Goal: Task Accomplishment & Management: Manage account settings

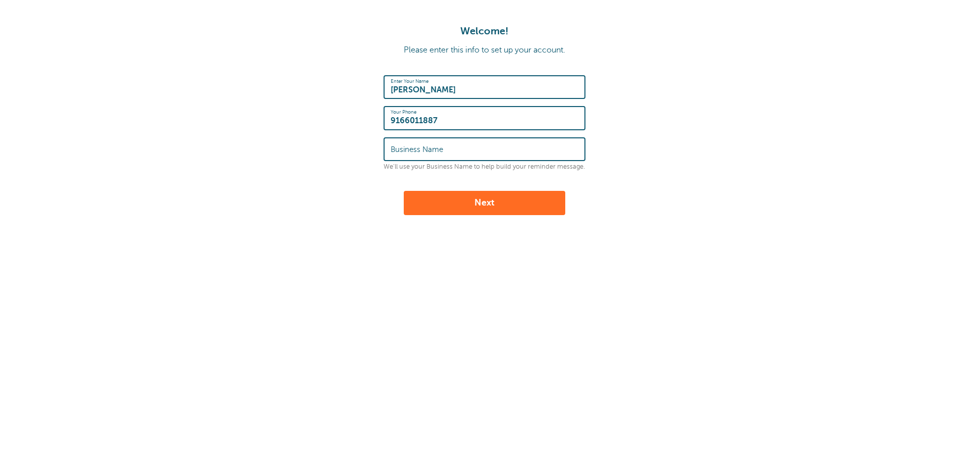
click at [435, 144] on input "Business Name" at bounding box center [485, 149] width 188 height 22
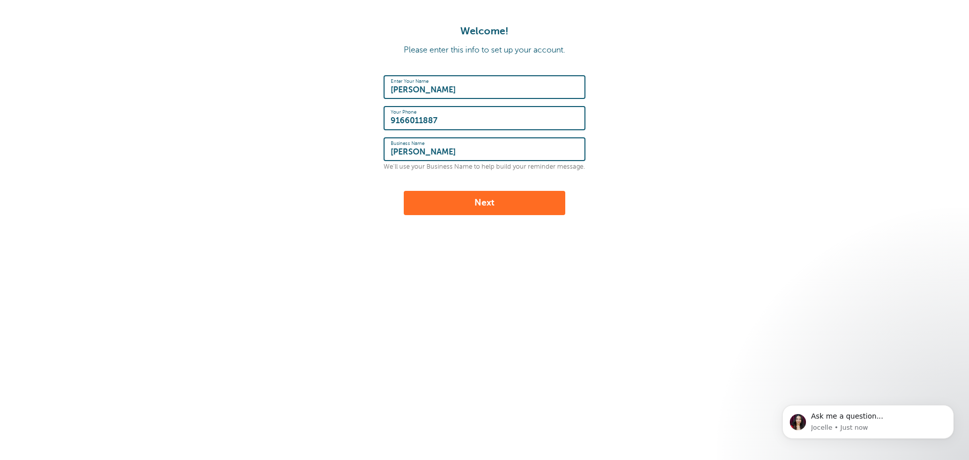
type input "Baird Crews"
click at [456, 209] on button "Next" at bounding box center [485, 203] width 162 height 24
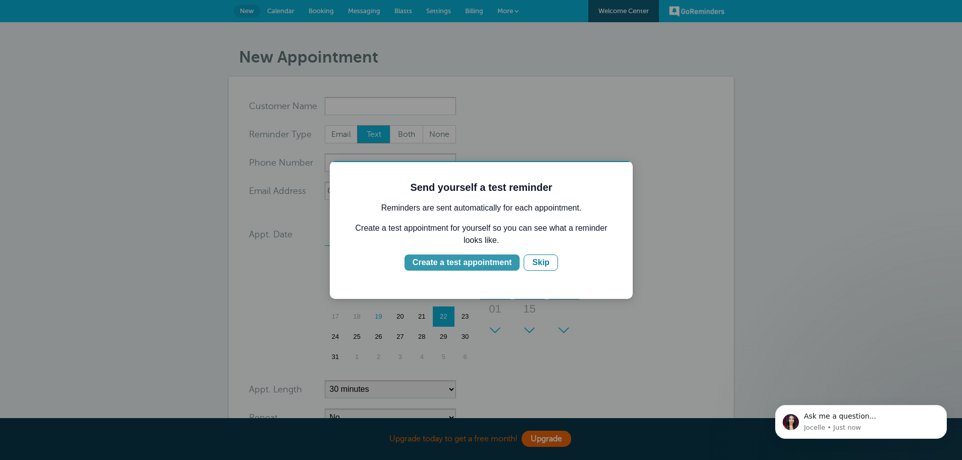
click at [469, 262] on div "Create a test appointment" at bounding box center [461, 262] width 99 height 12
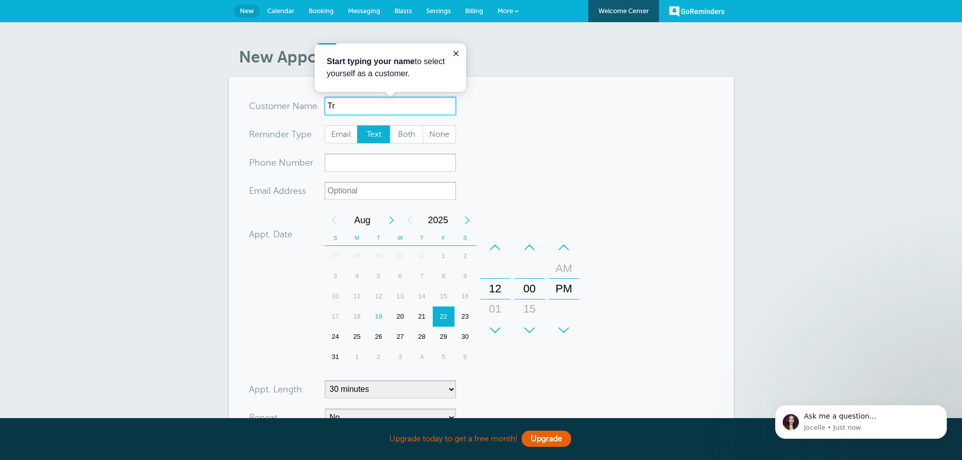
type input "T"
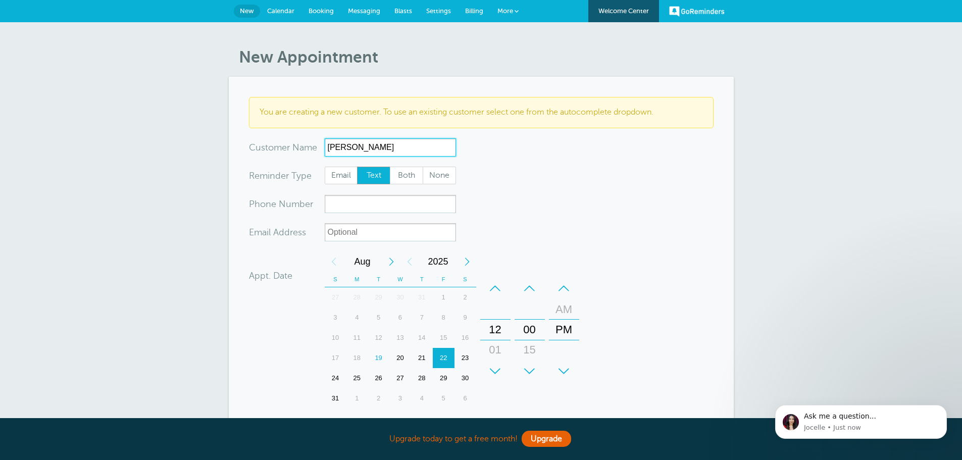
type input "Steve Brischke"
click at [343, 209] on input "xxx-no-autofill" at bounding box center [390, 204] width 131 height 18
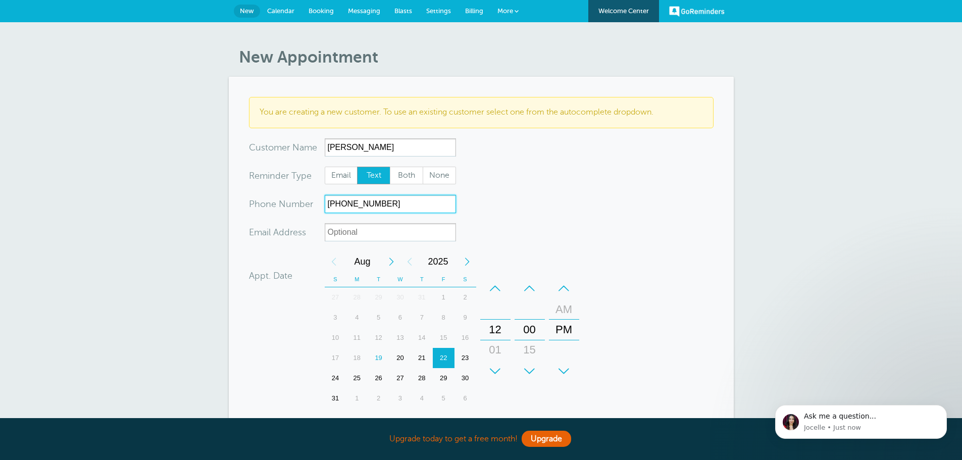
type input "916-601-1887"
click at [404, 230] on input "xx-no-autofill" at bounding box center [390, 232] width 131 height 18
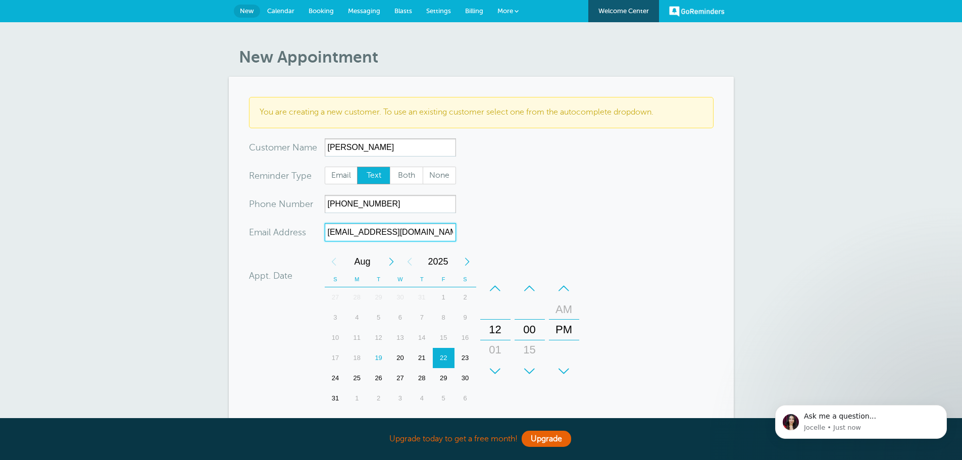
type input "suzanneayers2@gmail.com"
click at [489, 232] on form "You are creating a new customer. To use an existing customer select one from th…" at bounding box center [481, 324] width 464 height 455
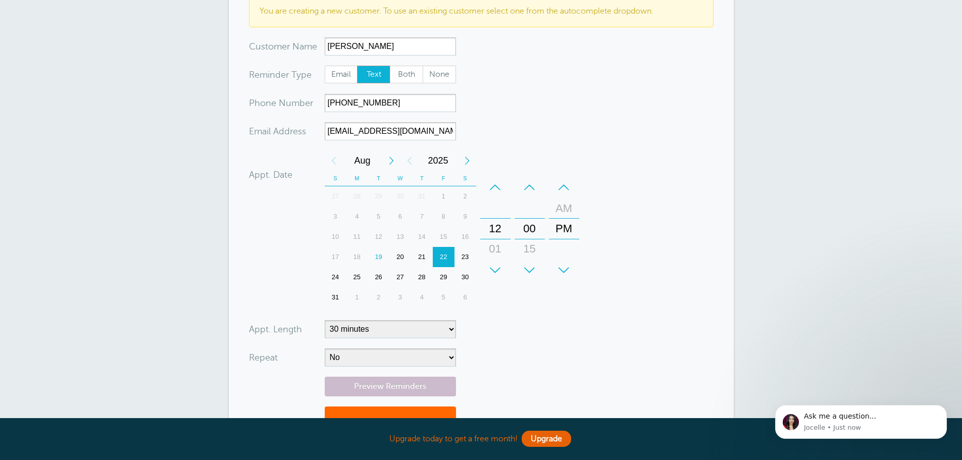
scroll to position [151, 0]
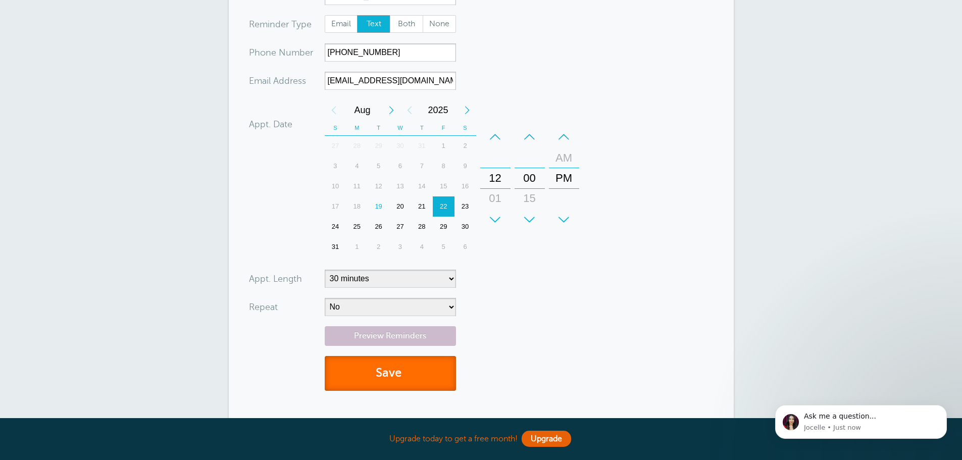
click at [377, 367] on button "Save" at bounding box center [390, 373] width 131 height 35
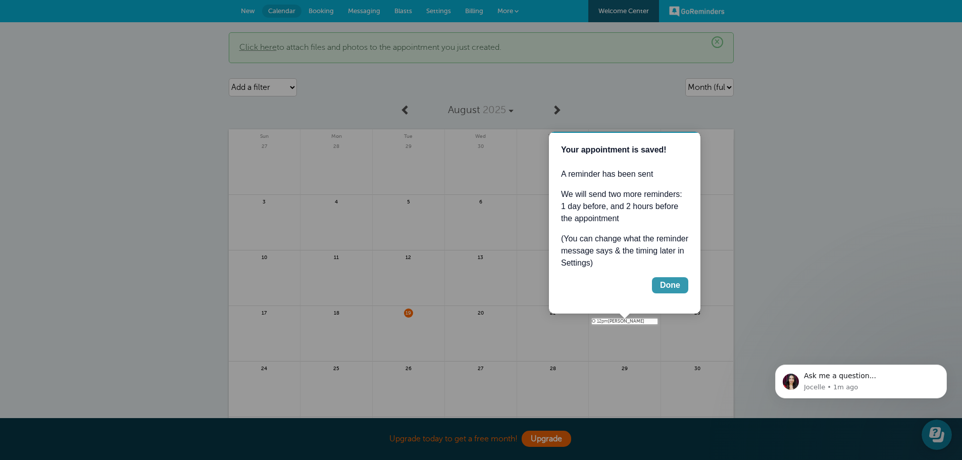
click at [664, 282] on div "Done" at bounding box center [670, 285] width 20 height 12
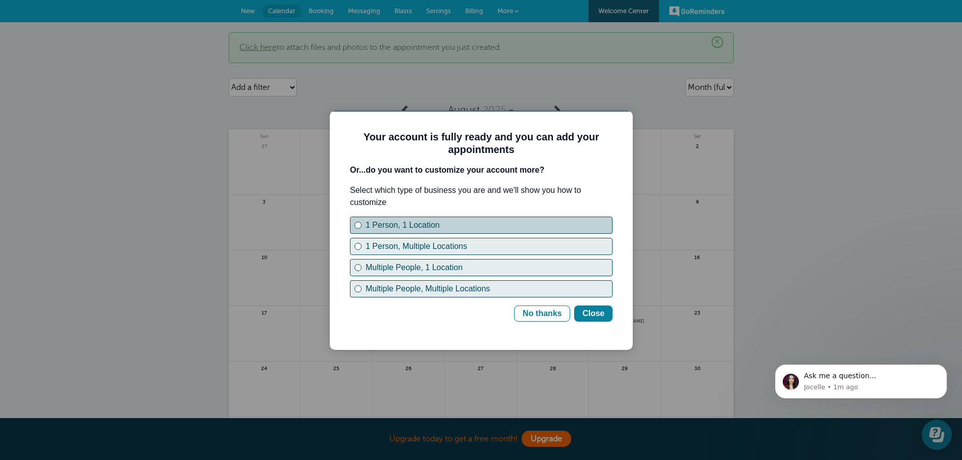
click at [409, 230] on div "1 Person, 1 Location" at bounding box center [488, 225] width 246 height 12
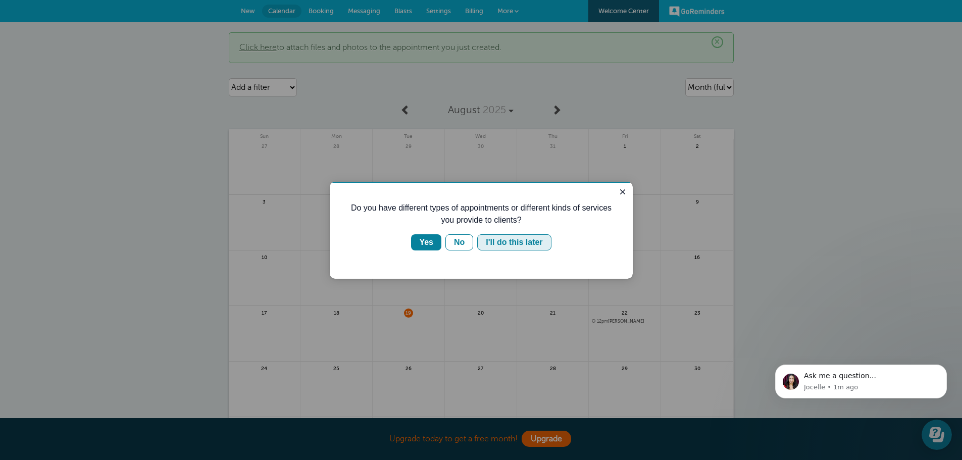
click at [508, 245] on div "I'll do this later" at bounding box center [514, 242] width 57 height 12
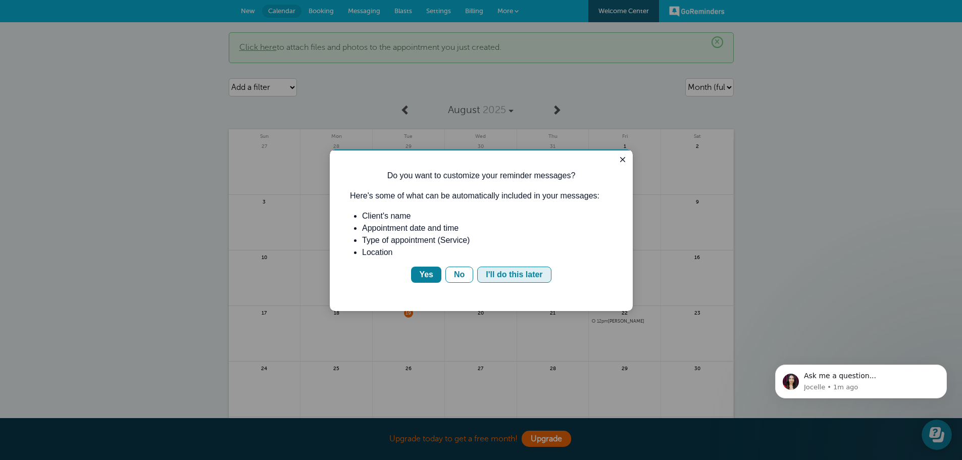
click at [507, 272] on div "I'll do this later" at bounding box center [514, 275] width 57 height 12
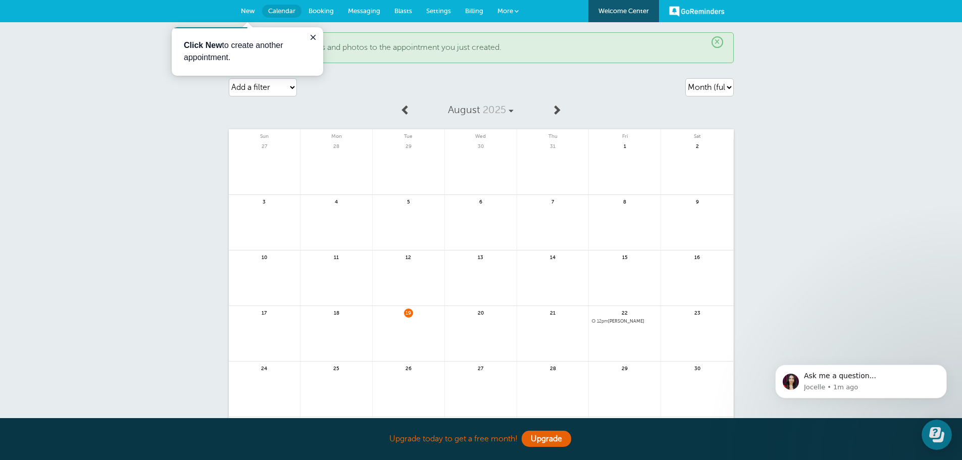
click at [618, 320] on span "12pm Steve Brischke" at bounding box center [625, 322] width 66 height 6
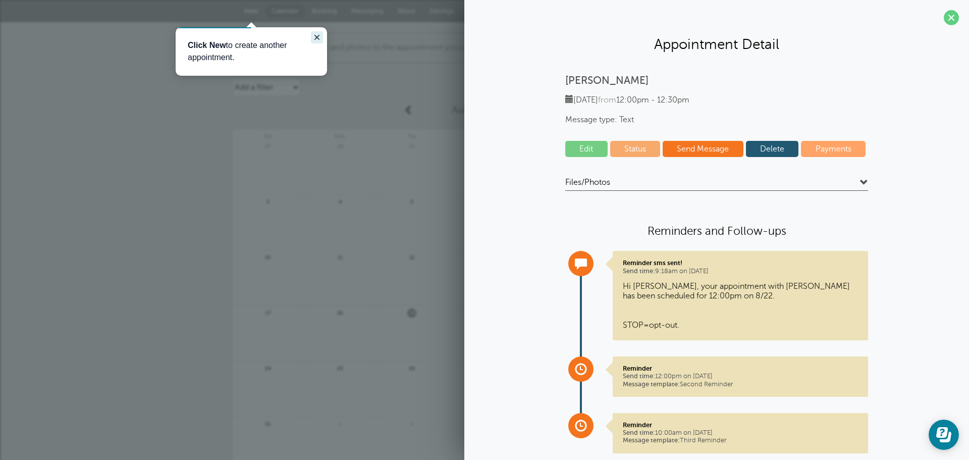
click at [318, 36] on icon "Close guide" at bounding box center [316, 37] width 5 height 5
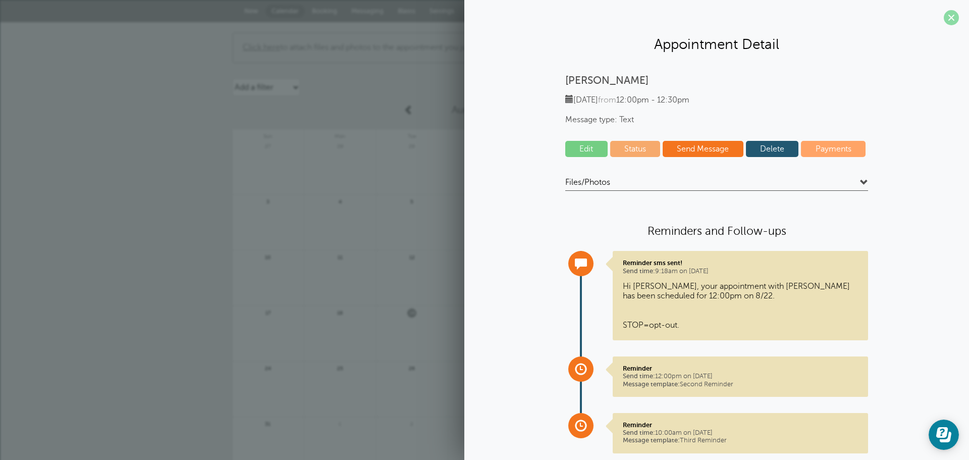
click at [944, 20] on span at bounding box center [951, 17] width 15 height 15
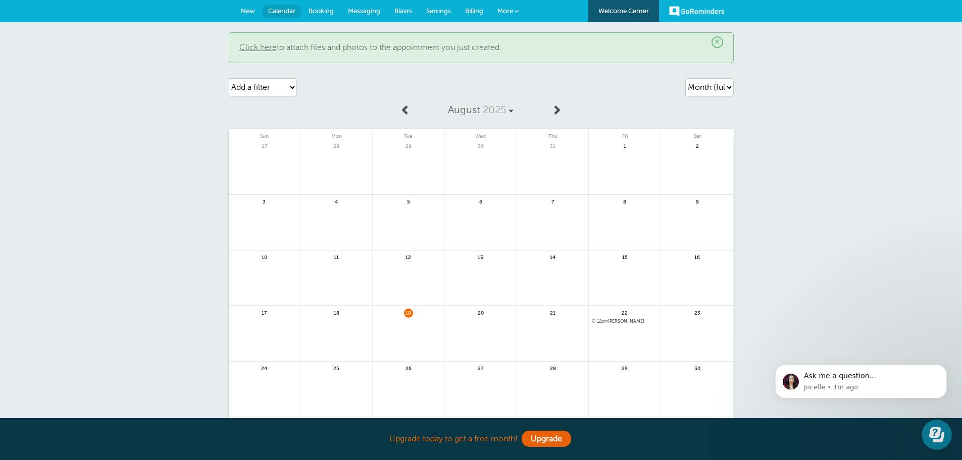
click at [606, 318] on div "22 12pm Steve Brischke" at bounding box center [625, 334] width 72 height 56
click at [606, 320] on span "12pm" at bounding box center [602, 321] width 11 height 5
click at [0, 0] on div "null" at bounding box center [0, 0] width 0 height 0
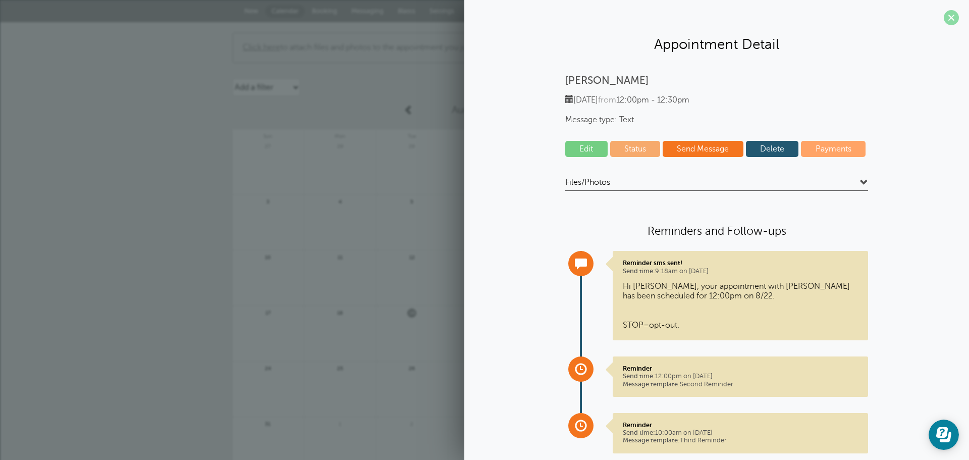
click at [944, 16] on span at bounding box center [951, 17] width 15 height 15
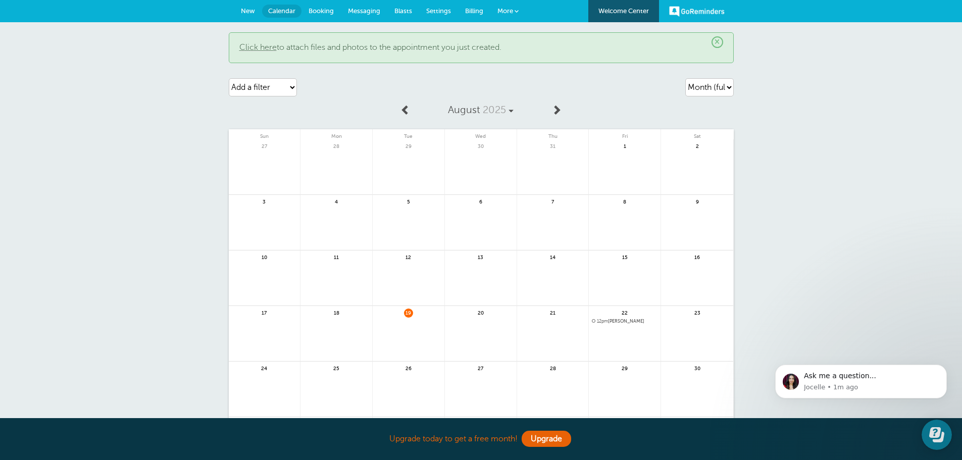
click at [558, 321] on link at bounding box center [553, 340] width 72 height 44
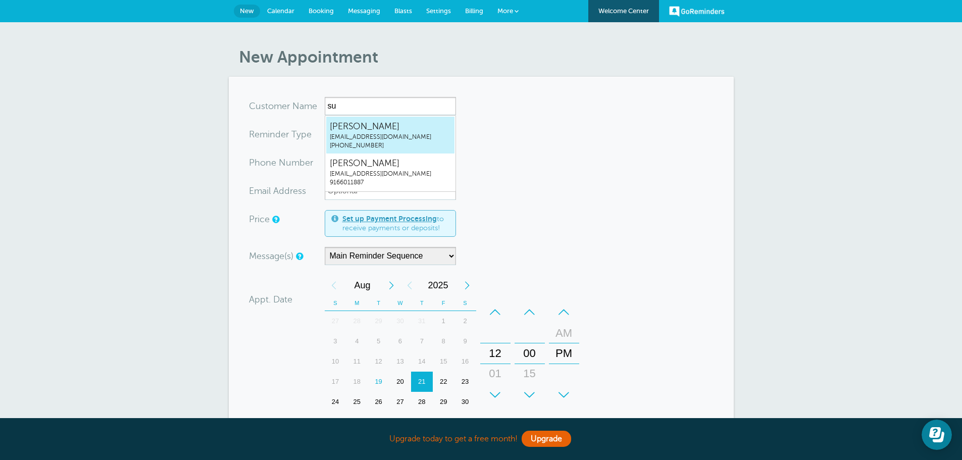
type input "s"
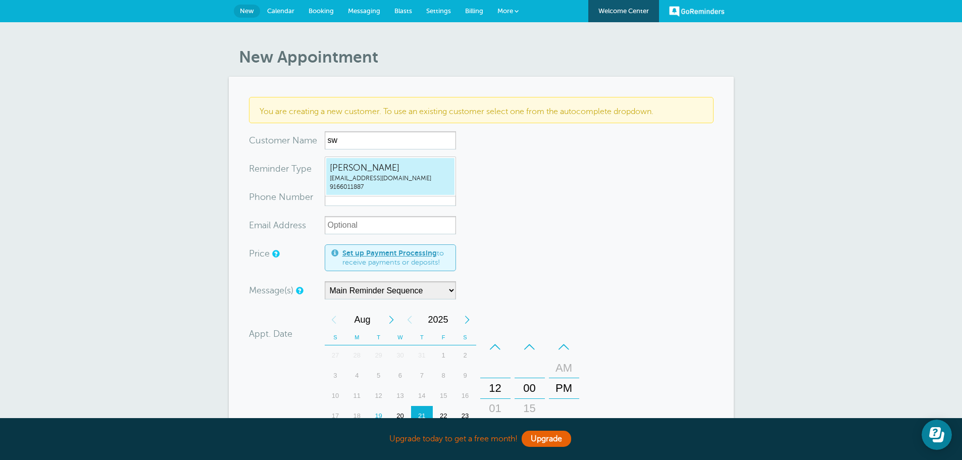
type input "s"
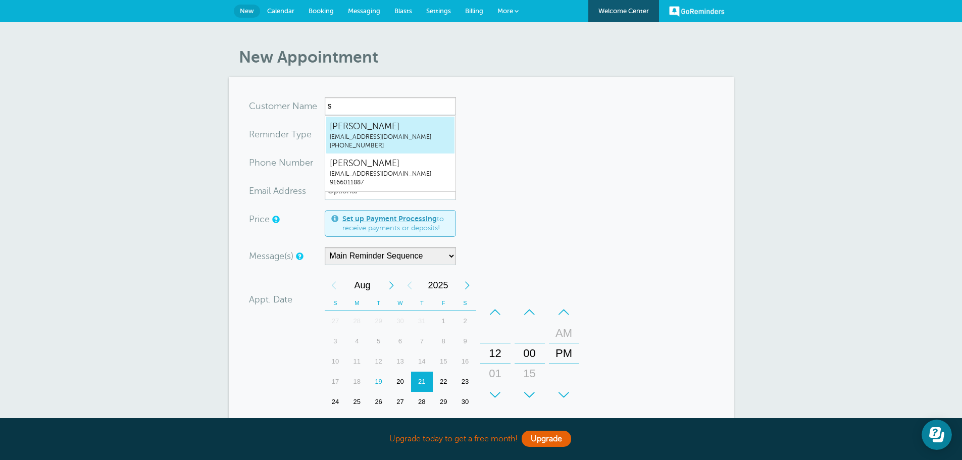
click at [390, 142] on span "(916) 601-1887" at bounding box center [390, 145] width 121 height 9
type input "SteveBrischkesuzanneayers2@gmail.com9166011887"
type input "[PERSON_NAME]"
type input "(916) 601-1887"
type input "suzanneayers2@gmail.com"
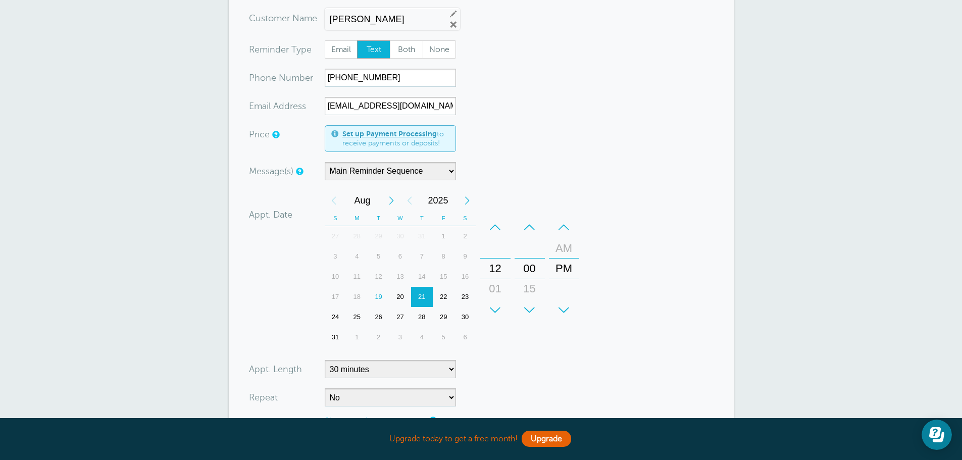
scroll to position [101, 0]
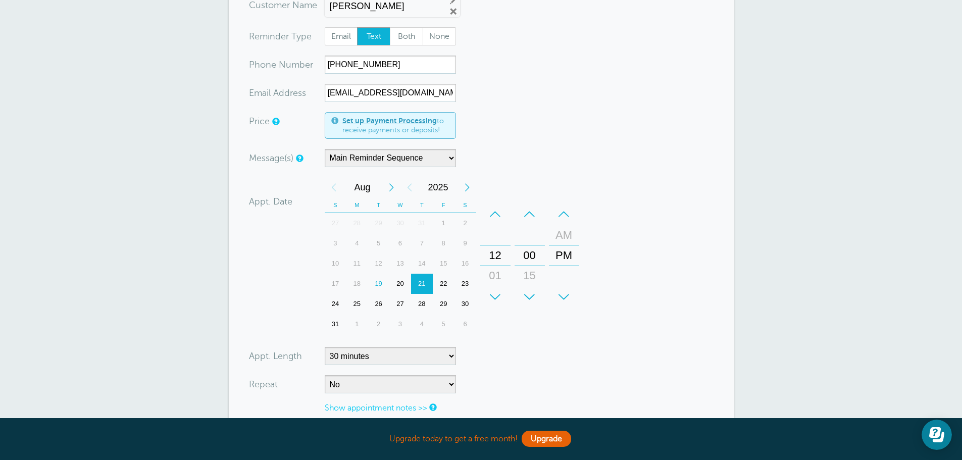
click at [438, 282] on div "22" at bounding box center [444, 284] width 22 height 20
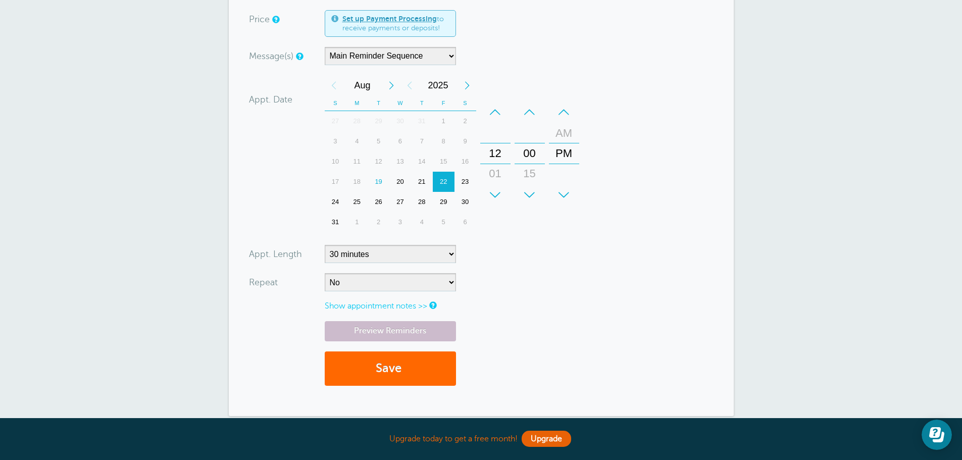
scroll to position [303, 0]
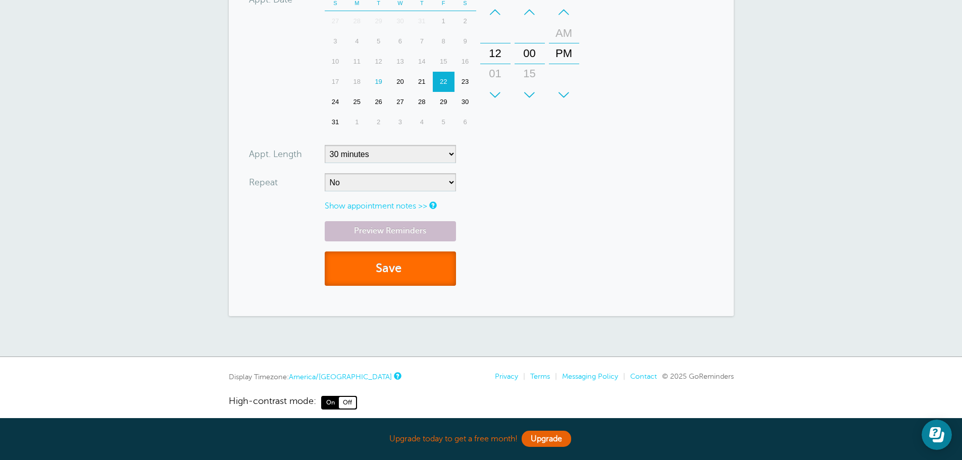
click at [362, 257] on button "Save" at bounding box center [390, 268] width 131 height 35
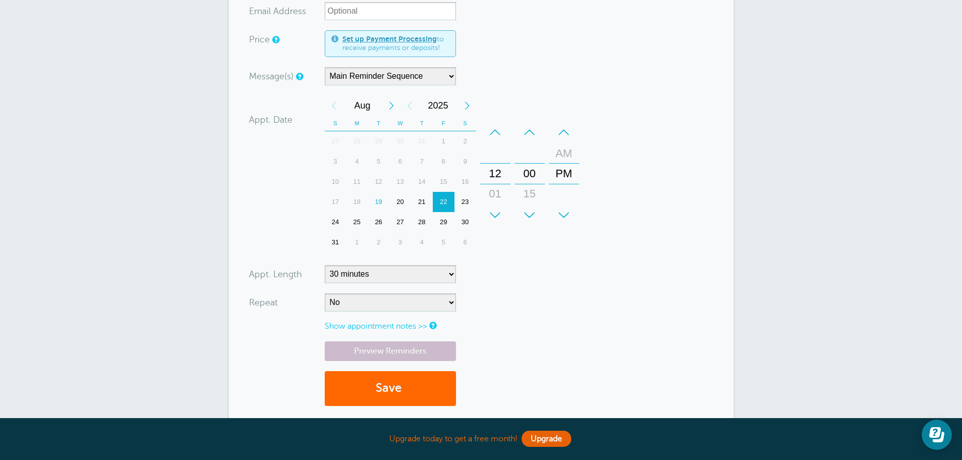
scroll to position [303, 0]
click at [336, 304] on select "No Daily Weekly Every 2 weeks Every 3 weeks Every 4 weeks Monthly Every 5 weeks…" at bounding box center [390, 302] width 131 height 18
click at [352, 348] on link "Preview Reminders" at bounding box center [390, 351] width 131 height 20
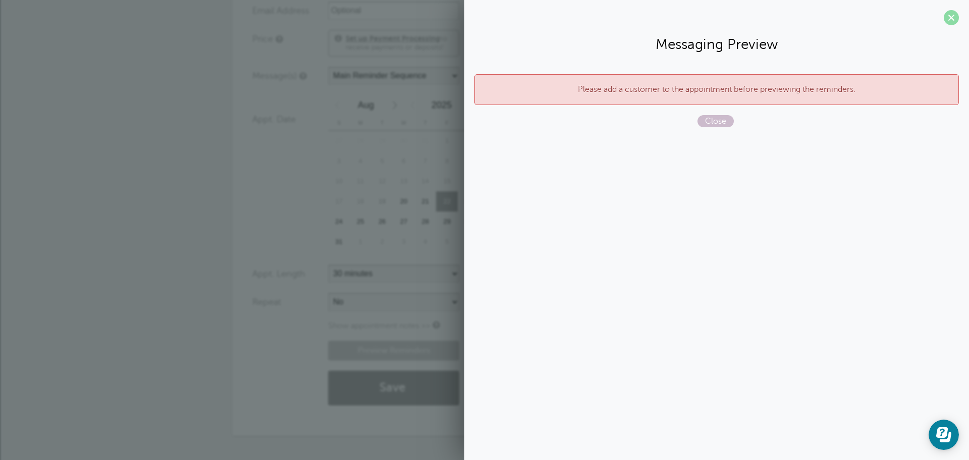
click at [951, 17] on span at bounding box center [951, 17] width 15 height 15
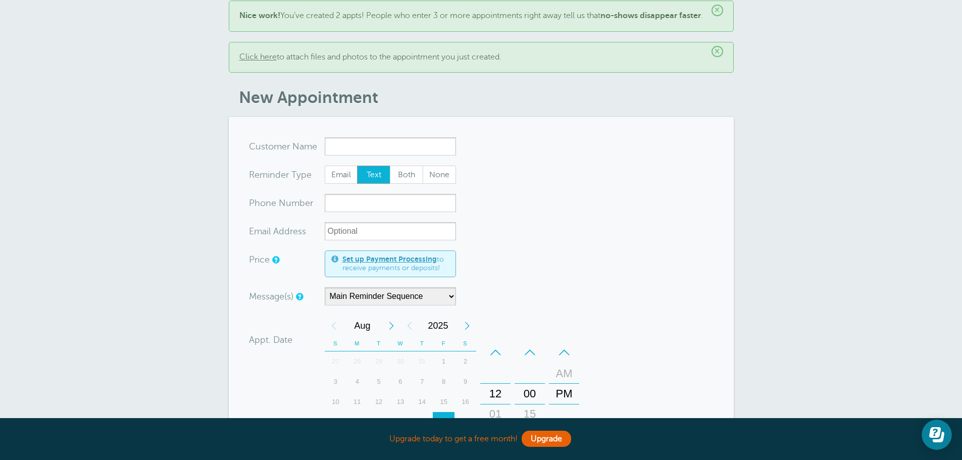
scroll to position [0, 0]
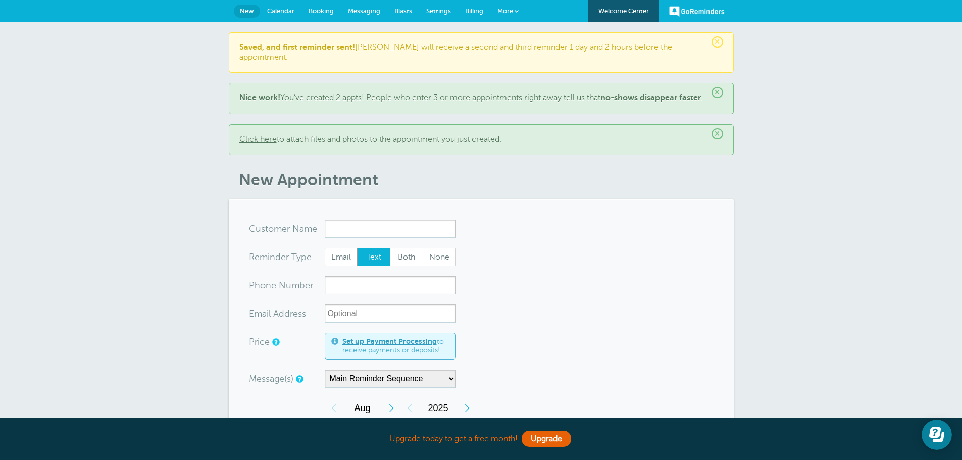
click at [254, 45] on b "Saved, and first reminder sent!" at bounding box center [297, 47] width 116 height 9
click at [355, 8] on span "Messaging" at bounding box center [364, 11] width 32 height 8
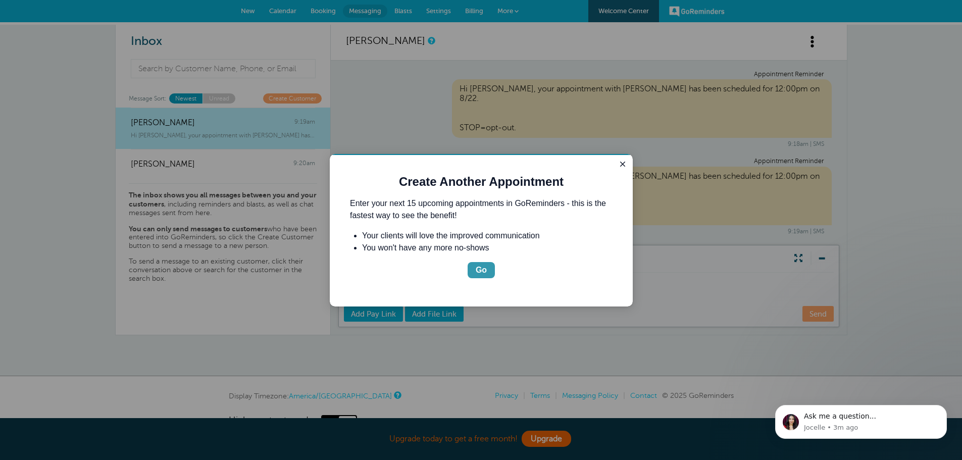
click at [474, 266] on button "Go" at bounding box center [480, 270] width 27 height 16
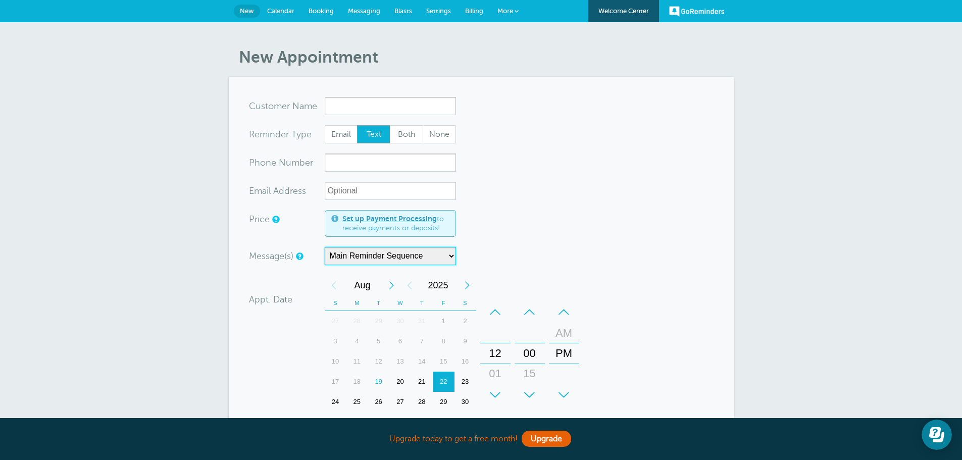
click at [449, 250] on select "Main Reminder Sequence" at bounding box center [390, 256] width 131 height 18
click at [446, 7] on span "Settings" at bounding box center [438, 11] width 25 height 8
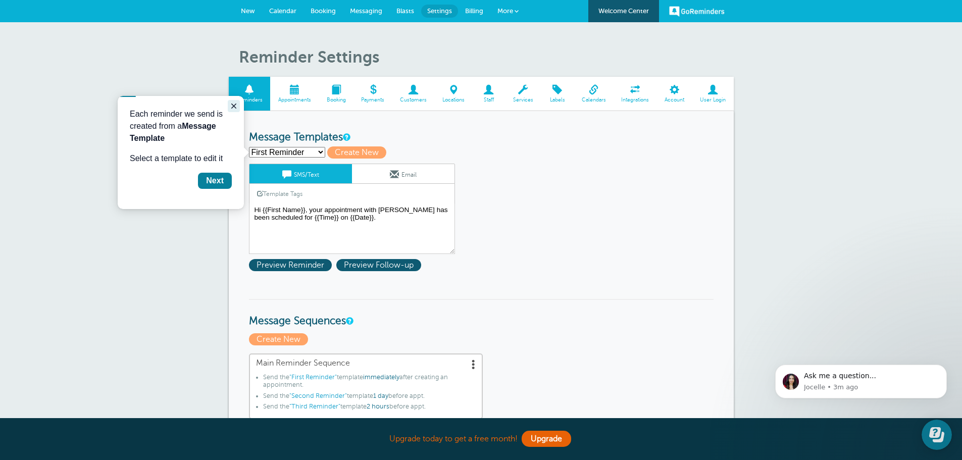
click at [229, 106] on button "Close guide" at bounding box center [234, 106] width 12 height 12
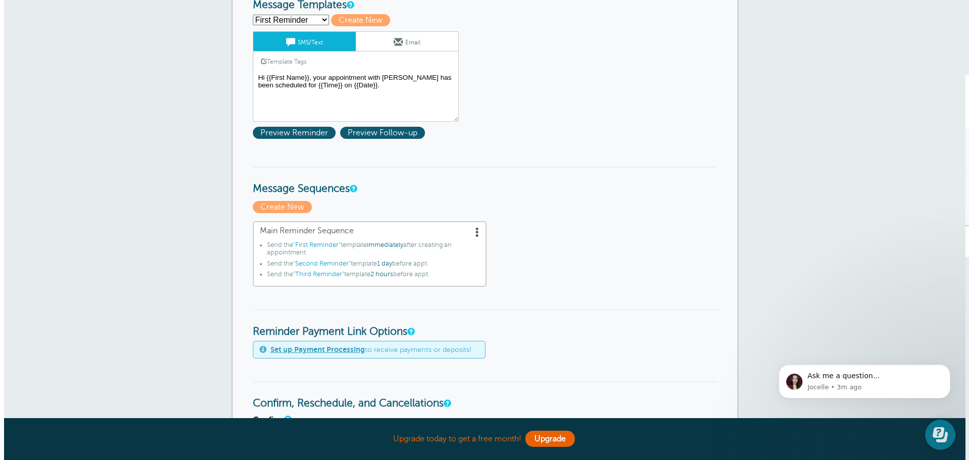
scroll to position [151, 0]
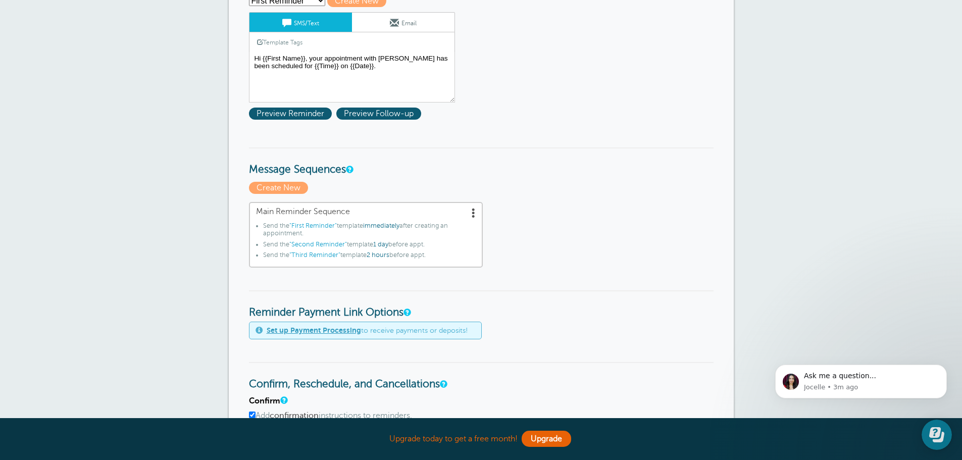
click at [471, 209] on span at bounding box center [473, 212] width 10 height 10
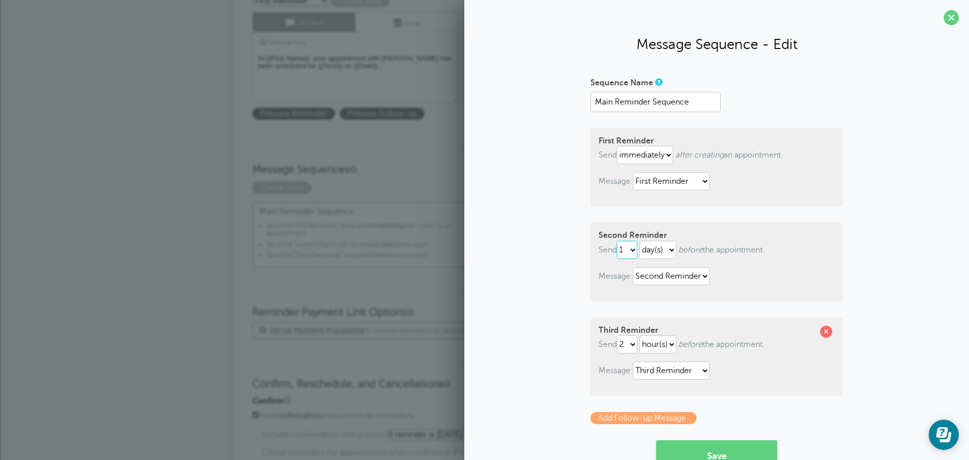
click at [619, 251] on select "1 2 3 4 5 6 7 8 9 10 11 12 13 14 15 16 17 18 19 20 21 22 23 24 25 26 27 28 29 30" at bounding box center [627, 250] width 21 height 18
select select "7"
click at [617, 241] on select "1 2 3 4 5 6 7 8 9 10 11 12 13 14 15 16 17 18 19 20 21 22 23 24 25 26 27 28 29 30" at bounding box center [627, 250] width 21 height 18
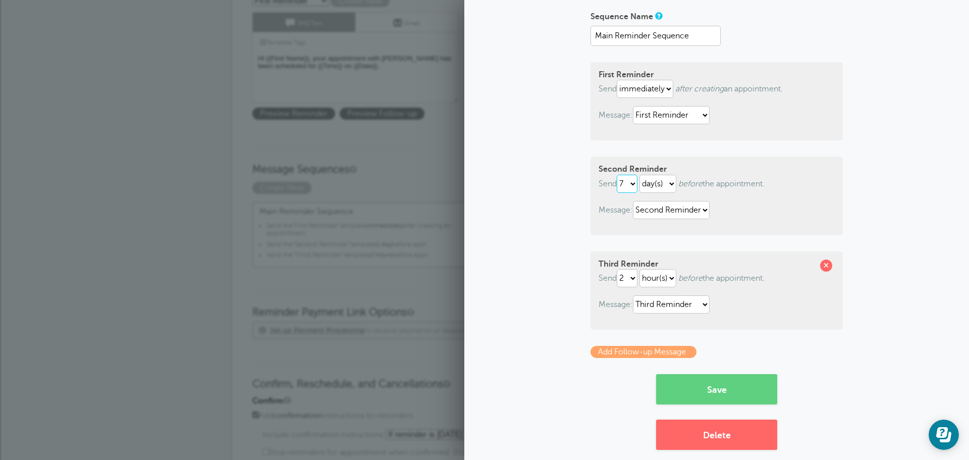
scroll to position [79, 0]
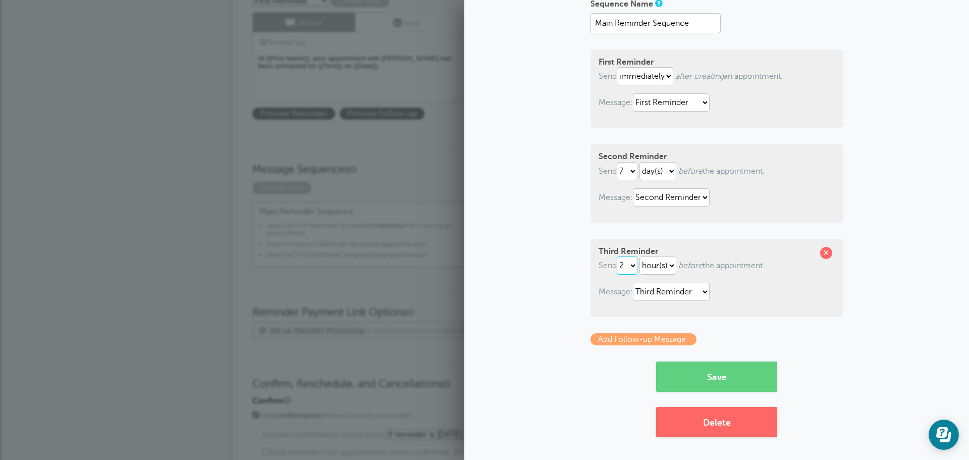
click at [629, 268] on select "1 2 3 4 5 6 7 8 9 10 11 12 13 14 15 16 17 18 19 20 21 22 23 24 25 26 27 28 29 30" at bounding box center [627, 265] width 21 height 18
select select "1"
click at [617, 256] on select "1 2 3 4 5 6 7 8 9 10 11 12 13 14 15 16 17 18 19 20 21 22 23 24 25 26 27 28 29 30" at bounding box center [627, 265] width 21 height 18
click at [749, 381] on button "Save" at bounding box center [716, 376] width 121 height 30
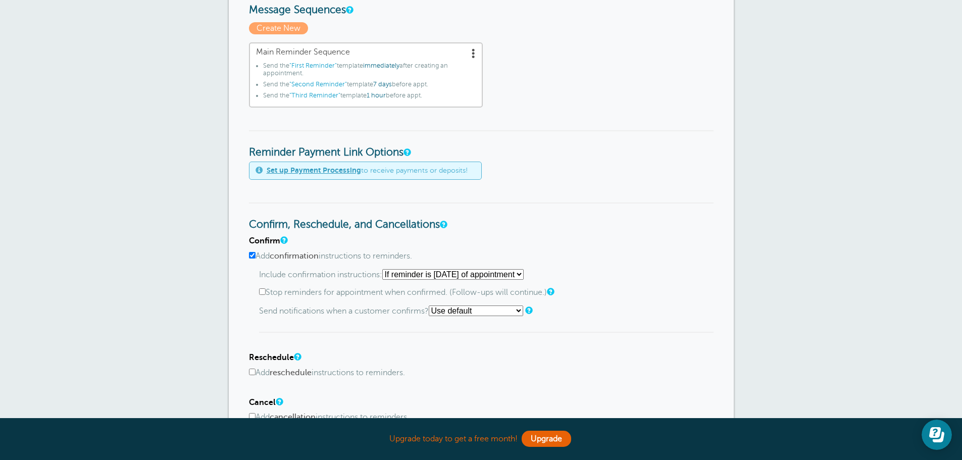
scroll to position [404, 0]
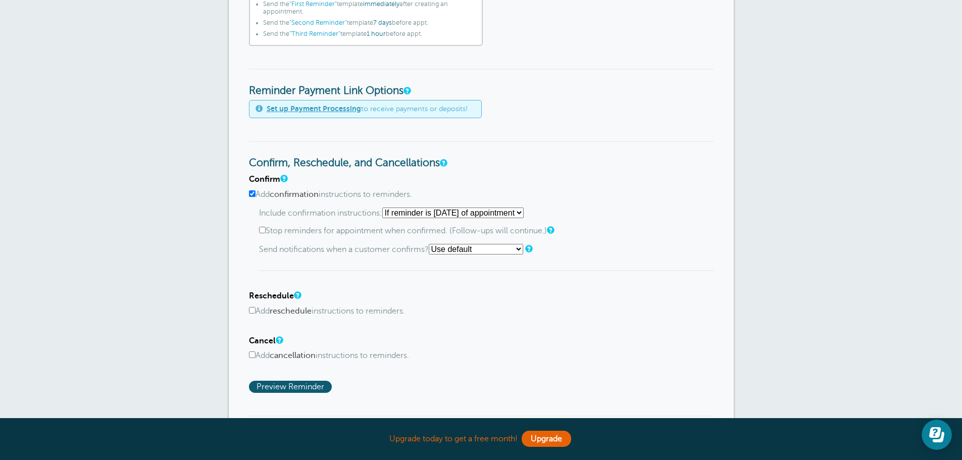
click at [396, 313] on label "Add reschedule instructions to reminders." at bounding box center [481, 311] width 464 height 10
click at [255, 313] on input "Add reschedule instructions to reminders." at bounding box center [252, 310] width 7 height 7
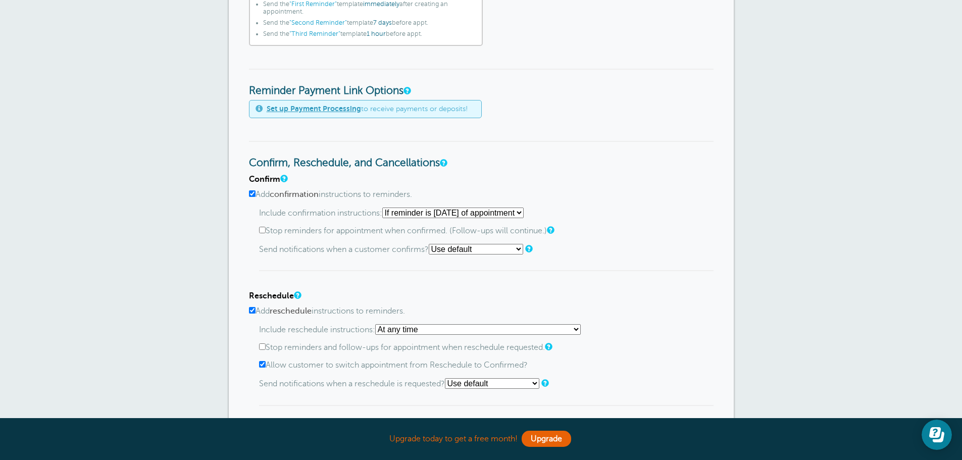
click at [396, 313] on label "Add reschedule instructions to reminders." at bounding box center [481, 311] width 464 height 10
click at [255, 313] on input "Add reschedule instructions to reminders." at bounding box center [252, 310] width 7 height 7
checkbox input "false"
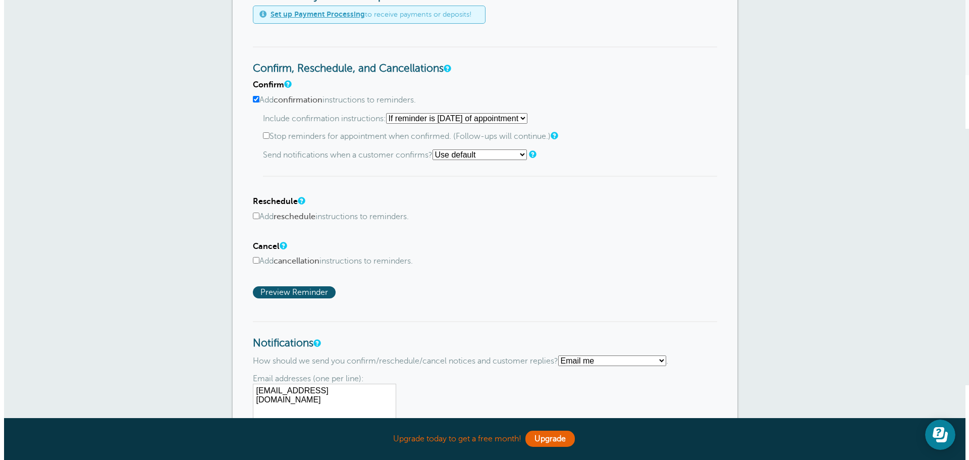
scroll to position [202, 0]
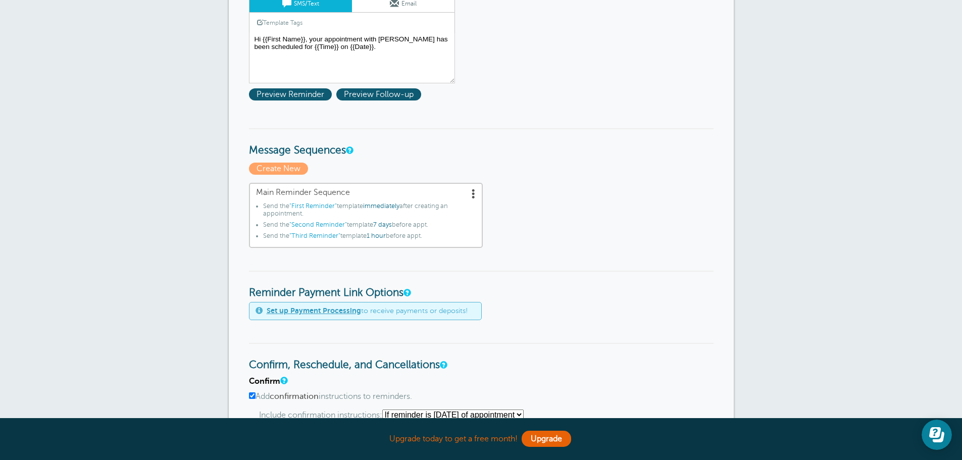
click at [473, 193] on span at bounding box center [473, 193] width 10 height 10
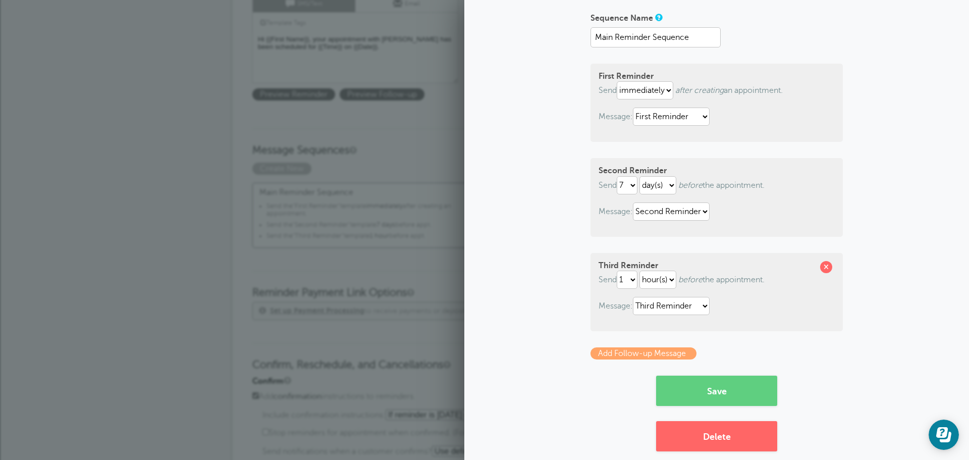
scroll to position [79, 0]
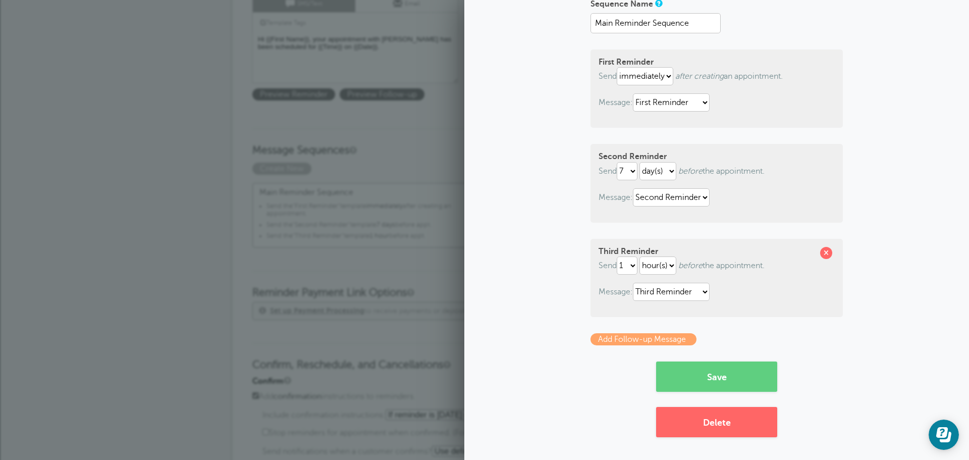
click at [659, 341] on link "Add Follow-up Message" at bounding box center [644, 339] width 106 height 12
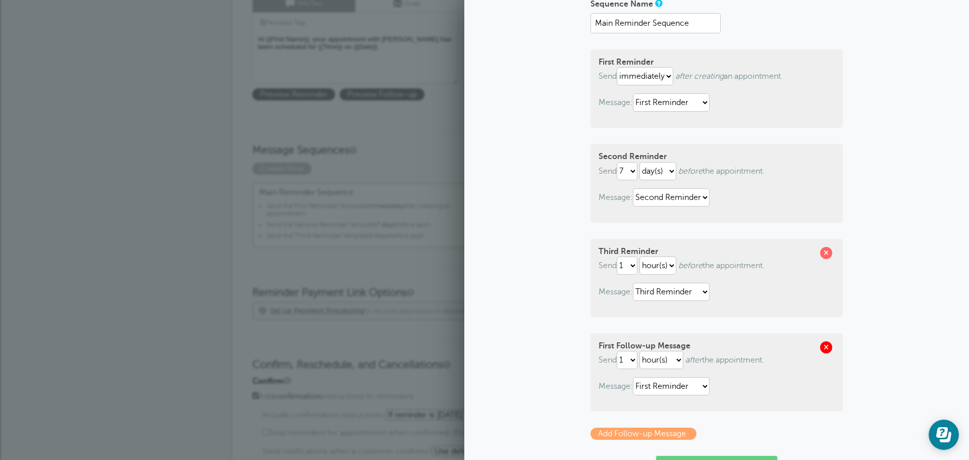
click at [822, 350] on span at bounding box center [826, 347] width 12 height 12
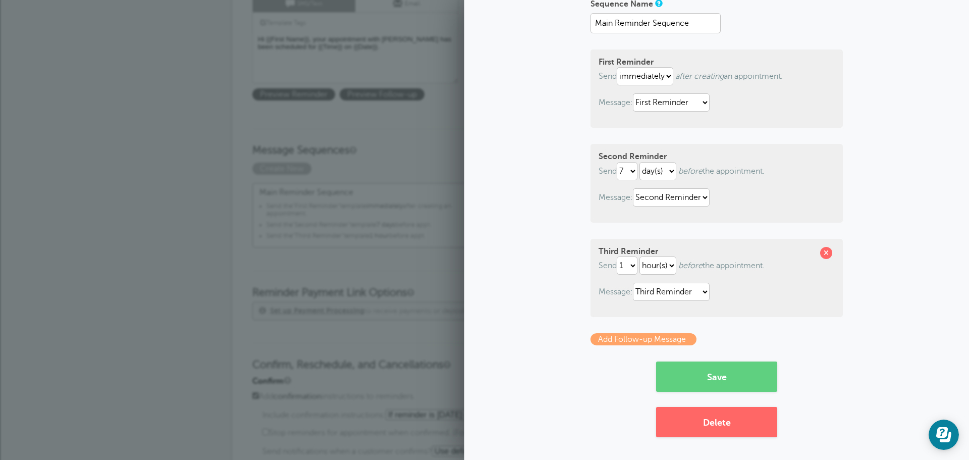
scroll to position [0, 0]
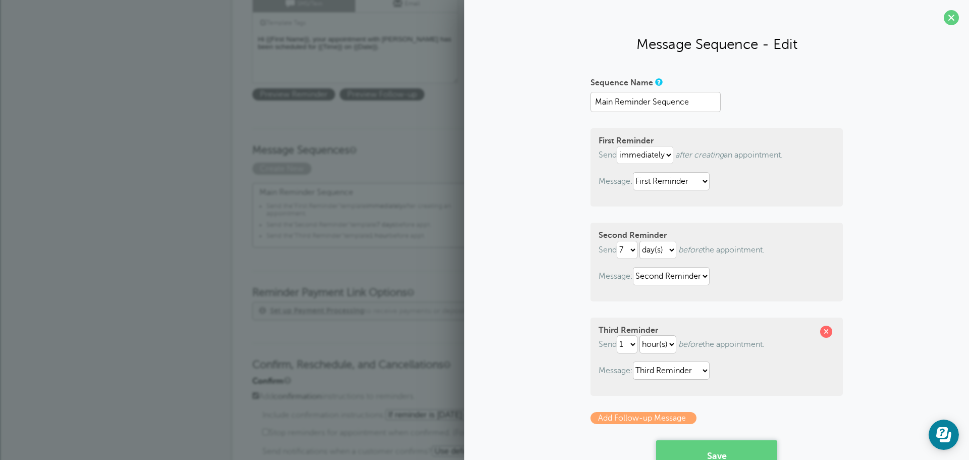
click at [767, 450] on button "Save" at bounding box center [716, 455] width 121 height 30
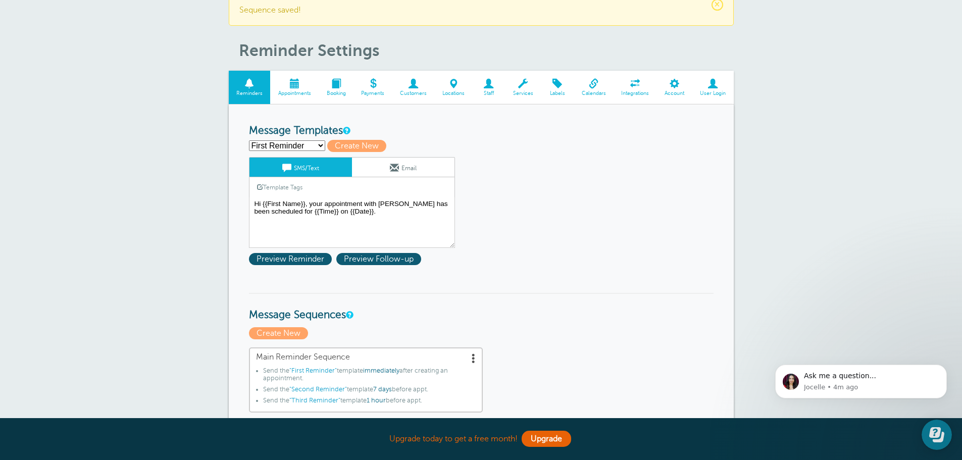
scroll to position [151, 0]
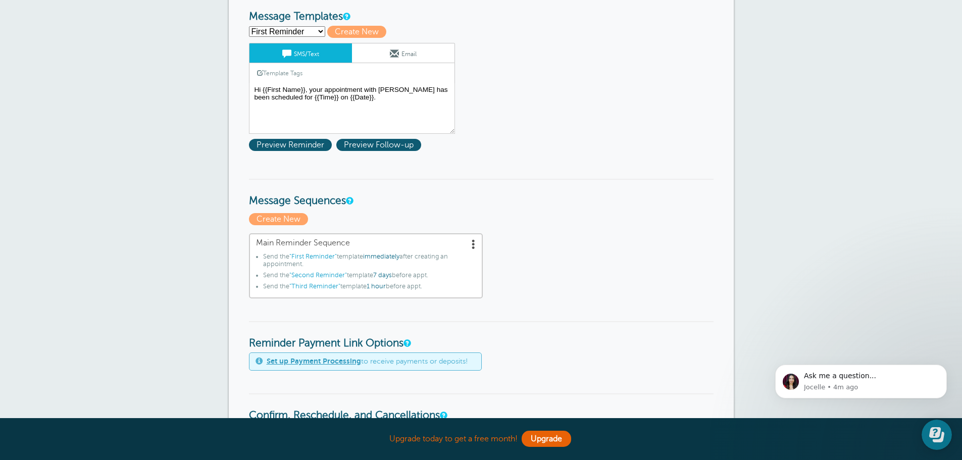
click at [253, 30] on select "First Reminder Second Reminder Third Reminder Create new..." at bounding box center [287, 31] width 76 height 11
select select "159544"
click at [249, 26] on select "First Reminder Second Reminder Third Reminder Create new..." at bounding box center [287, 31] width 76 height 11
type input "Second Reminder"
type textarea "Hi {{First Name}}, you have an appointment with Baird Crews at {{Time}} on {{Da…"
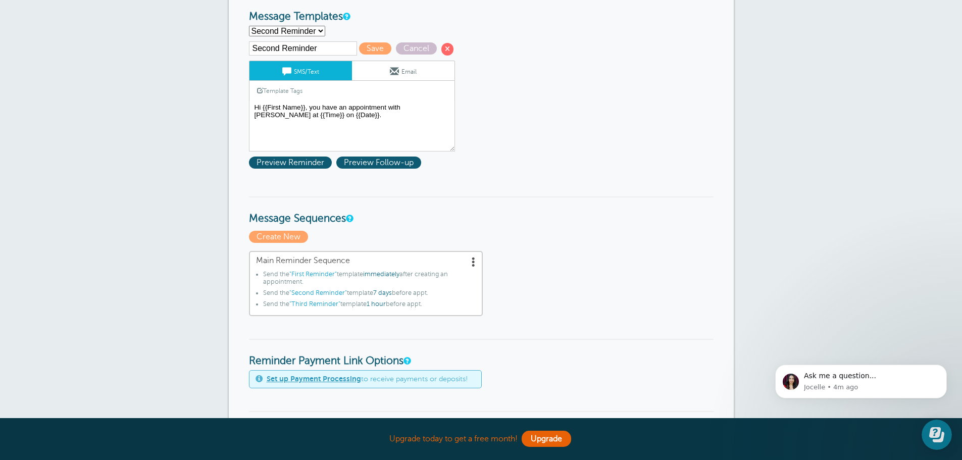
click at [280, 26] on select "First Reminder Second Reminder Third Reminder Create new..." at bounding box center [287, 31] width 76 height 11
select select "159545"
click at [249, 26] on select "First Reminder Second Reminder Third Reminder Create new..." at bounding box center [287, 31] width 76 height 11
type input "Third Reminder"
type textarea "Hi {{First Name}}, you have an appointment with [PERSON_NAME] [DATE] at {{Time}…"
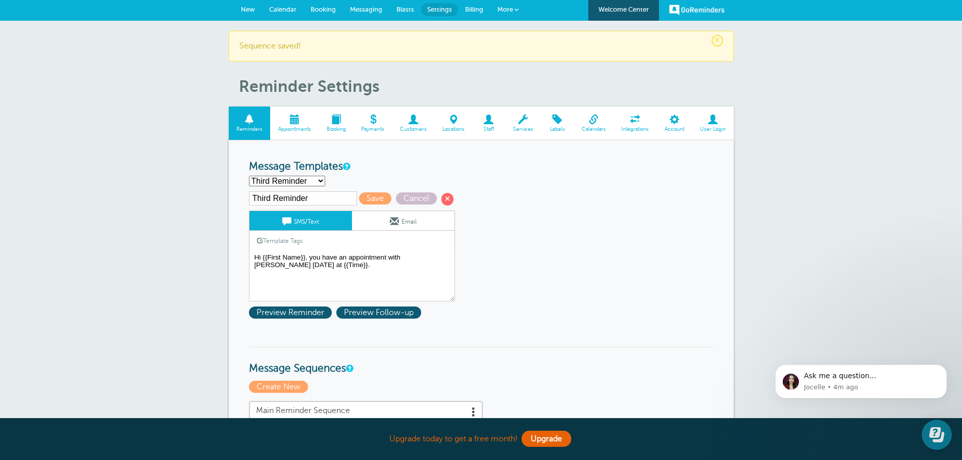
scroll to position [0, 0]
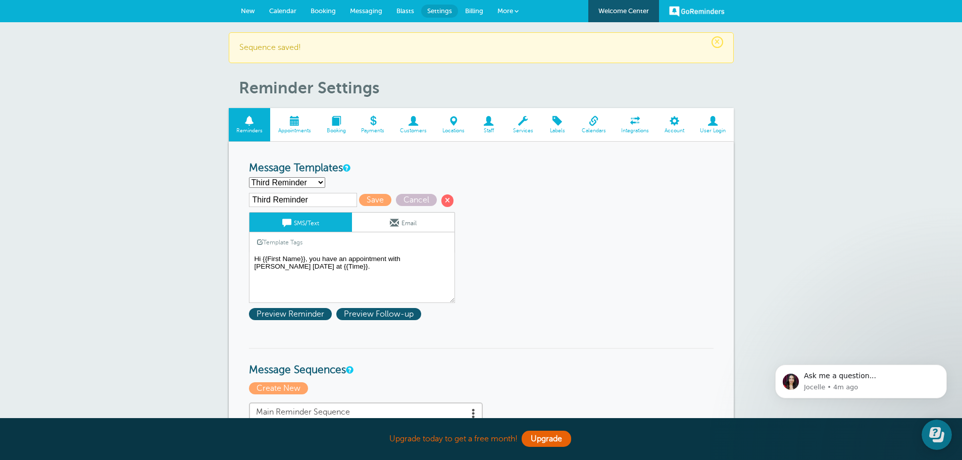
click at [502, 9] on span "More" at bounding box center [505, 11] width 16 height 8
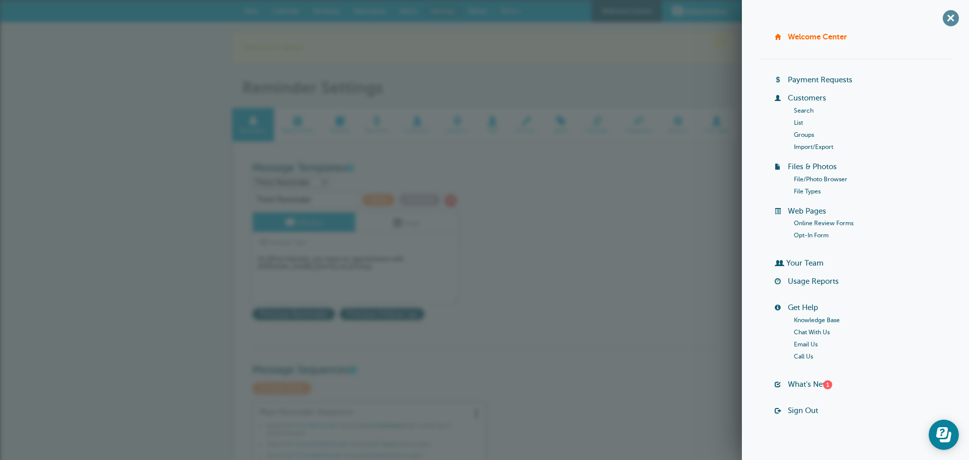
click at [949, 17] on span "+" at bounding box center [950, 18] width 23 height 23
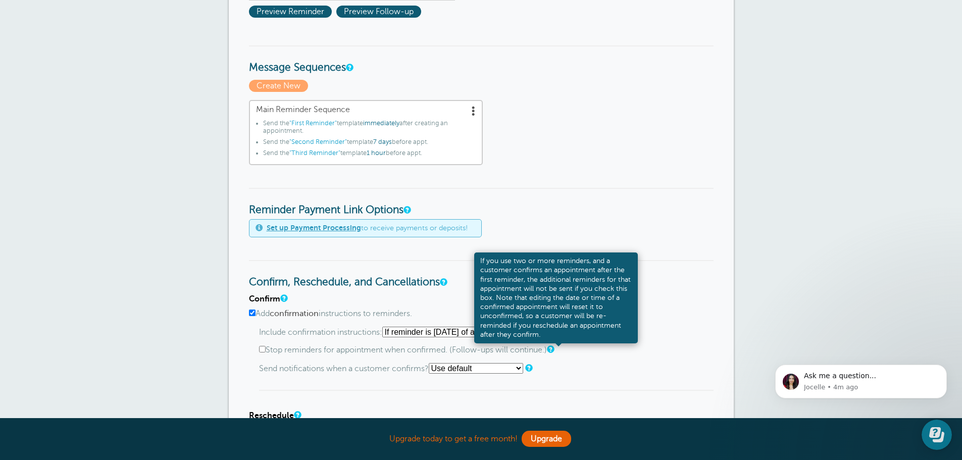
scroll to position [303, 0]
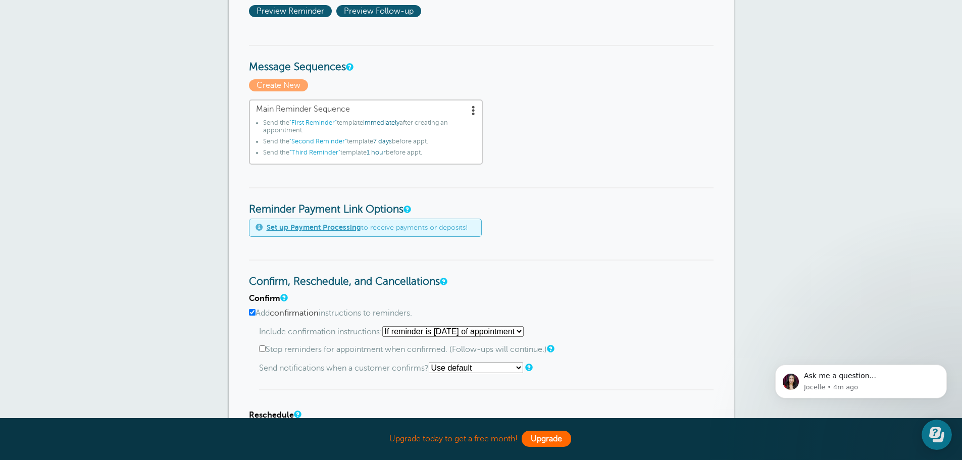
click at [553, 436] on link "Upgrade" at bounding box center [545, 439] width 49 height 16
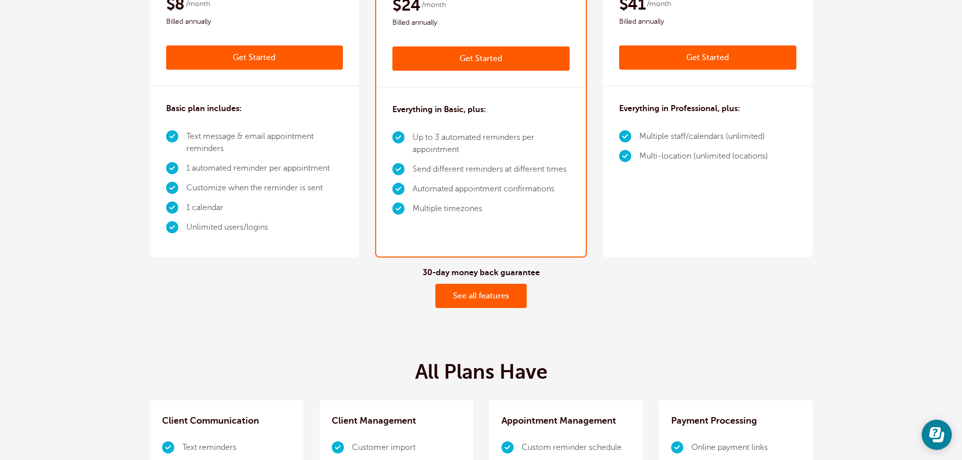
scroll to position [303, 0]
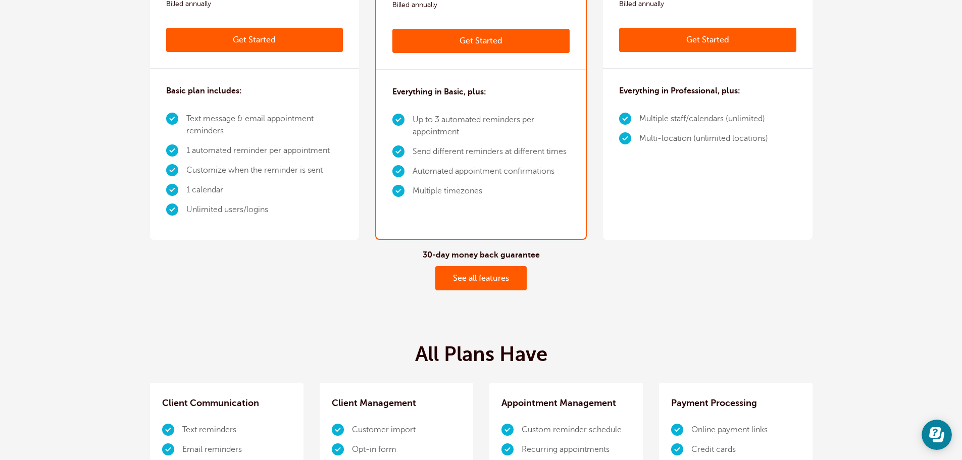
click at [462, 278] on link "See all features" at bounding box center [480, 278] width 91 height 24
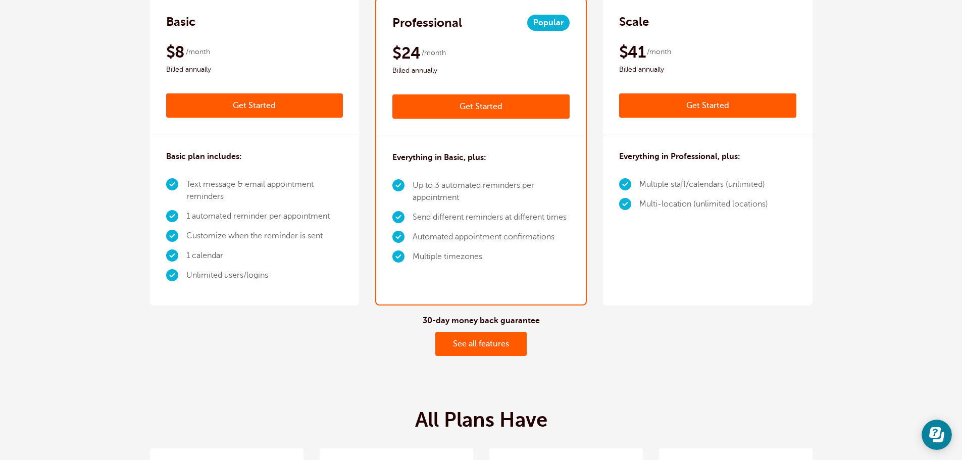
scroll to position [0, 0]
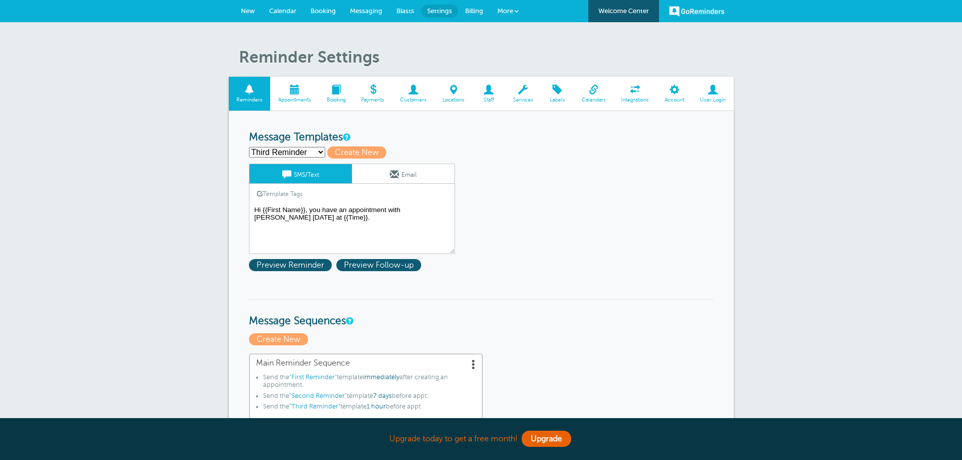
select select "159545"
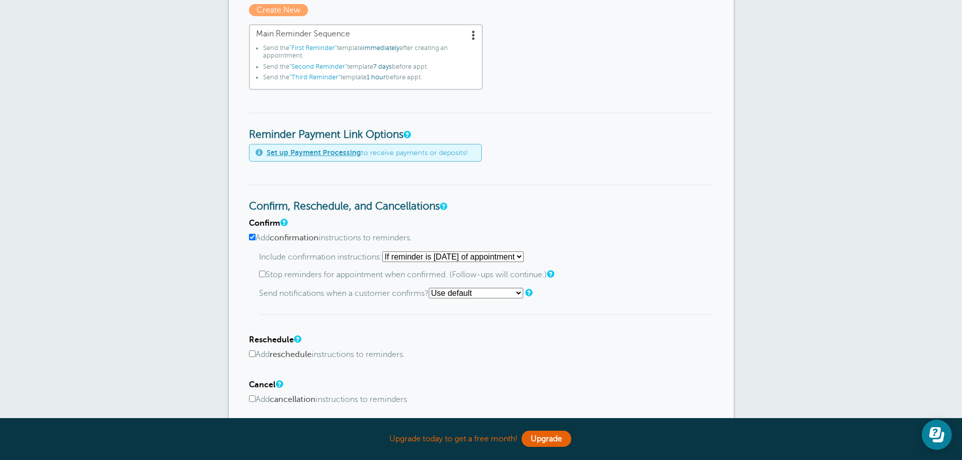
scroll to position [353, 0]
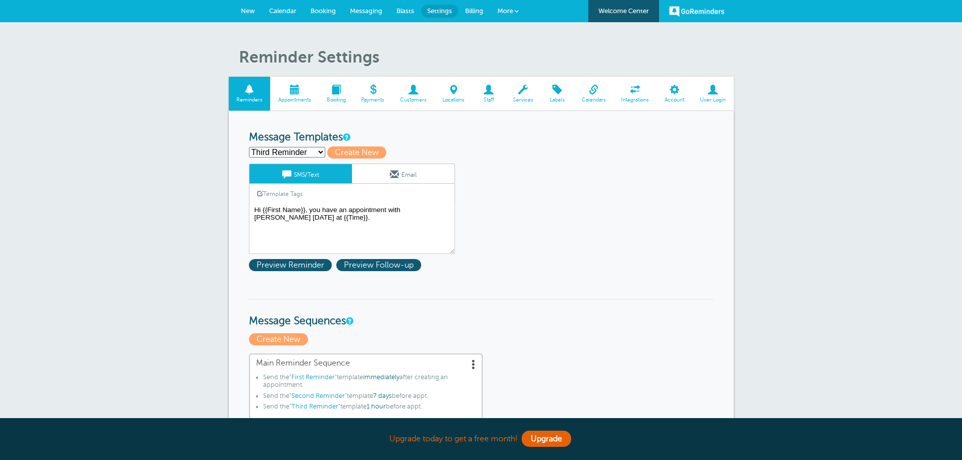
select select "159545"
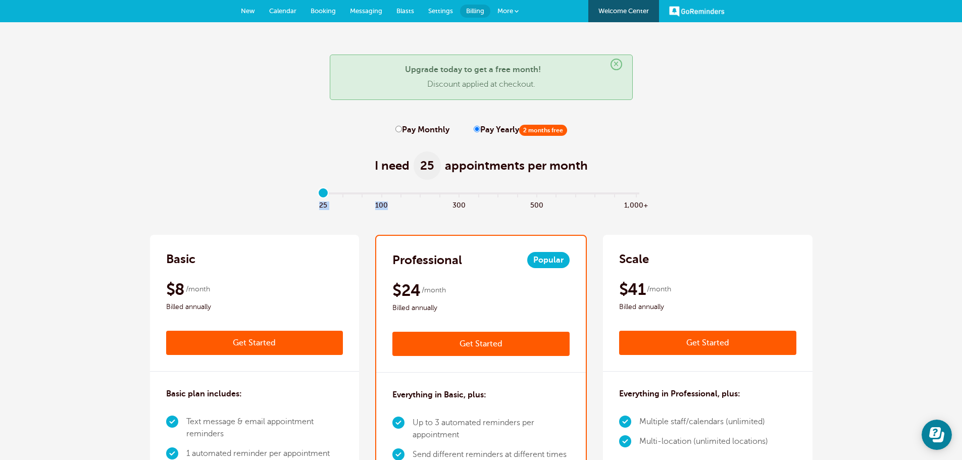
drag, startPoint x: 317, startPoint y: 194, endPoint x: 404, endPoint y: 205, distance: 87.5
drag, startPoint x: 323, startPoint y: 192, endPoint x: 389, endPoint y: 192, distance: 66.1
type input "3"
click at [389, 194] on input "range" at bounding box center [481, 195] width 327 height 2
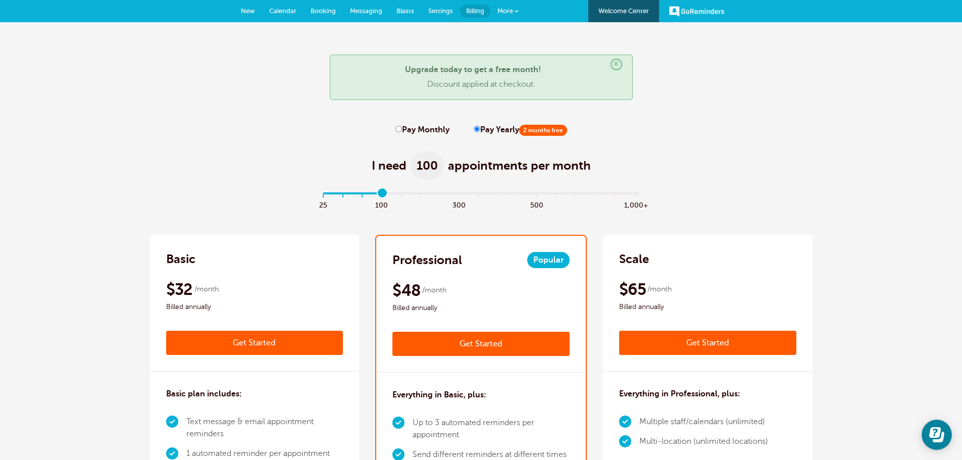
click at [428, 128] on label "Pay Monthly" at bounding box center [422, 130] width 54 height 10
click at [402, 128] on input "Pay Monthly" at bounding box center [398, 129] width 7 height 7
radio input "true"
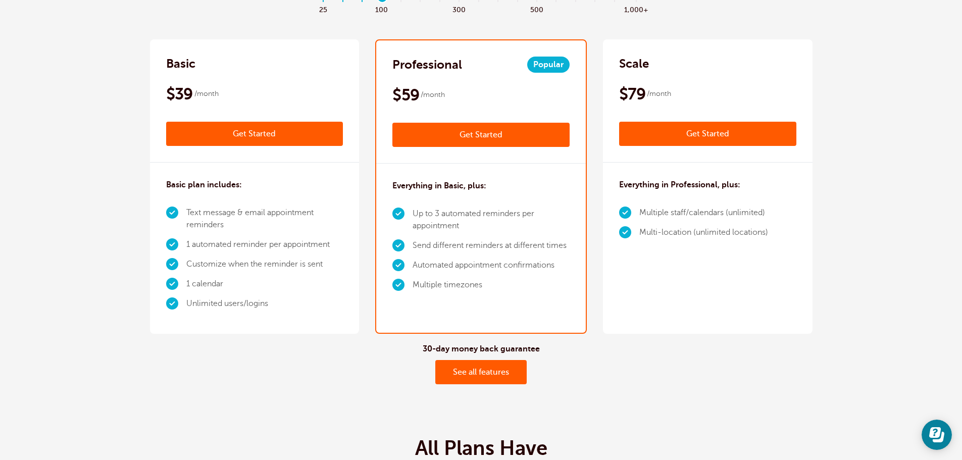
scroll to position [505, 0]
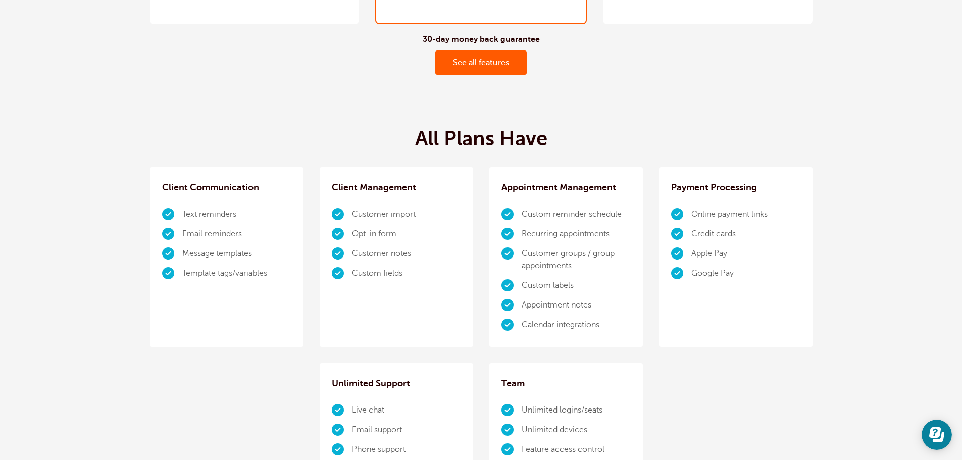
click at [499, 71] on link "See all features" at bounding box center [480, 62] width 91 height 24
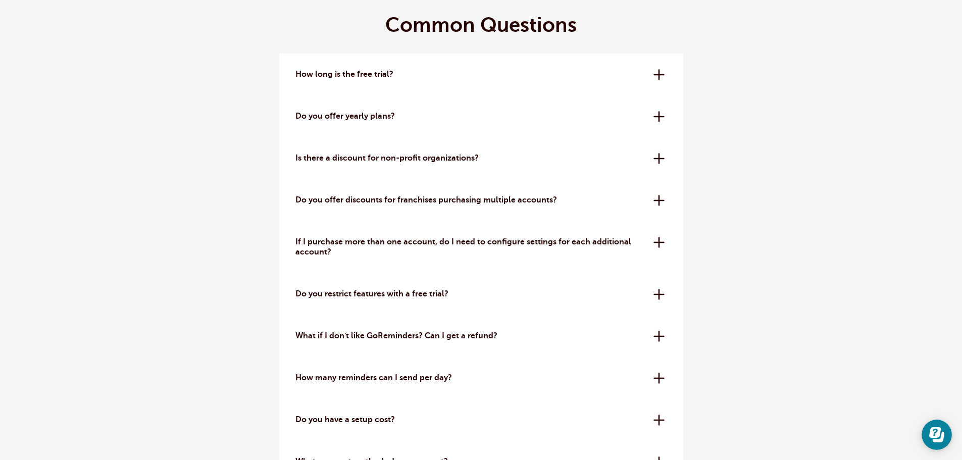
scroll to position [2950, 0]
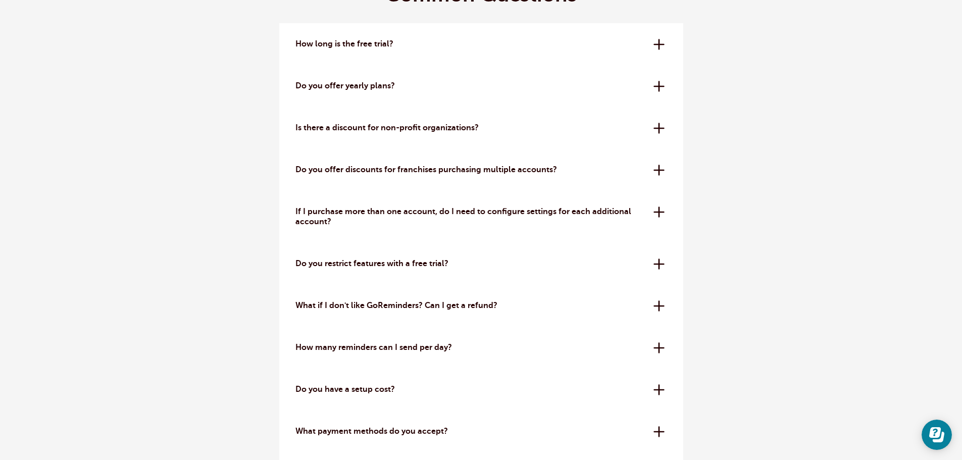
click at [405, 52] on div "How long is the free trial? The free trial is 14 days. No credit card needed to…" at bounding box center [481, 44] width 404 height 42
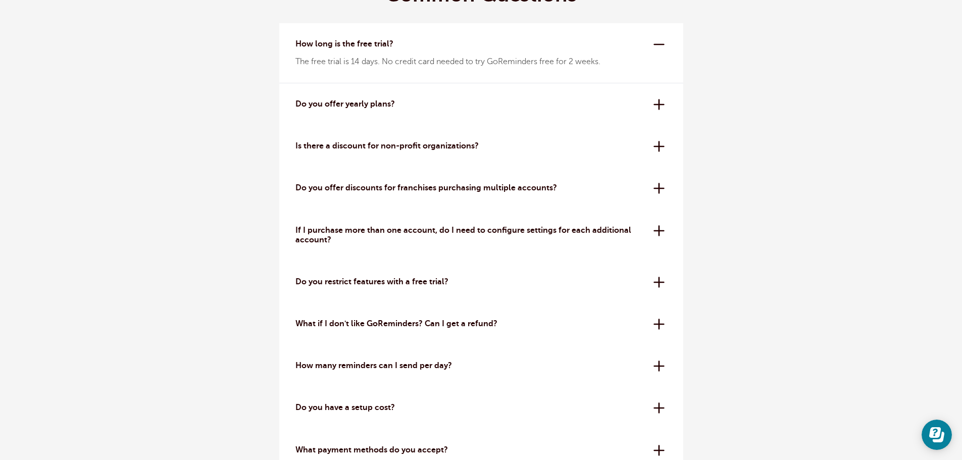
click at [405, 47] on p "How long is the free trial?" at bounding box center [470, 44] width 350 height 10
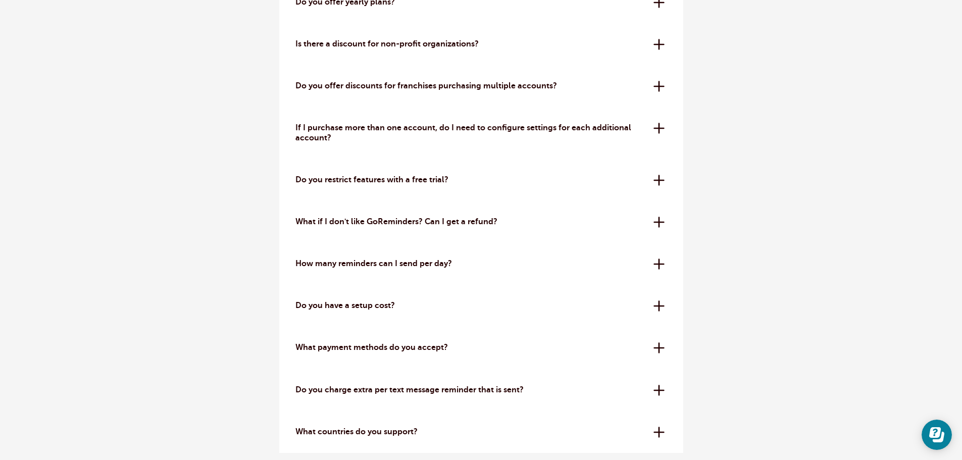
scroll to position [3051, 0]
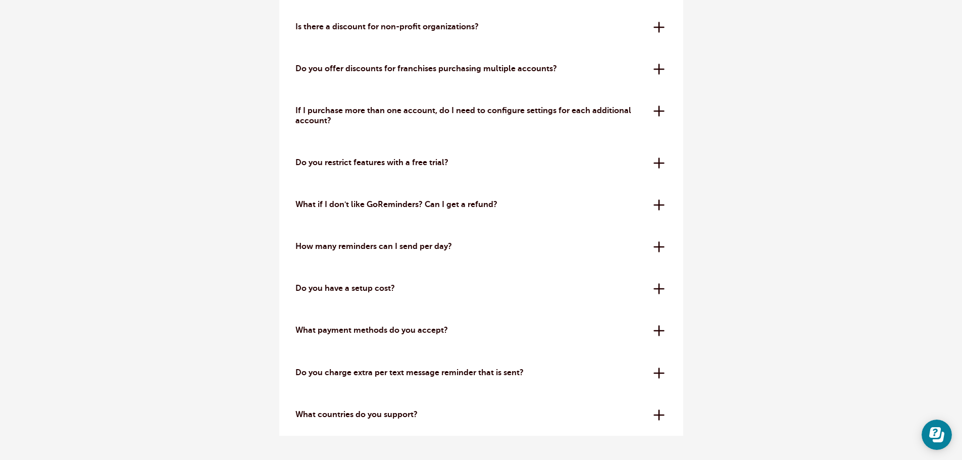
click at [517, 153] on div "Do you restrict features with a free trial? No! While trials are more limited t…" at bounding box center [481, 163] width 404 height 42
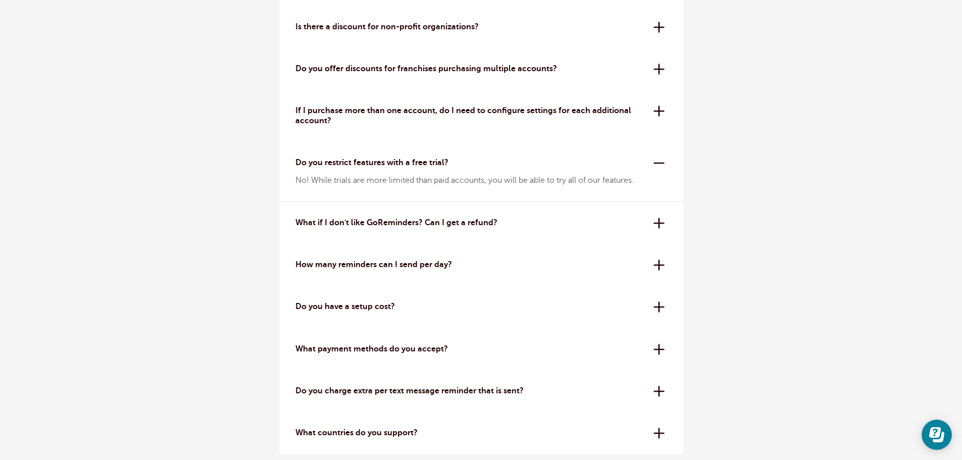
click at [518, 161] on p "Do you restrict features with a free trial?" at bounding box center [470, 163] width 350 height 10
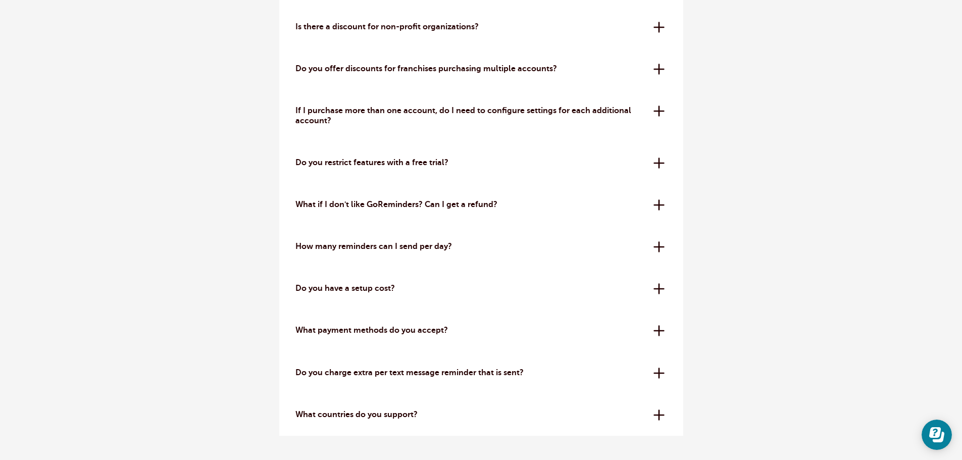
click at [519, 202] on p "What if I don't like GoReminders? Can I get a refund?" at bounding box center [470, 205] width 350 height 10
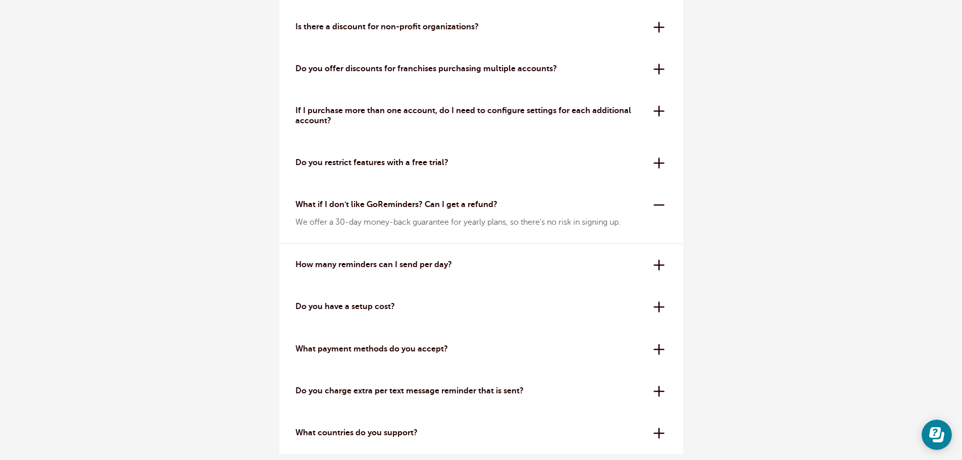
click at [519, 202] on p "What if I don't like GoReminders? Can I get a refund?" at bounding box center [470, 205] width 350 height 10
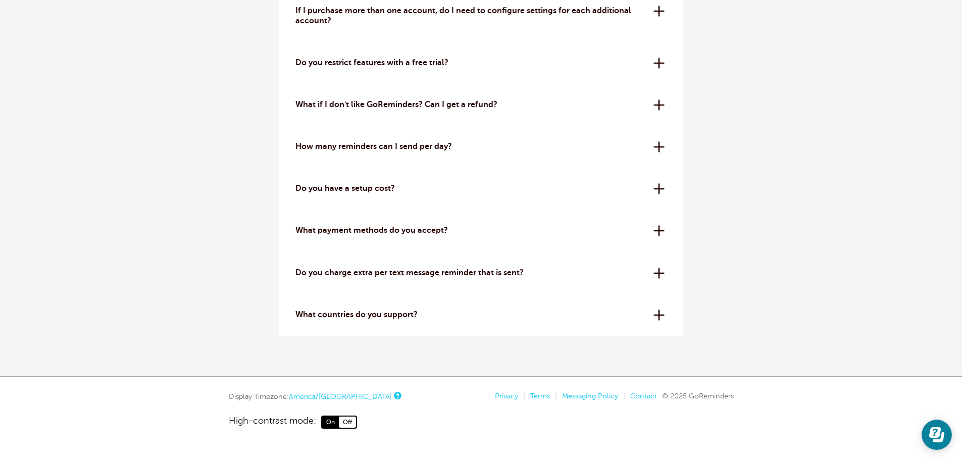
scroll to position [3151, 0]
click at [492, 155] on div "How many reminders can I send per day? All plans have a 24-hour reminder sendin…" at bounding box center [481, 146] width 404 height 42
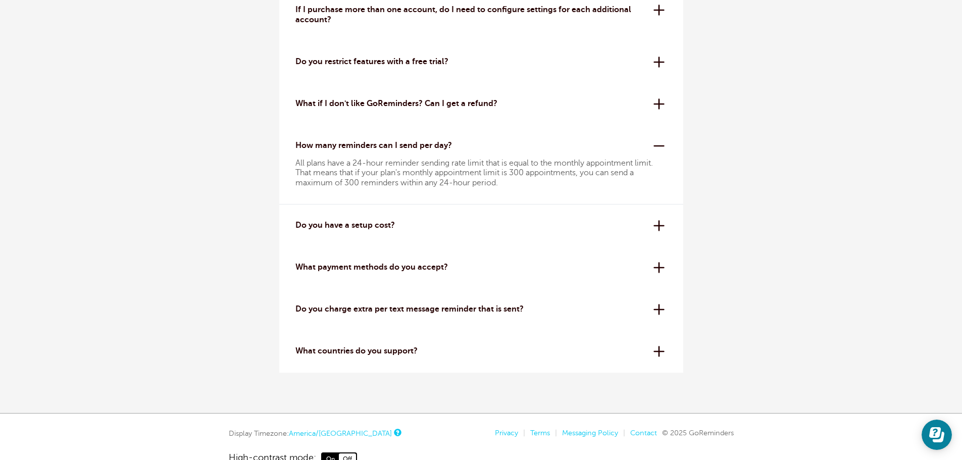
click at [488, 145] on p "How many reminders can I send per day?" at bounding box center [470, 146] width 350 height 10
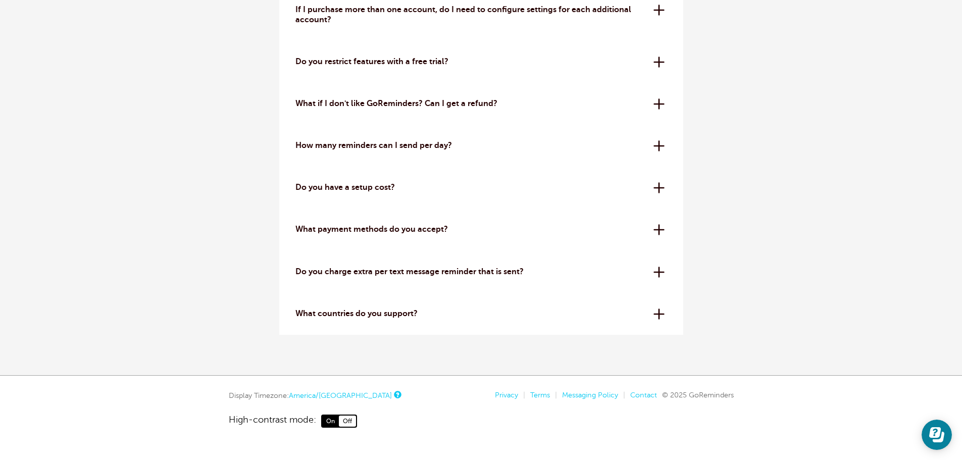
click at [486, 186] on p "Do you have a setup cost?" at bounding box center [470, 188] width 350 height 10
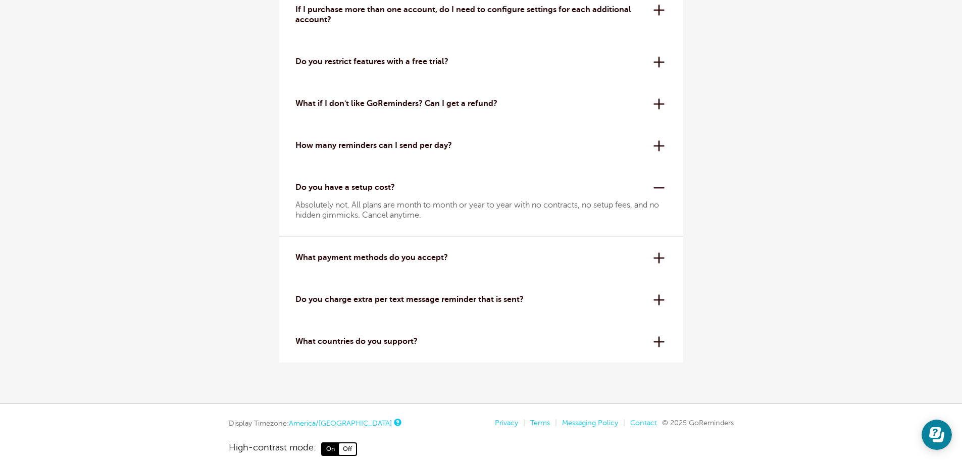
click at [486, 186] on p "Do you have a setup cost?" at bounding box center [470, 188] width 350 height 10
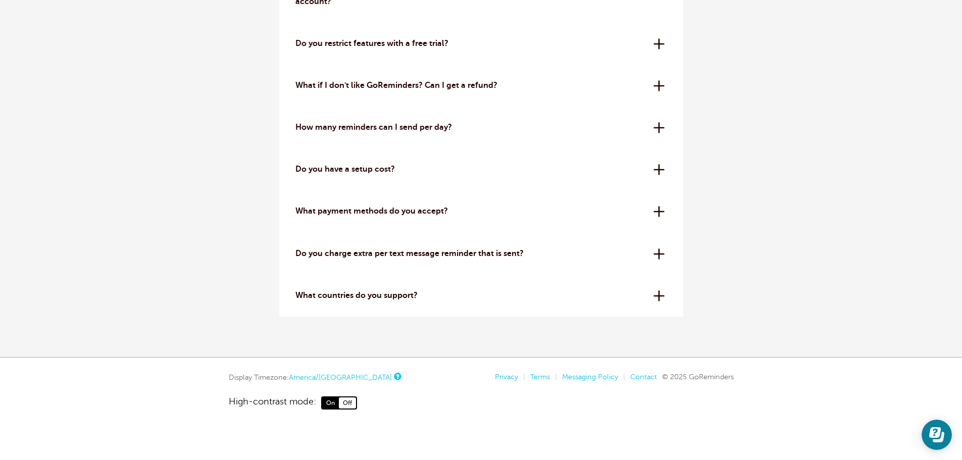
scroll to position [3180, 0]
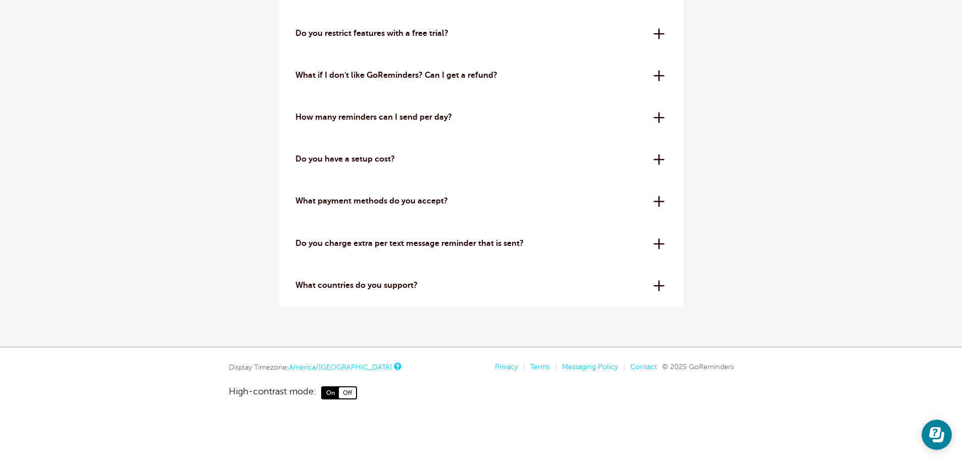
click at [510, 242] on p "Do you charge extra per text message reminder that is sent?" at bounding box center [470, 244] width 350 height 10
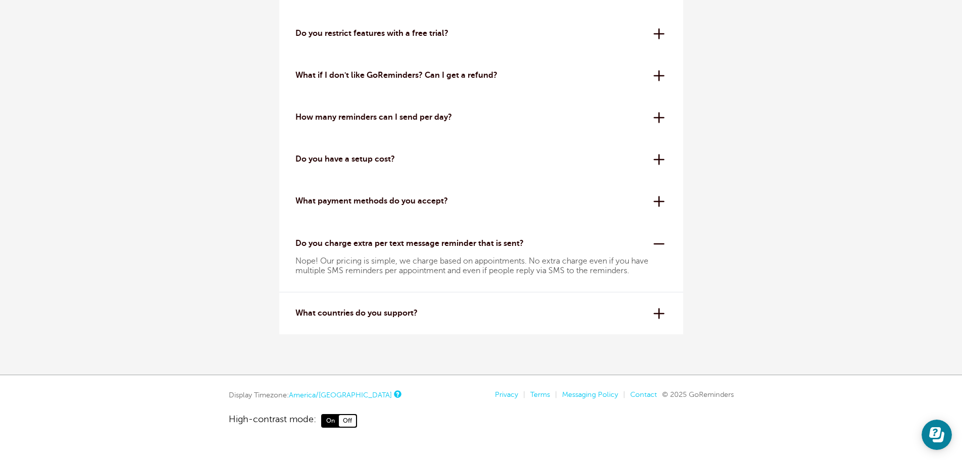
click at [510, 242] on p "Do you charge extra per text message reminder that is sent?" at bounding box center [470, 244] width 350 height 10
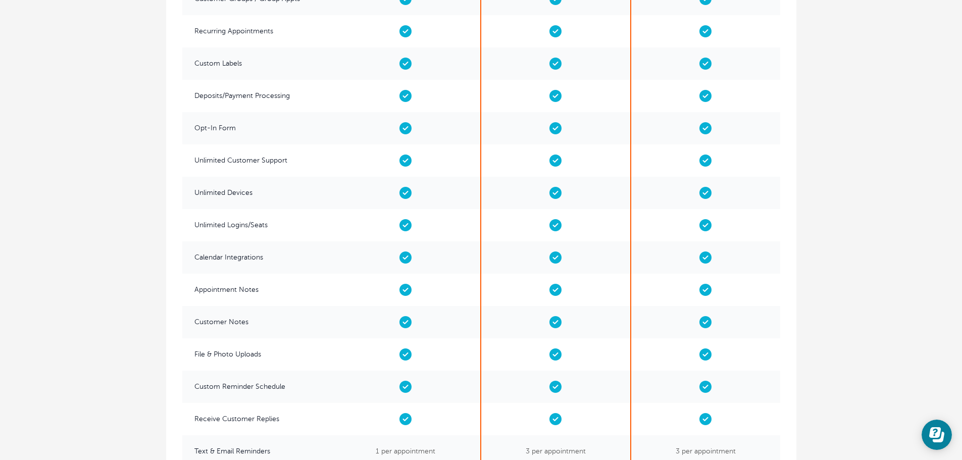
scroll to position [1312, 0]
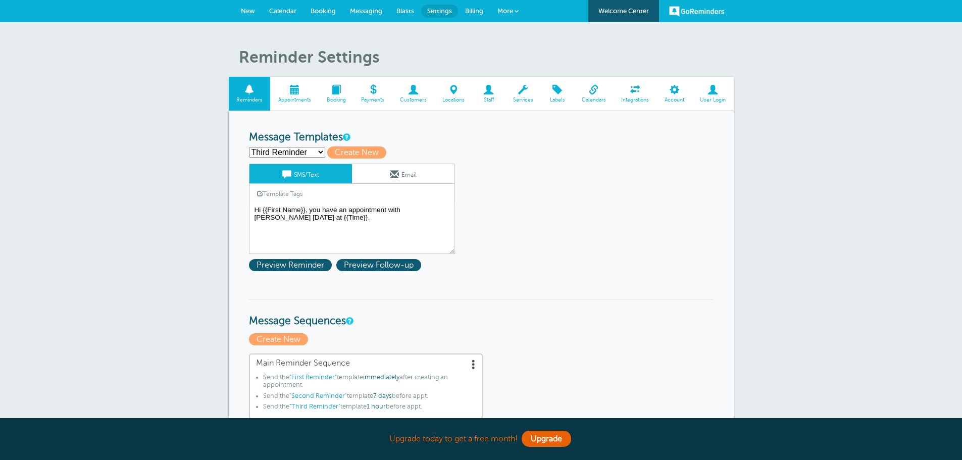
select select "159545"
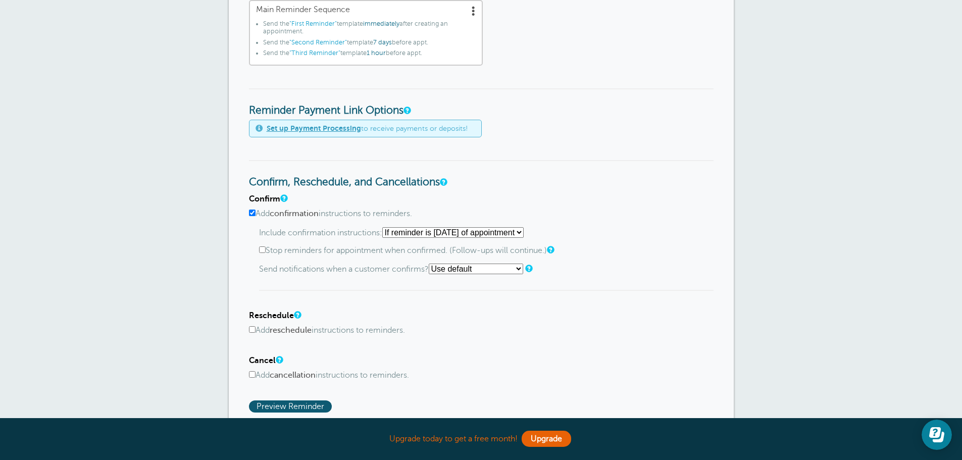
click at [415, 232] on select "Starting with first reminder If reminder is within 1 day of appointment If remi…" at bounding box center [452, 232] width 141 height 11
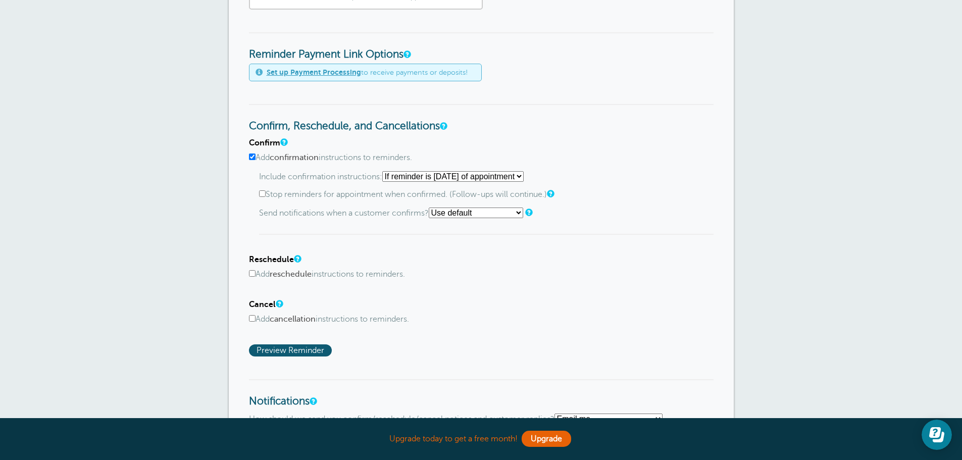
scroll to position [505, 0]
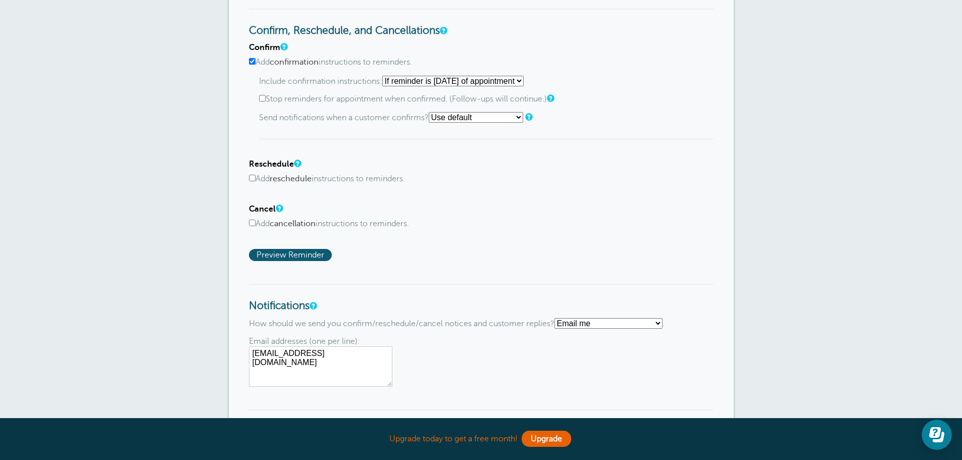
click at [257, 176] on label "Add reschedule instructions to reminders." at bounding box center [481, 179] width 464 height 10
click at [255, 176] on input "Add reschedule instructions to reminders." at bounding box center [252, 178] width 7 height 7
checkbox input "true"
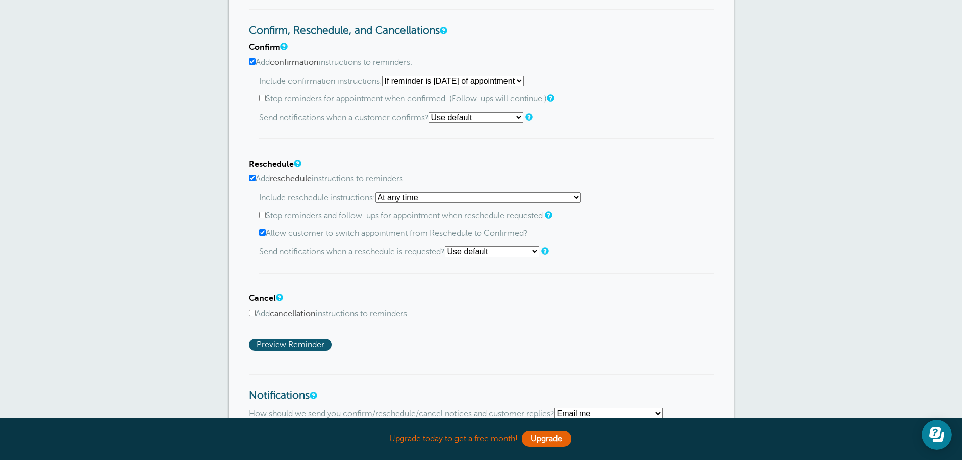
click at [474, 198] on select "At any time If reminder more than 1 day away from appointment If reminder more …" at bounding box center [477, 197] width 205 height 11
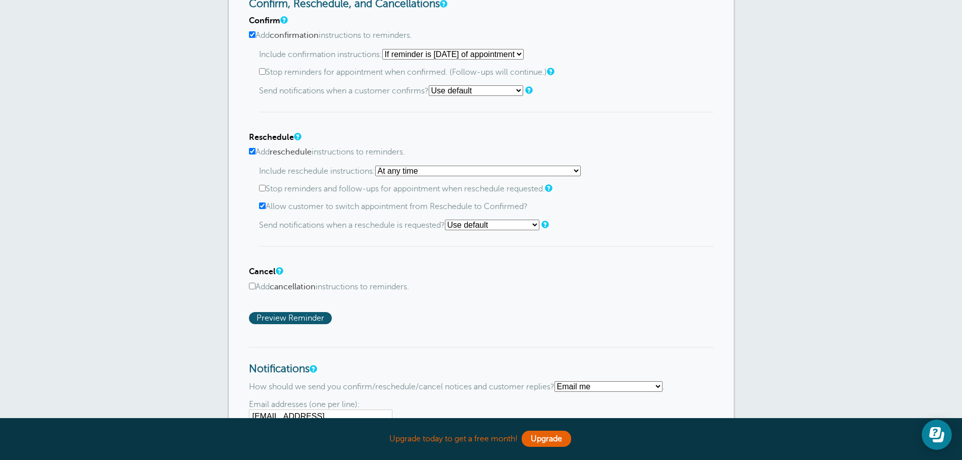
scroll to position [555, 0]
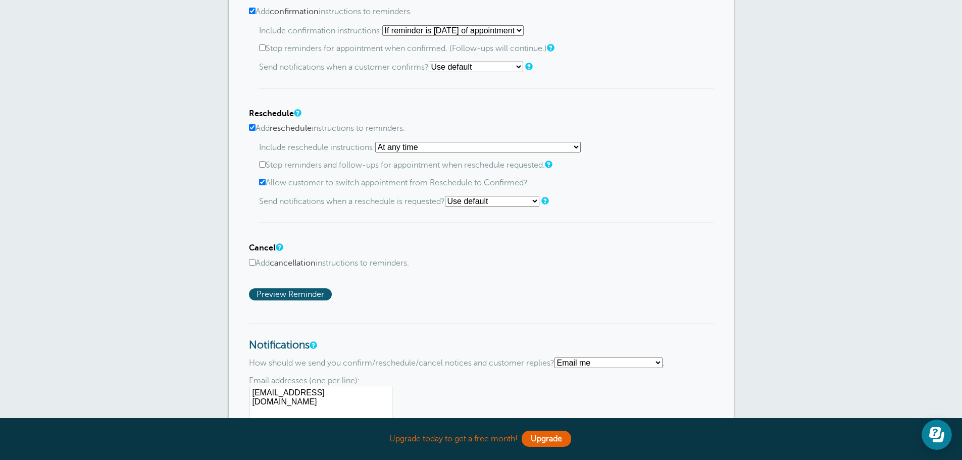
click at [343, 262] on label "Add cancellation instructions to reminders." at bounding box center [481, 263] width 464 height 10
click at [255, 262] on input "Add cancellation instructions to reminders." at bounding box center [252, 262] width 7 height 7
checkbox input "true"
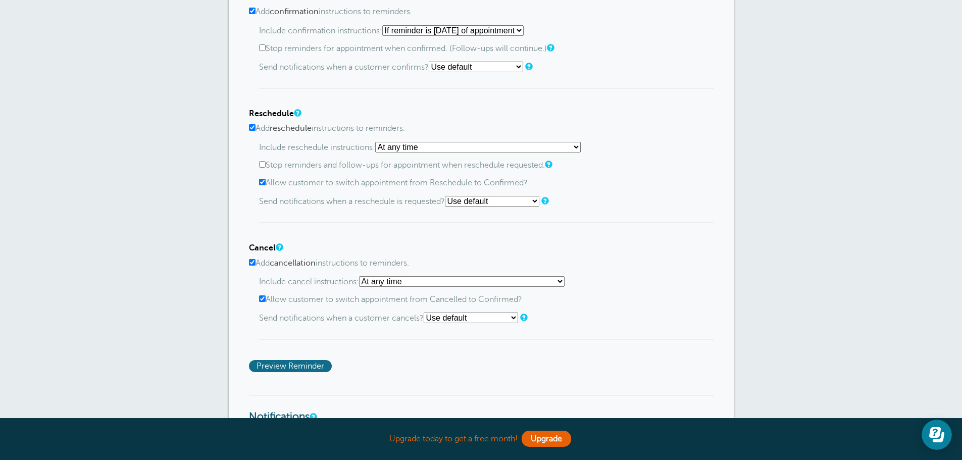
click at [310, 367] on span "Preview Reminder" at bounding box center [290, 366] width 83 height 12
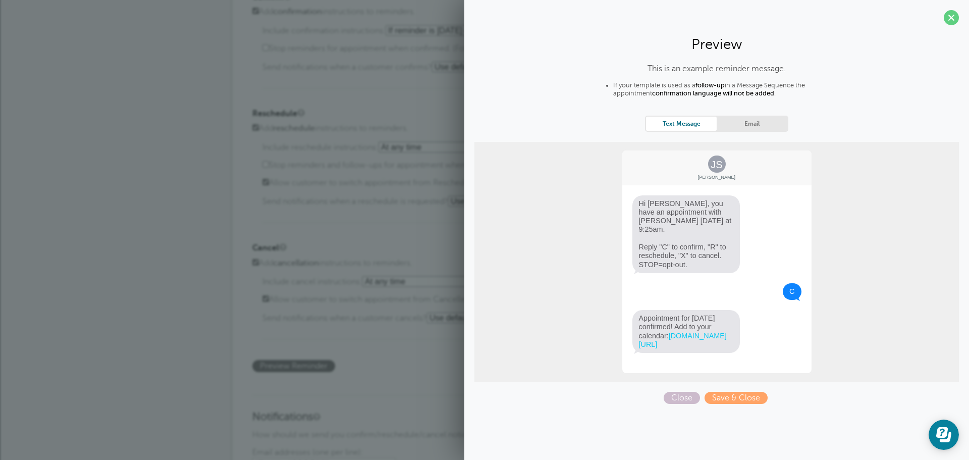
click at [745, 129] on link "Email" at bounding box center [752, 124] width 71 height 14
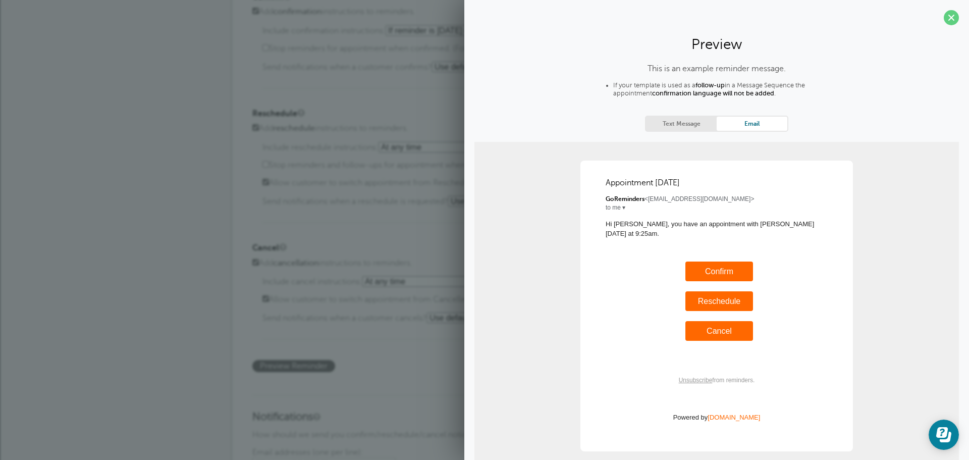
click at [660, 123] on link "Text Message" at bounding box center [681, 124] width 71 height 14
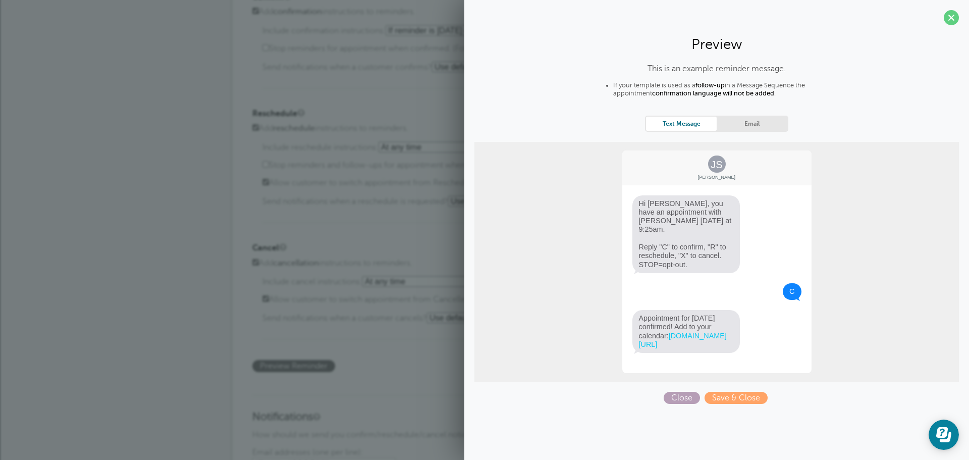
click at [680, 392] on span "Close" at bounding box center [682, 398] width 36 height 12
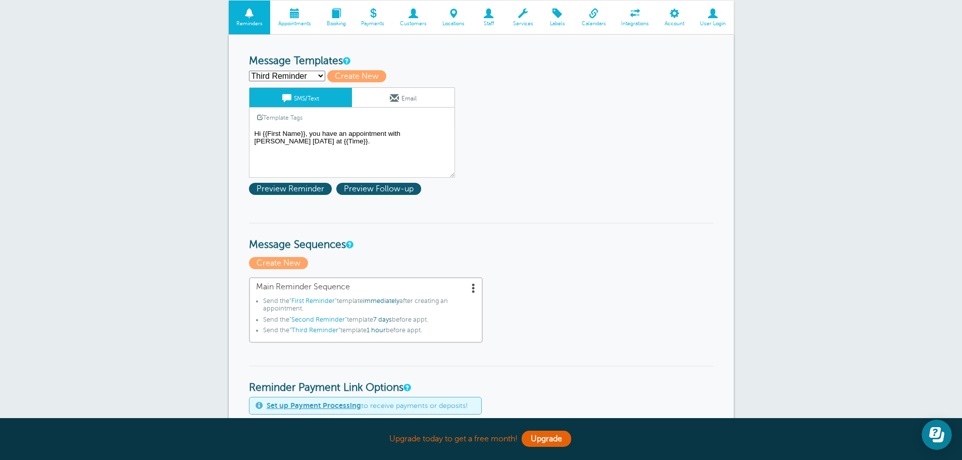
scroll to position [0, 0]
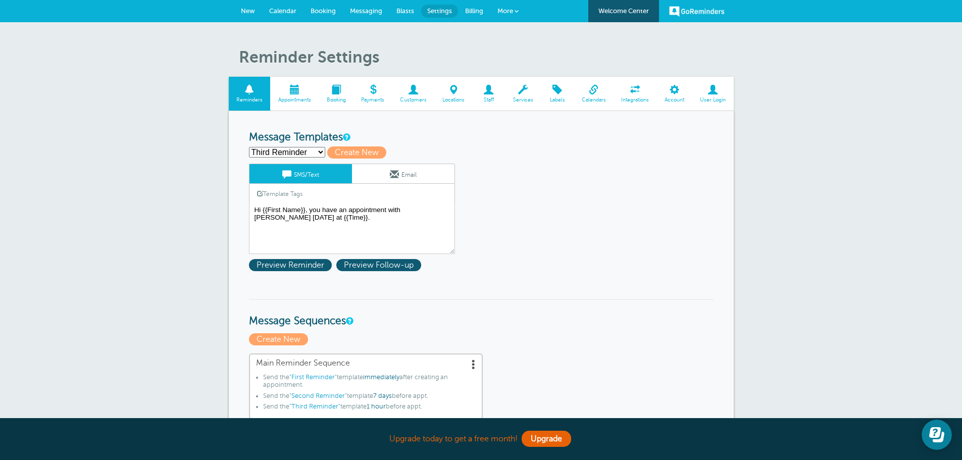
click at [305, 94] on span at bounding box center [294, 90] width 48 height 10
click at [359, 11] on span "Messaging" at bounding box center [366, 11] width 32 height 8
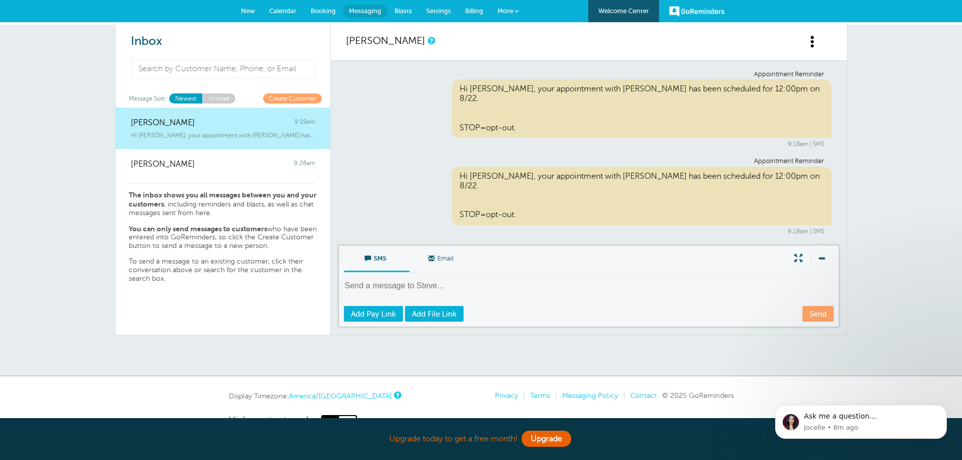
click at [219, 207] on p "The inbox shows you all messages between you and your customers , including rem…" at bounding box center [223, 204] width 188 height 26
click at [406, 107] on div "Appointment Reminder Hi Steve, your appointment with Baird Crews has been sched…" at bounding box center [589, 109] width 486 height 77
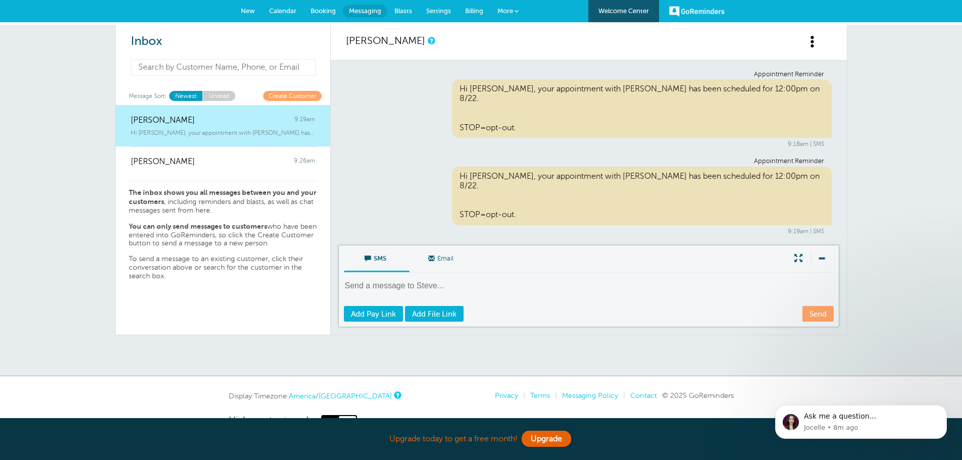
click at [160, 72] on input at bounding box center [223, 67] width 185 height 17
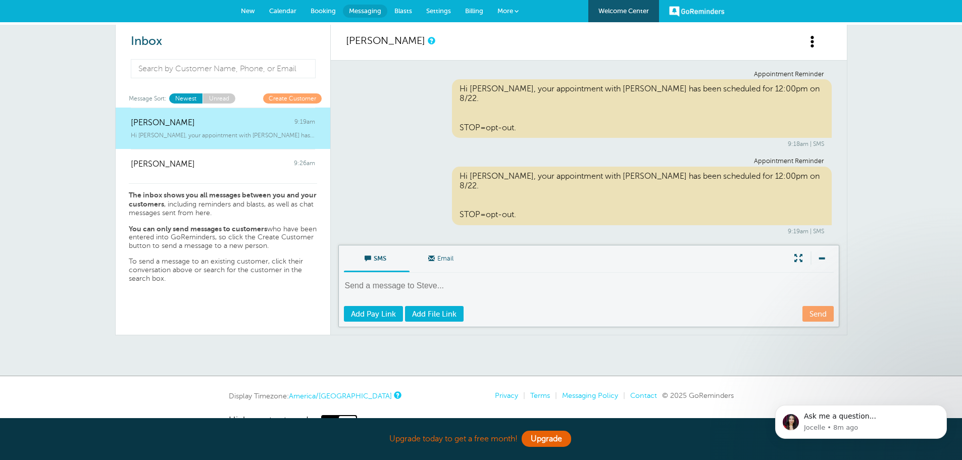
click at [425, 108] on div "Appointment Reminder Hi Steve, your appointment with Baird Crews has been sched…" at bounding box center [589, 109] width 486 height 77
click at [672, 13] on link "GoReminders" at bounding box center [697, 11] width 56 height 22
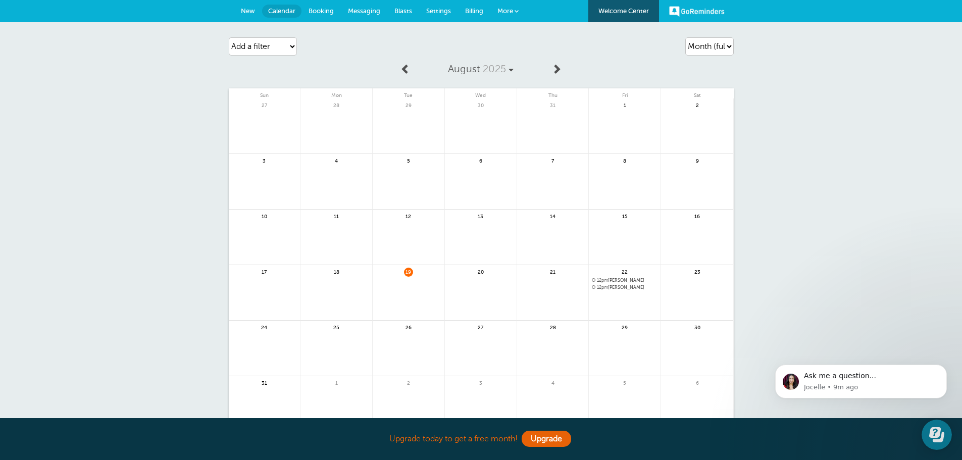
click at [245, 9] on span "New" at bounding box center [248, 11] width 14 height 8
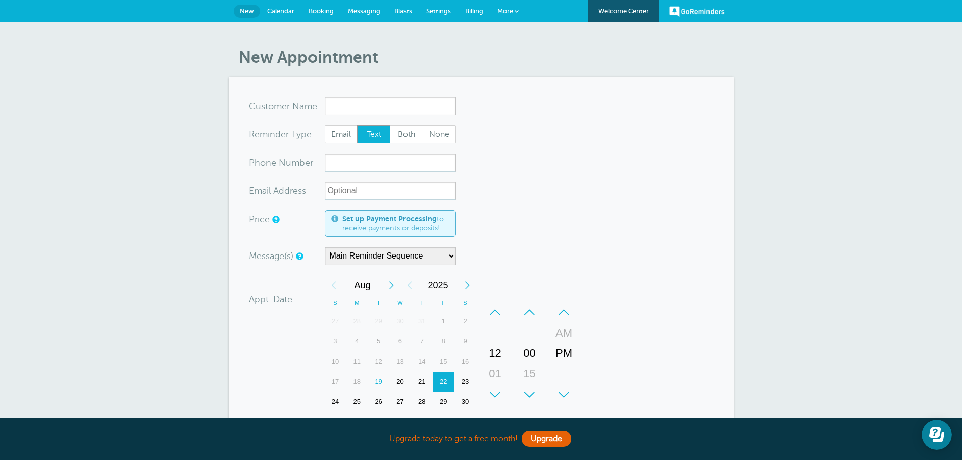
click at [282, 9] on span "Calendar" at bounding box center [280, 11] width 27 height 8
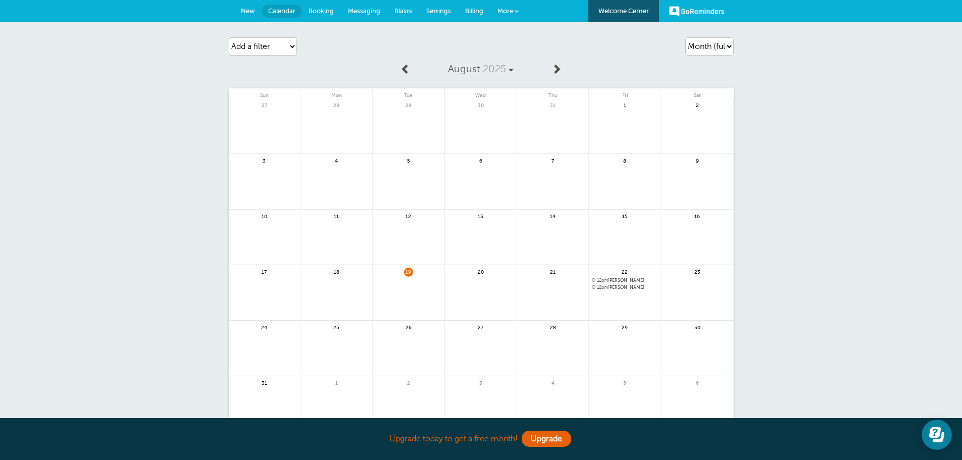
click at [318, 9] on span "Booking" at bounding box center [320, 11] width 25 height 8
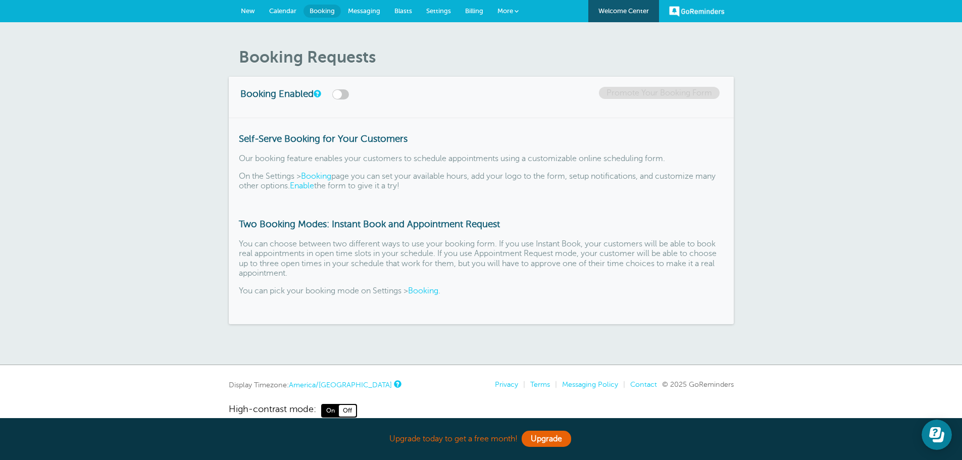
click at [360, 10] on span "Messaging" at bounding box center [364, 11] width 32 height 8
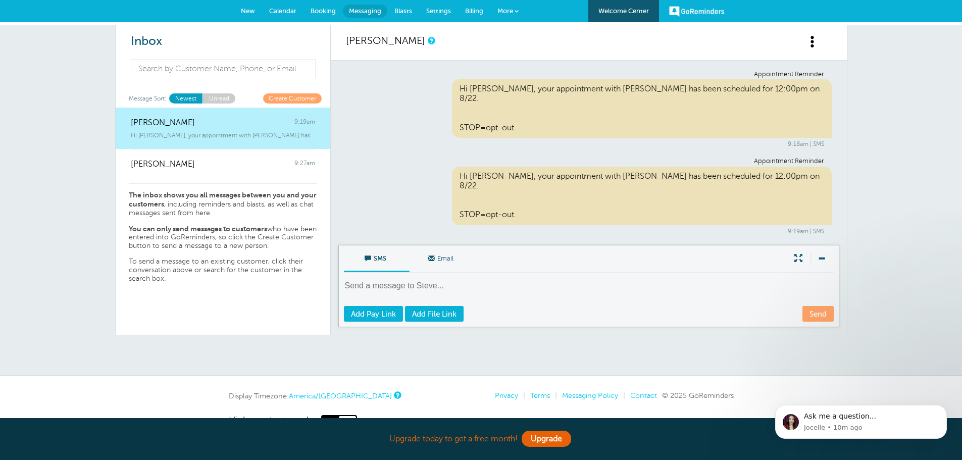
click at [401, 9] on span "Blasts" at bounding box center [403, 11] width 18 height 8
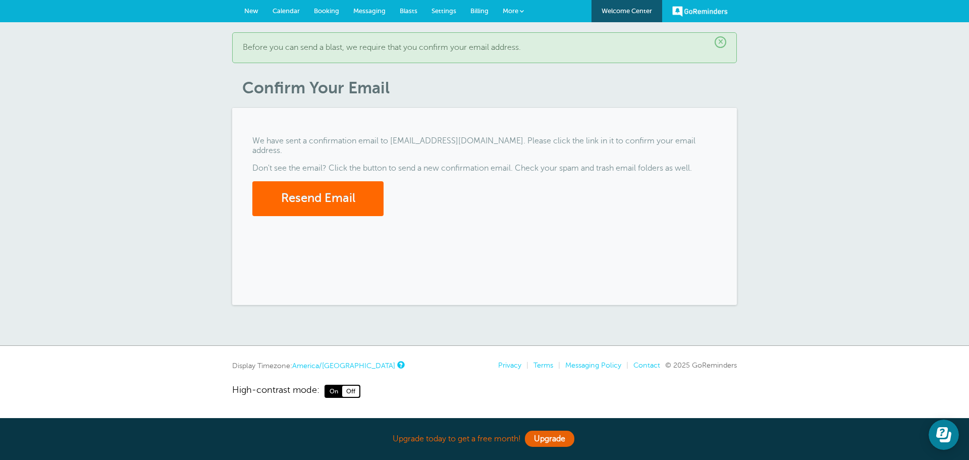
click at [444, 7] on span "Settings" at bounding box center [444, 11] width 25 height 8
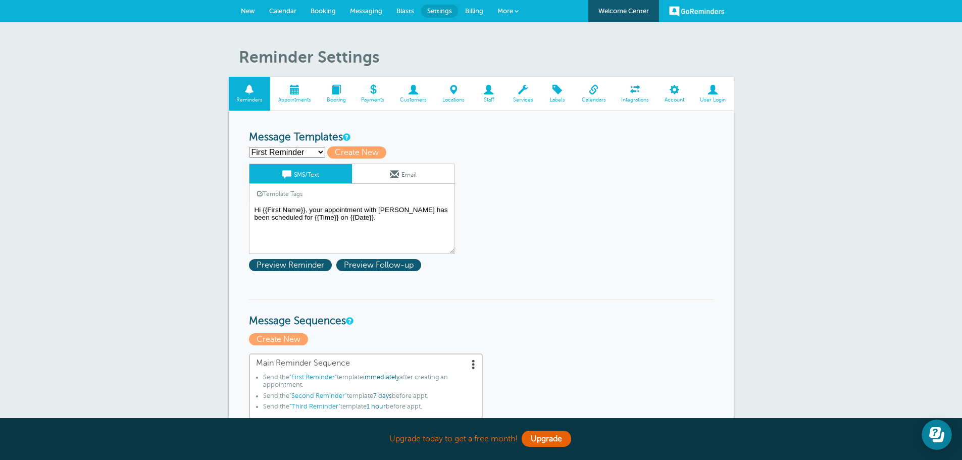
click at [287, 100] on span "Appointments" at bounding box center [294, 100] width 38 height 6
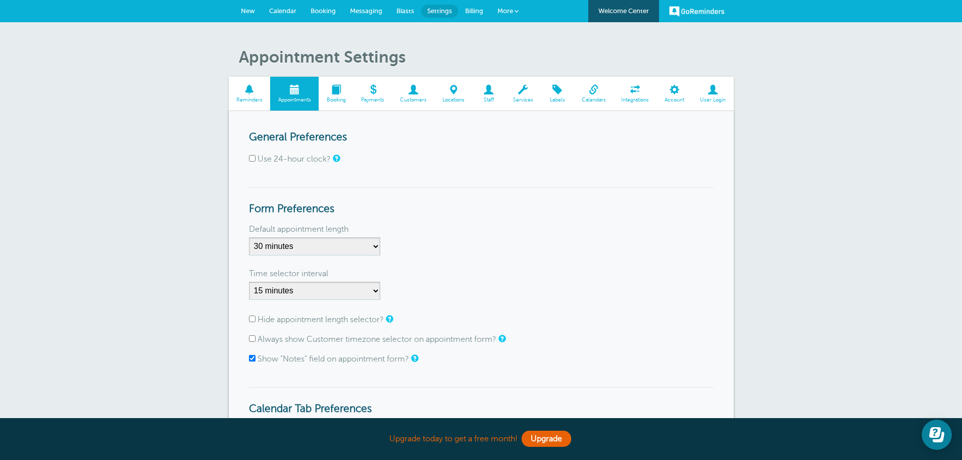
click at [329, 97] on span "Booking" at bounding box center [336, 100] width 25 height 6
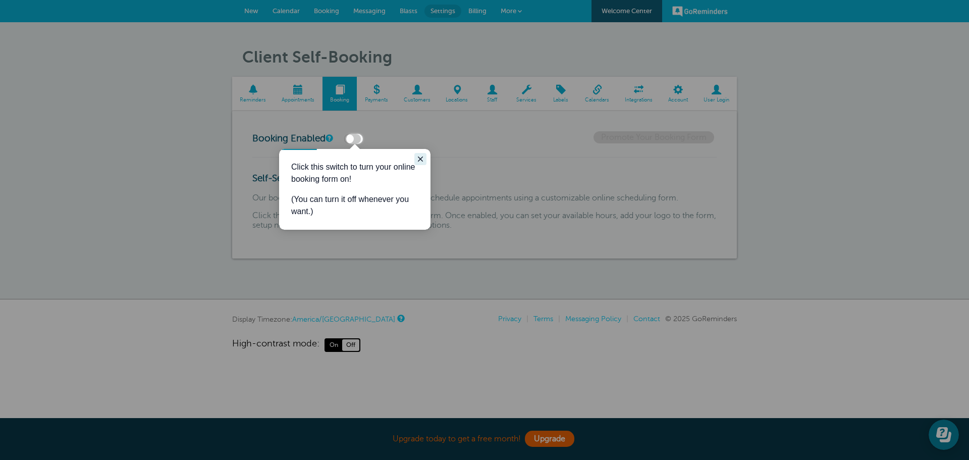
click at [421, 156] on icon "Close guide" at bounding box center [420, 159] width 8 height 8
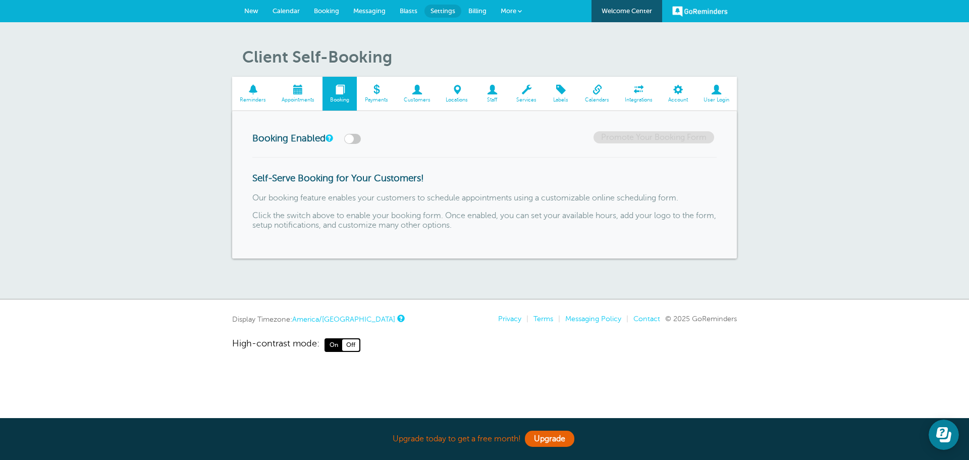
click at [419, 101] on span "Customers" at bounding box center [417, 100] width 32 height 6
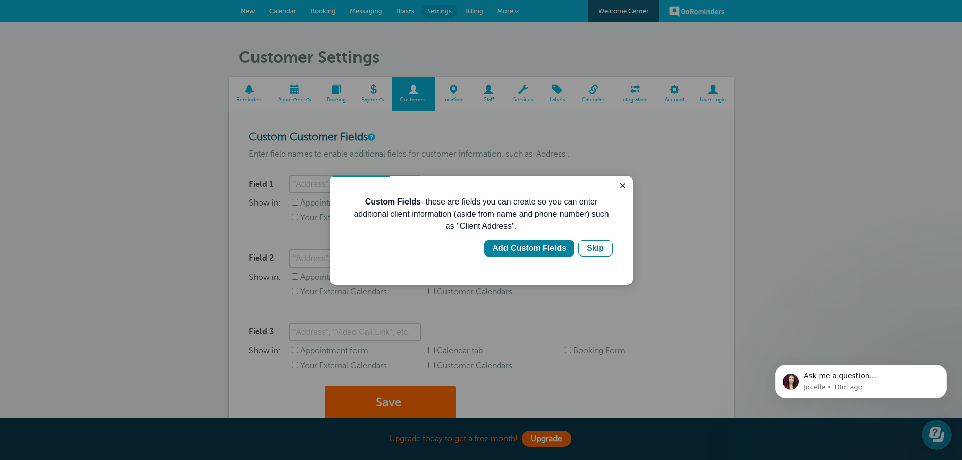
click at [630, 183] on div "Custom Fields - these are fields you can create so you can enter additional cli…" at bounding box center [481, 230] width 303 height 109
click at [622, 180] on button "Close guide" at bounding box center [622, 186] width 12 height 12
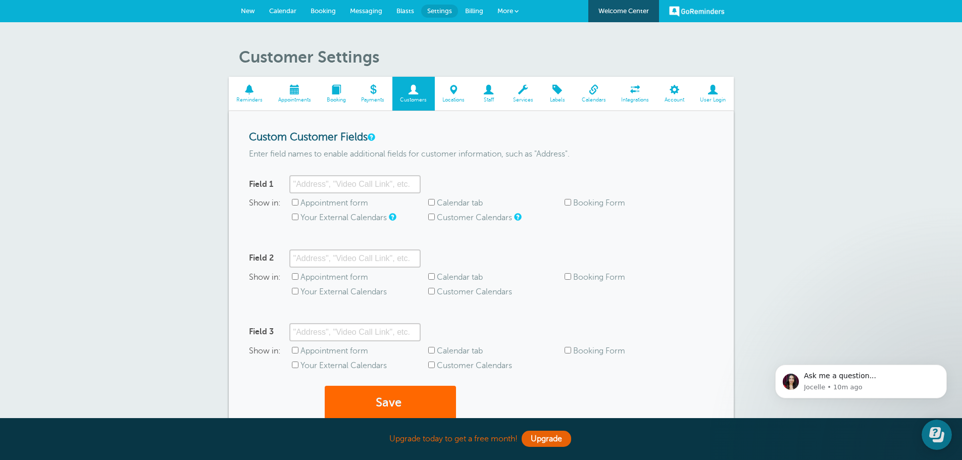
click at [448, 99] on span "Locations" at bounding box center [454, 100] width 28 height 6
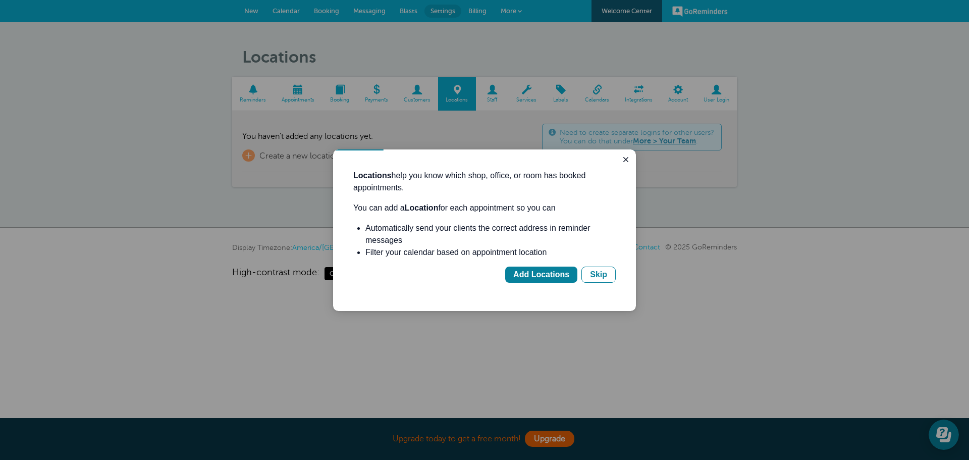
click at [499, 101] on div at bounding box center [484, 230] width 969 height 460
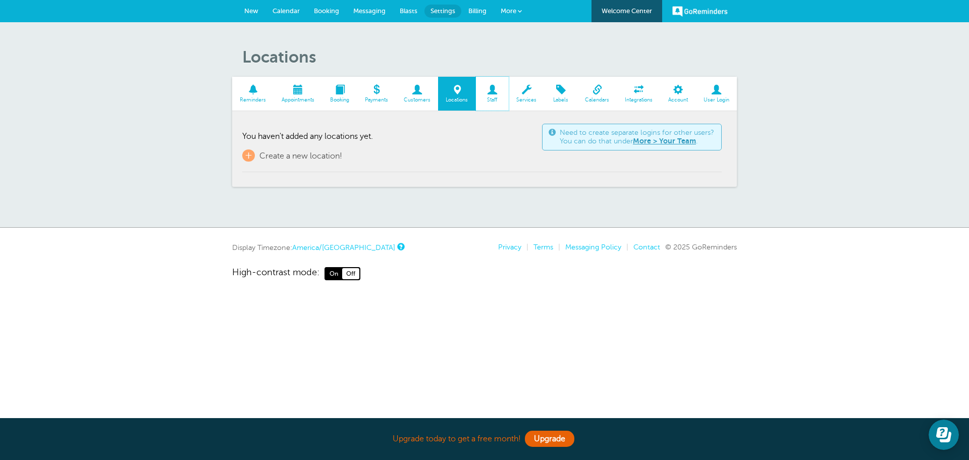
click at [498, 100] on span "Staff" at bounding box center [492, 100] width 23 height 6
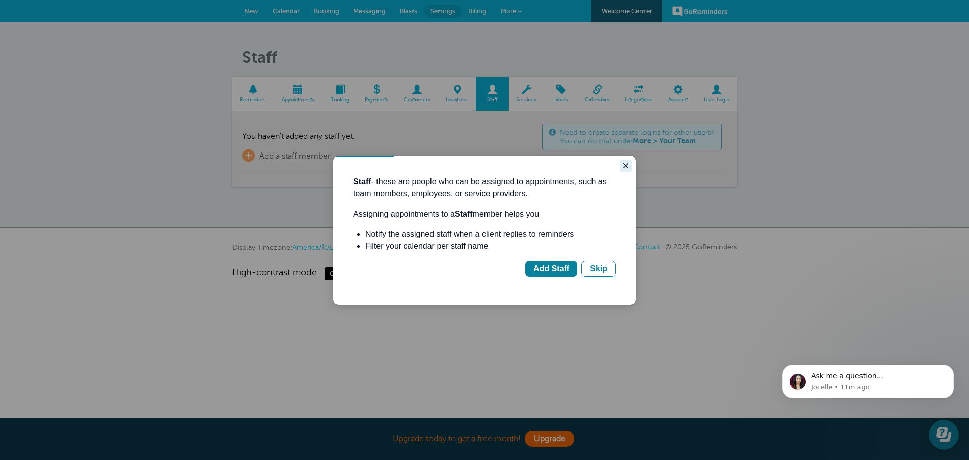
click at [627, 165] on icon "Close guide" at bounding box center [625, 165] width 5 height 5
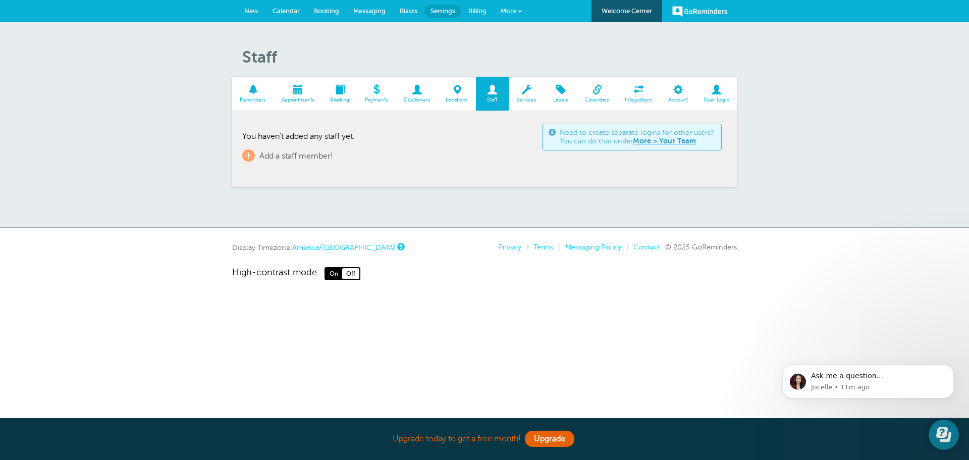
click at [527, 94] on span at bounding box center [527, 90] width 36 height 10
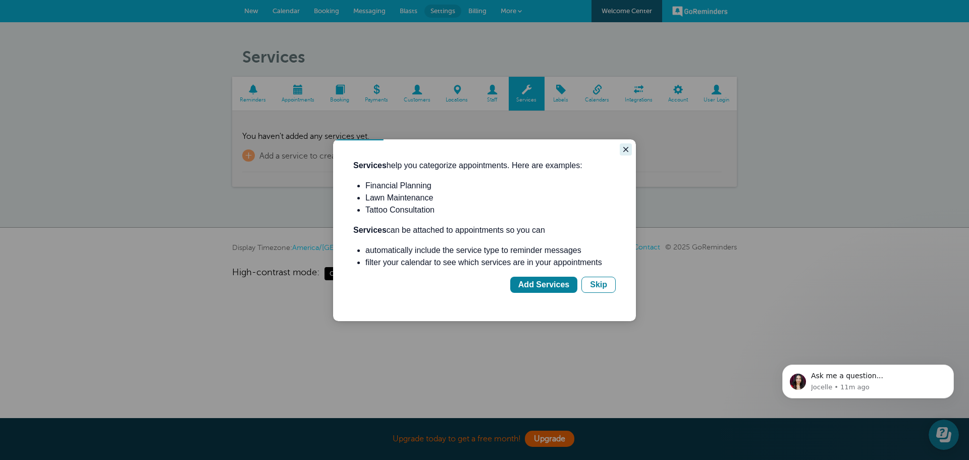
click at [630, 151] on button "Close guide" at bounding box center [626, 149] width 12 height 12
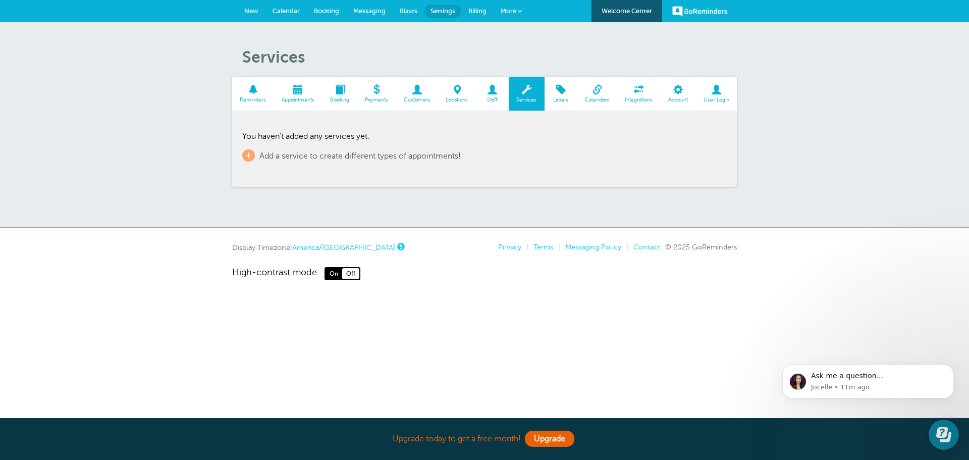
click at [640, 89] on span at bounding box center [638, 90] width 43 height 10
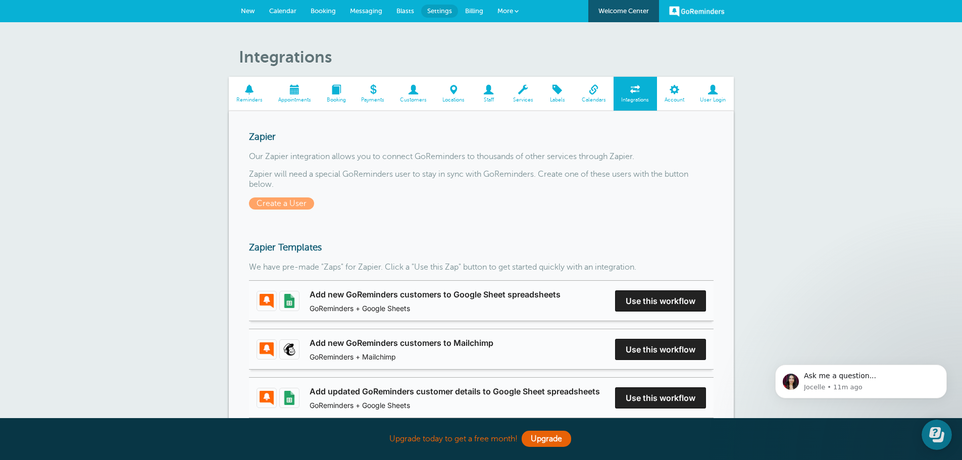
click at [673, 89] on span at bounding box center [674, 90] width 35 height 10
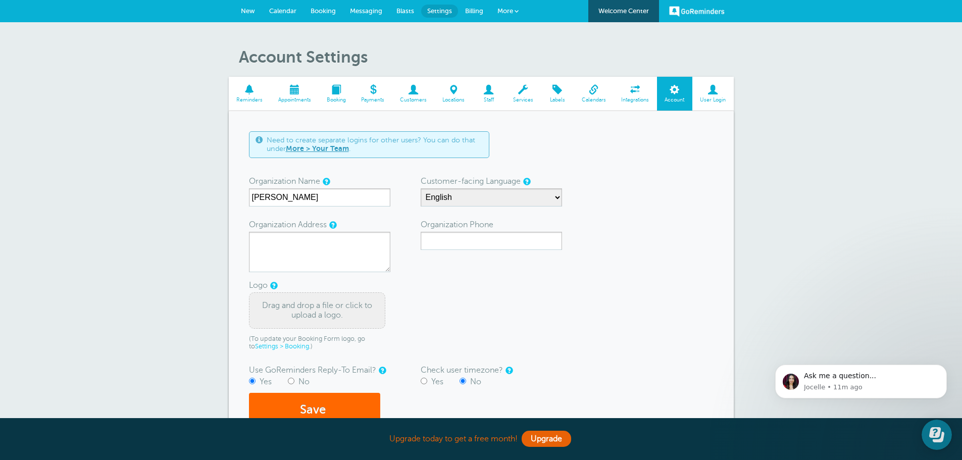
click at [713, 92] on span at bounding box center [712, 90] width 41 height 10
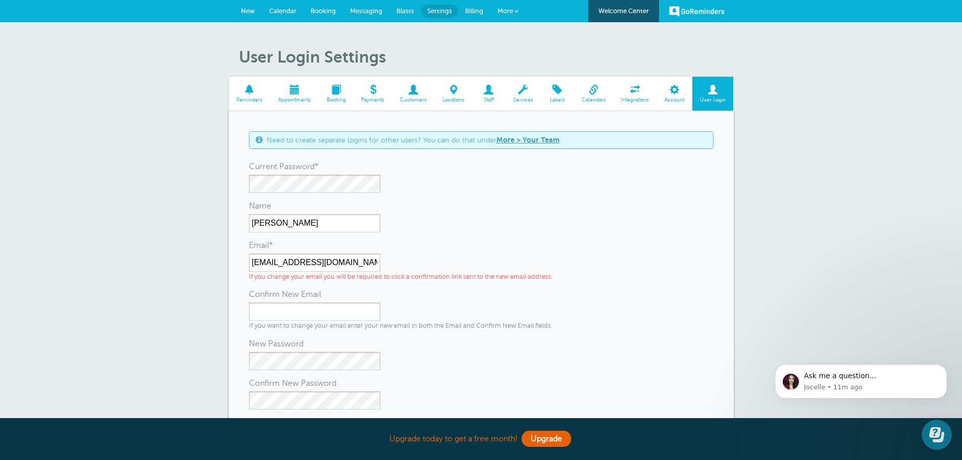
click at [258, 94] on span at bounding box center [250, 90] width 42 height 10
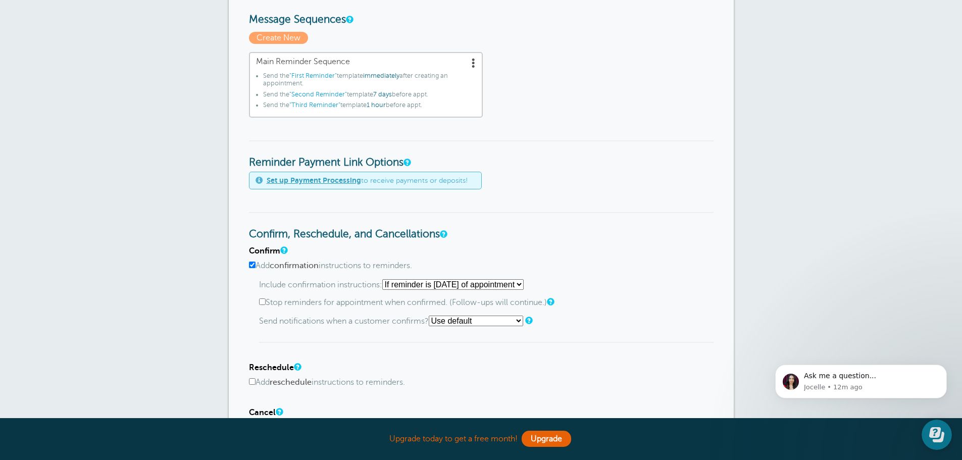
scroll to position [303, 0]
drag, startPoint x: 375, startPoint y: 105, endPoint x: 367, endPoint y: 96, distance: 12.2
click at [374, 104] on span "1 hour" at bounding box center [375, 103] width 19 height 7
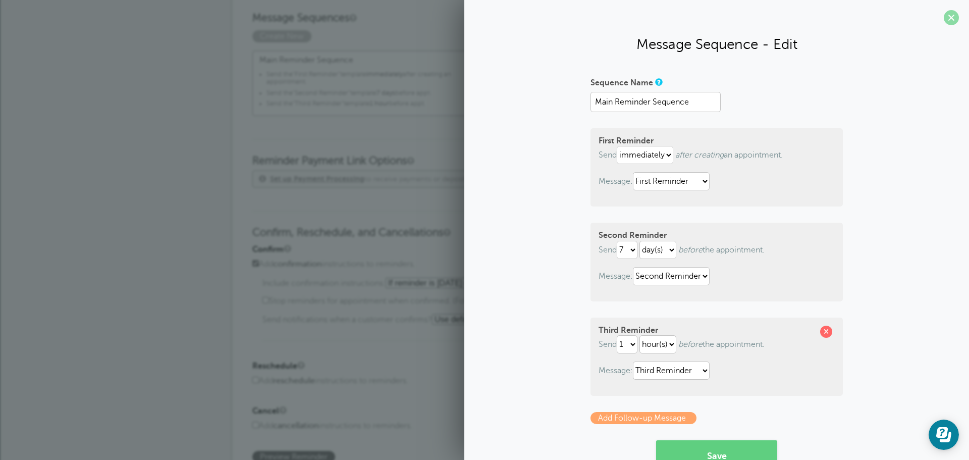
click at [947, 15] on span at bounding box center [951, 17] width 15 height 15
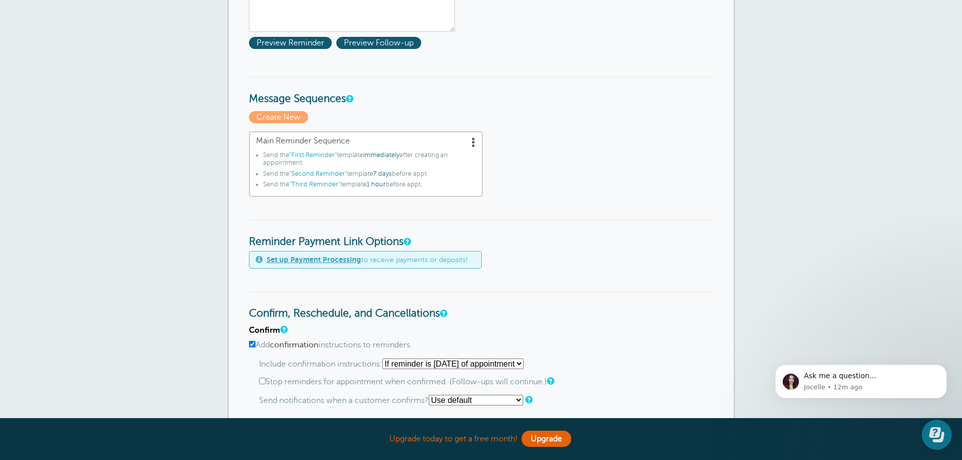
scroll to position [0, 0]
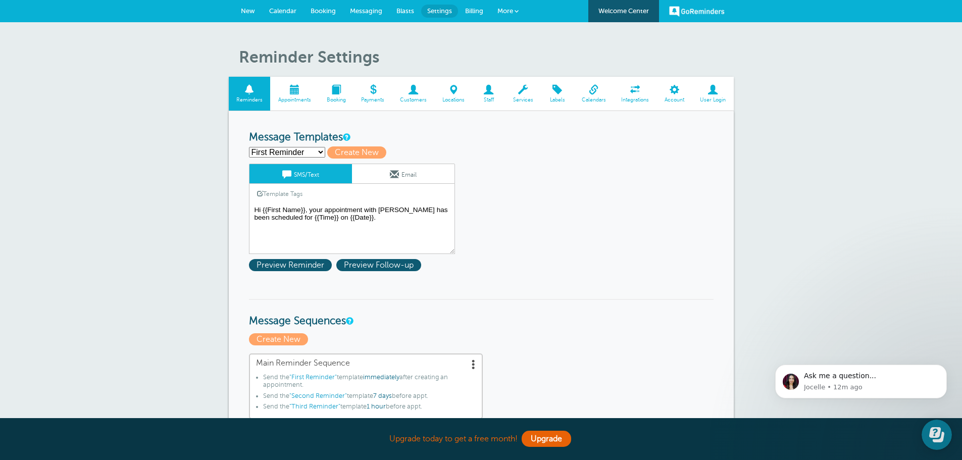
click at [363, 216] on textarea "Hi {{First Name}}, your appointment with Baird Crews has been scheduled for {{T…" at bounding box center [352, 228] width 206 height 50
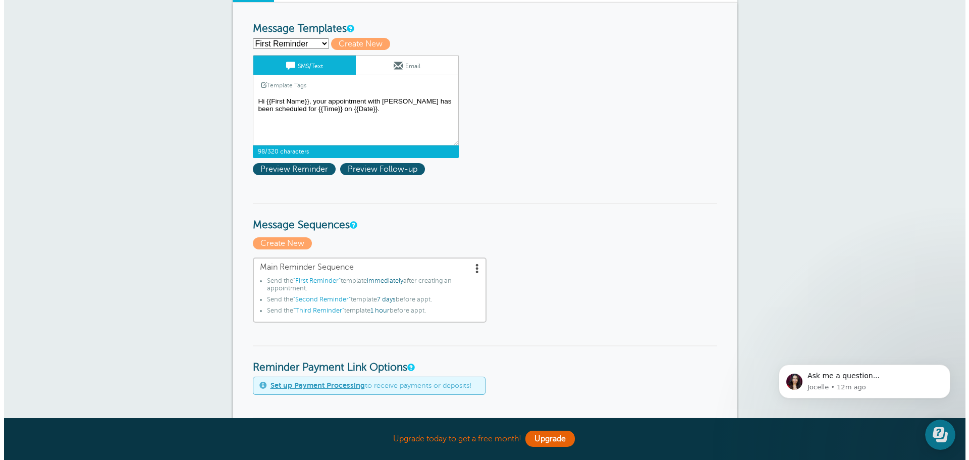
scroll to position [202, 0]
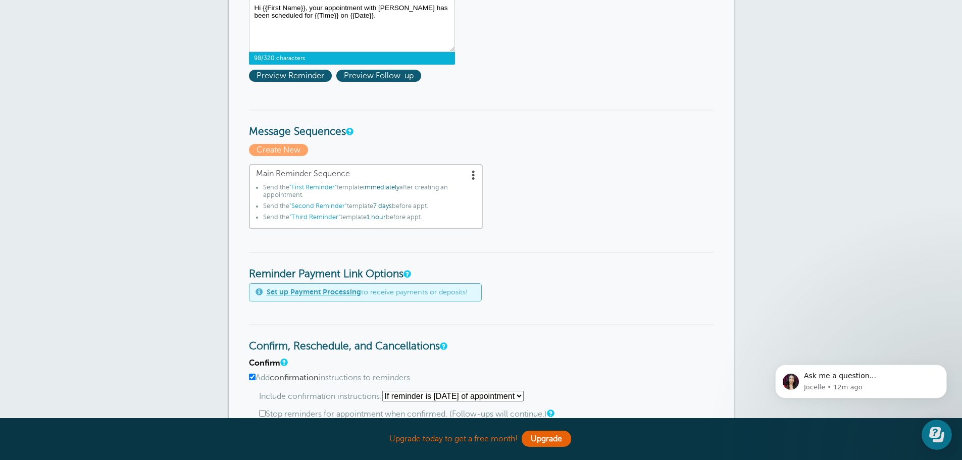
click at [321, 184] on span ""First Reminder"" at bounding box center [312, 187] width 47 height 7
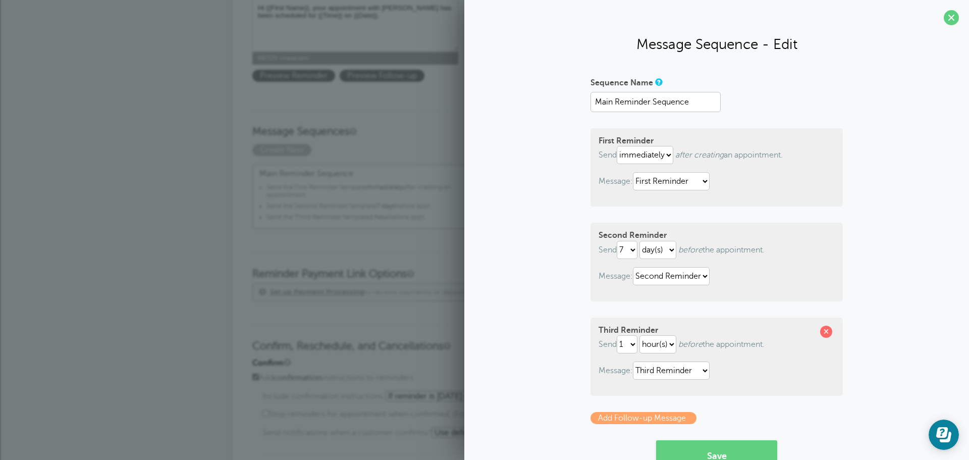
click at [322, 182] on link "Main Reminder Sequence Send the "First Reminder" template immediately after cre…" at bounding box center [369, 197] width 234 height 66
click at [950, 18] on span at bounding box center [951, 17] width 15 height 15
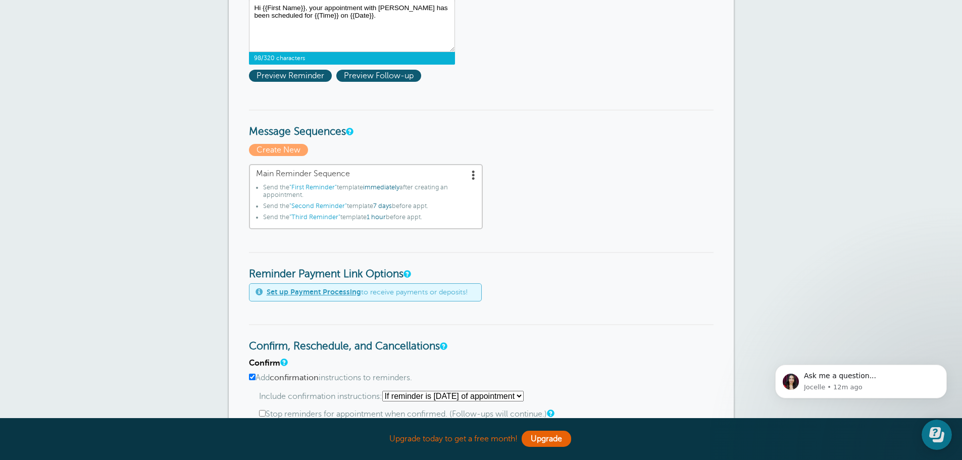
click at [475, 173] on span at bounding box center [473, 175] width 10 height 10
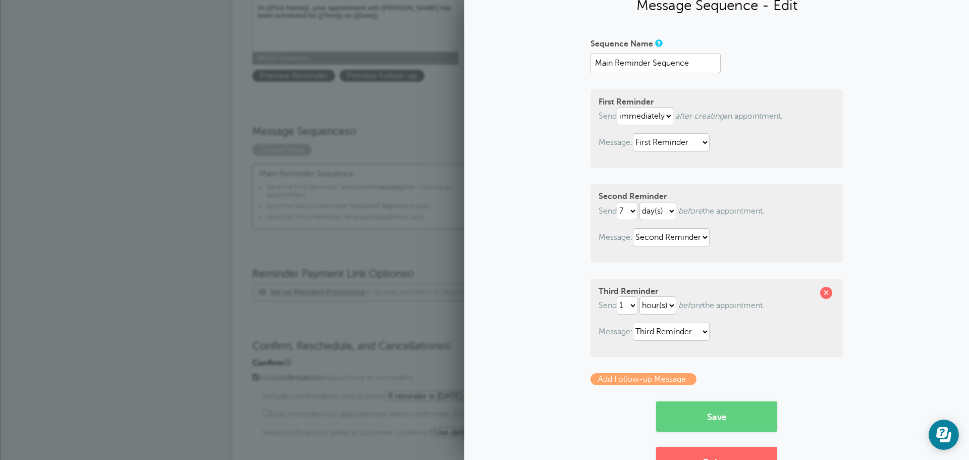
scroll to position [79, 0]
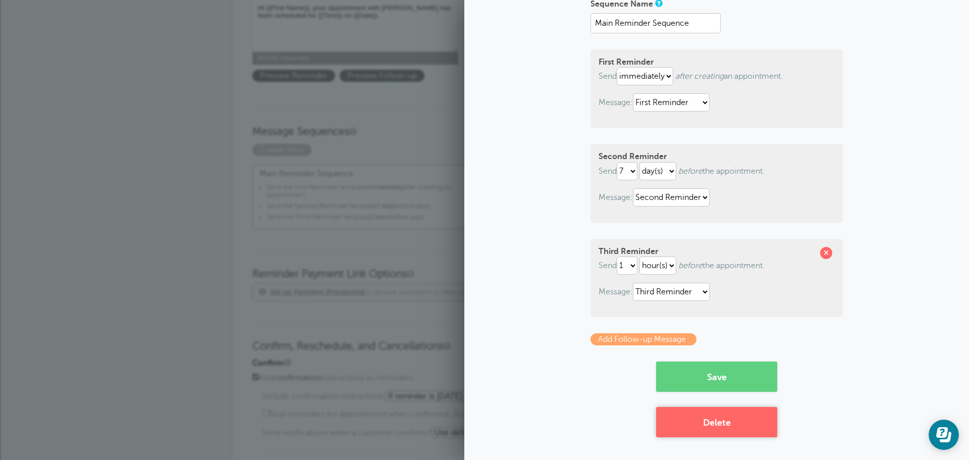
click at [712, 425] on button "Delete" at bounding box center [716, 422] width 121 height 30
click at [688, 363] on button "Save" at bounding box center [716, 376] width 121 height 30
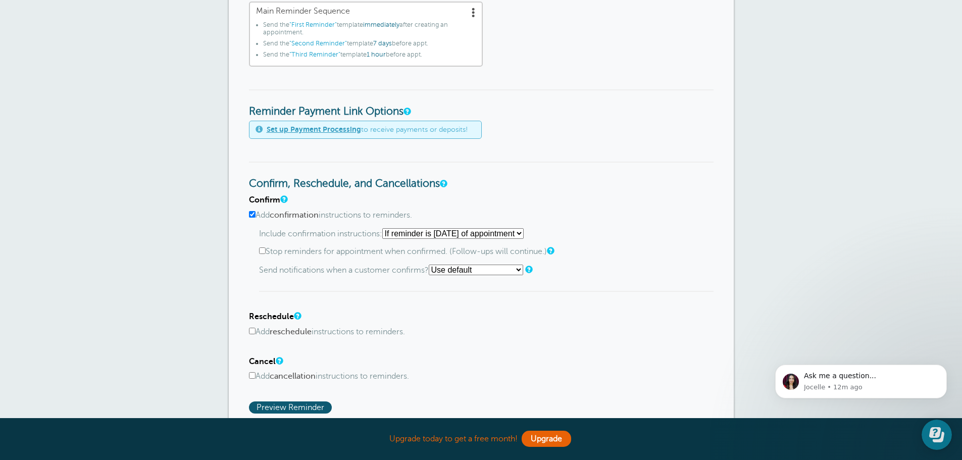
scroll to position [404, 0]
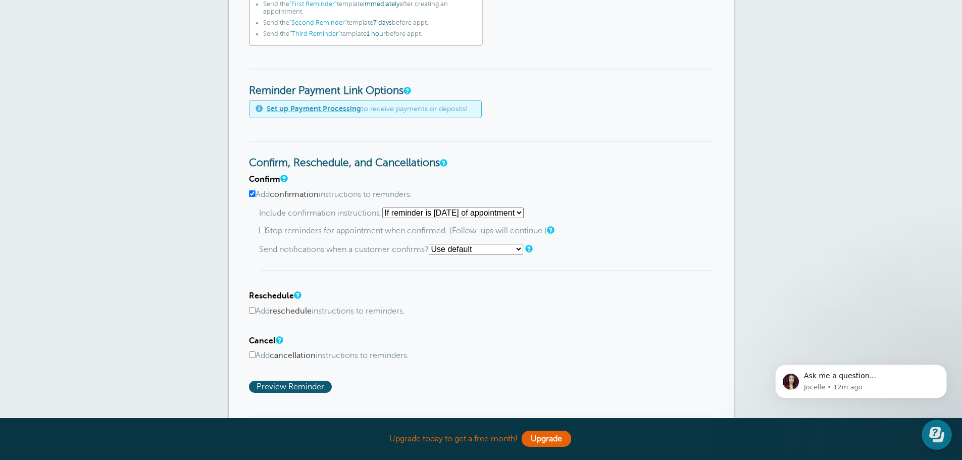
click at [456, 249] on select "Use default Text me Email me Don't send notifications" at bounding box center [476, 249] width 94 height 11
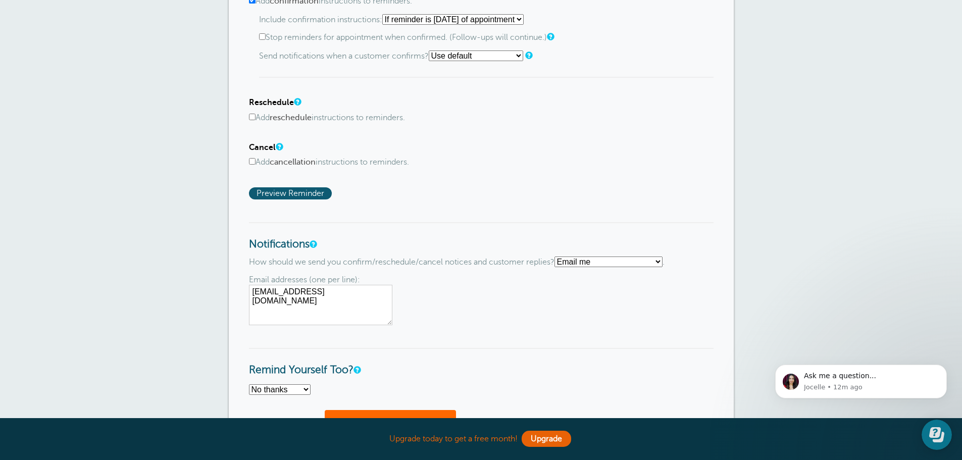
scroll to position [707, 0]
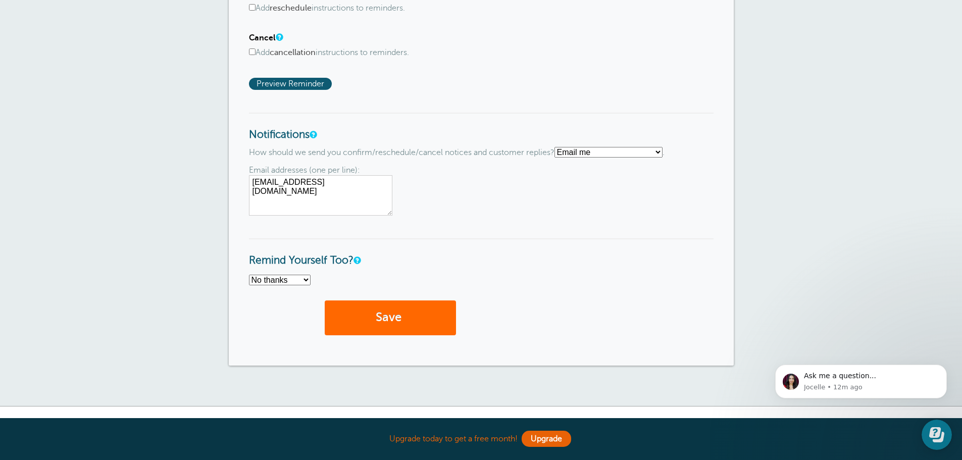
click at [622, 192] on div "Email addresses (one per line): suzanneayers@bcswlaw.com" at bounding box center [481, 191] width 464 height 50
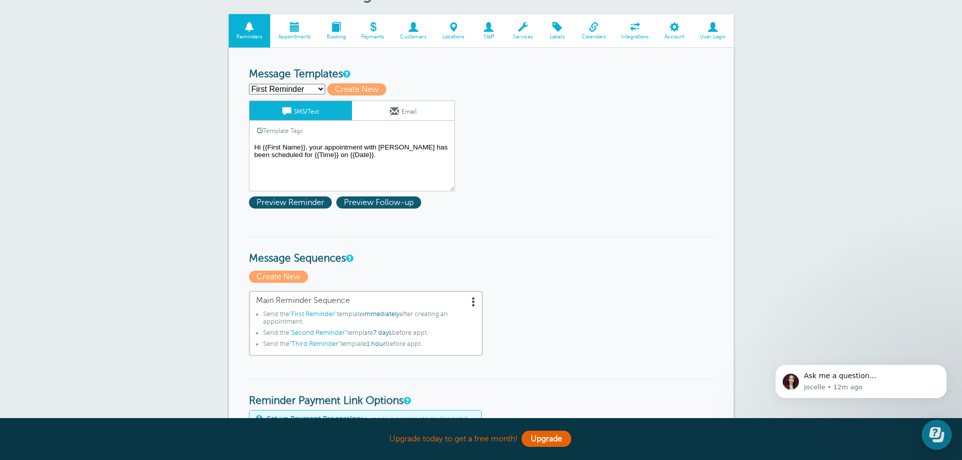
scroll to position [0, 0]
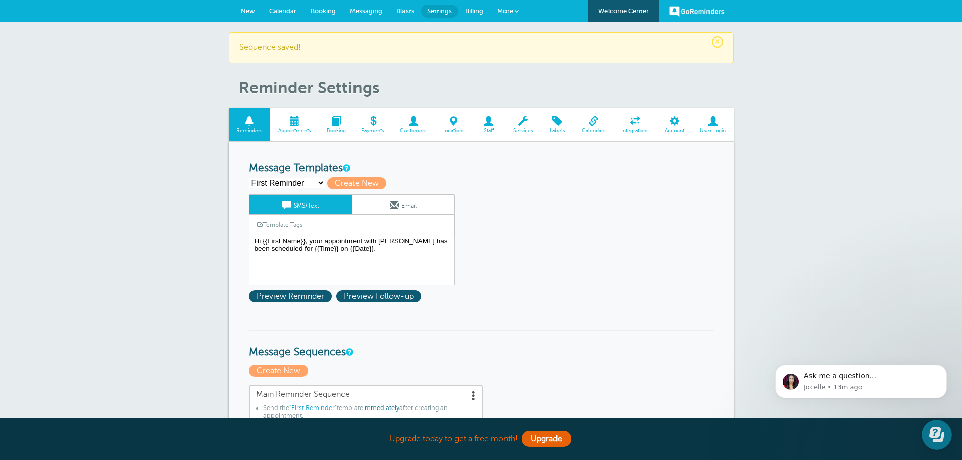
click at [344, 247] on textarea "Hi {{First Name}}, your appointment with Baird Crews has been scheduled for {{T…" at bounding box center [352, 260] width 206 height 50
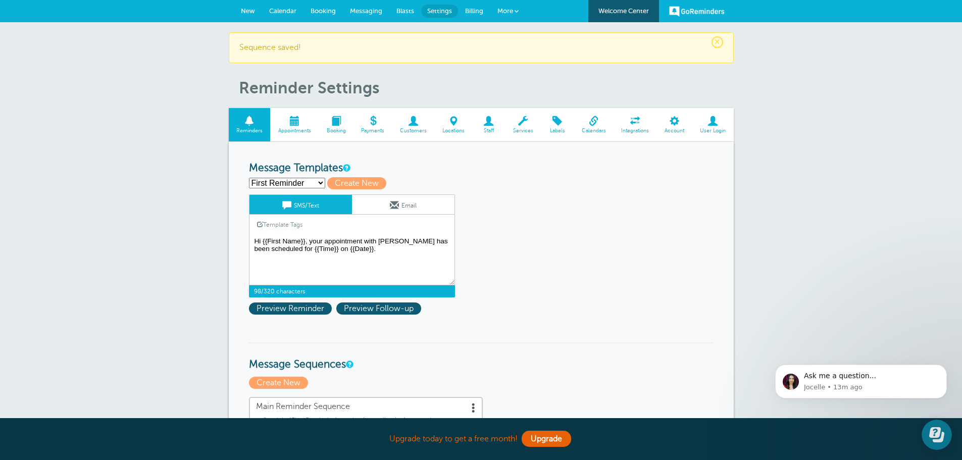
click at [411, 247] on textarea "Hi {{First Name}}, your appointment with Baird Crews has been scheduled for {{T…" at bounding box center [352, 260] width 206 height 50
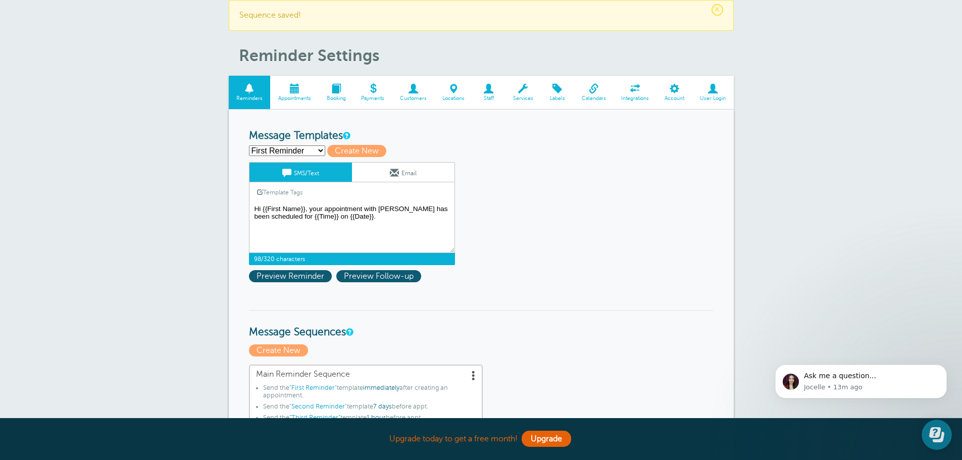
scroll to position [50, 0]
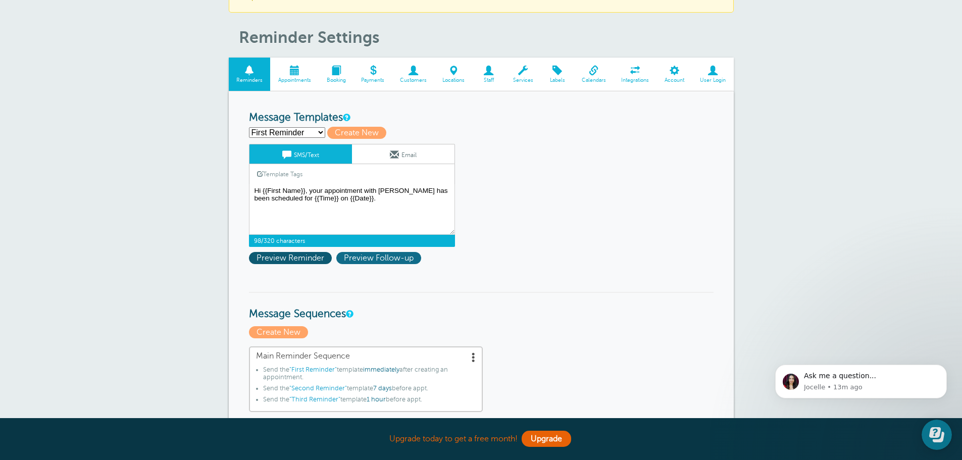
click at [410, 254] on span "Preview Follow-up" at bounding box center [378, 258] width 85 height 12
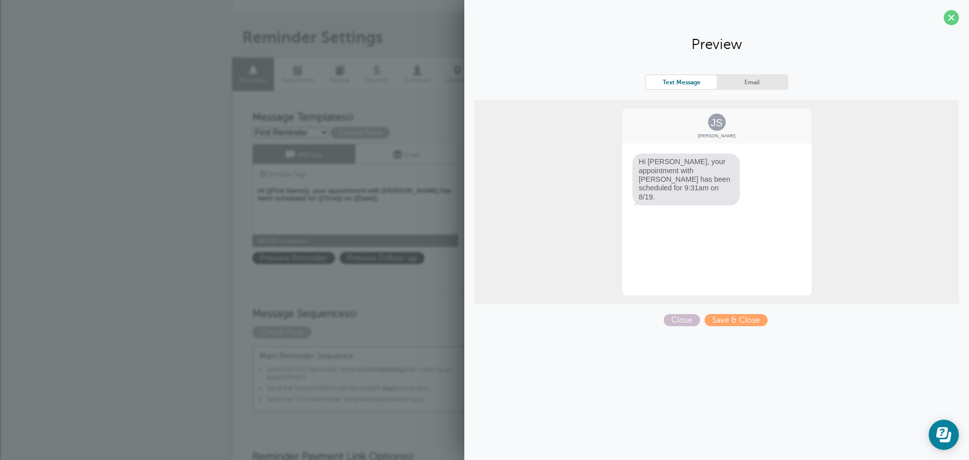
click at [949, 15] on span at bounding box center [951, 17] width 15 height 15
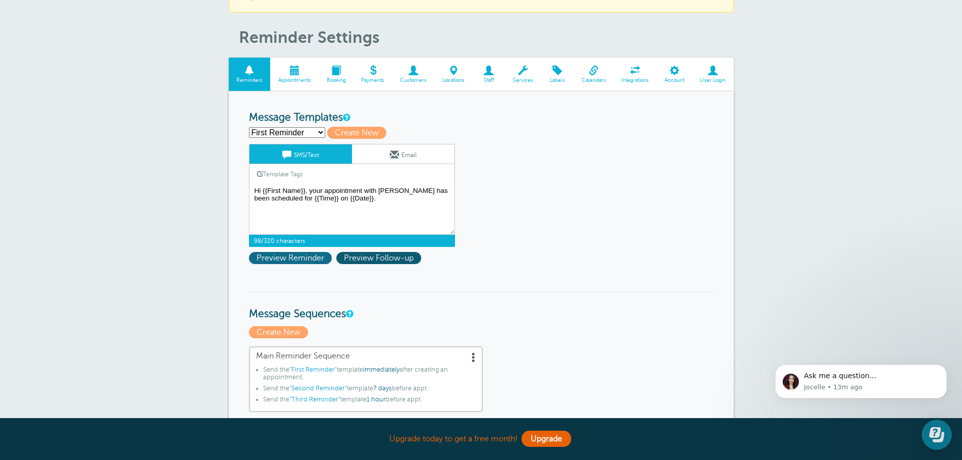
click at [306, 254] on span "Preview Reminder" at bounding box center [290, 258] width 83 height 12
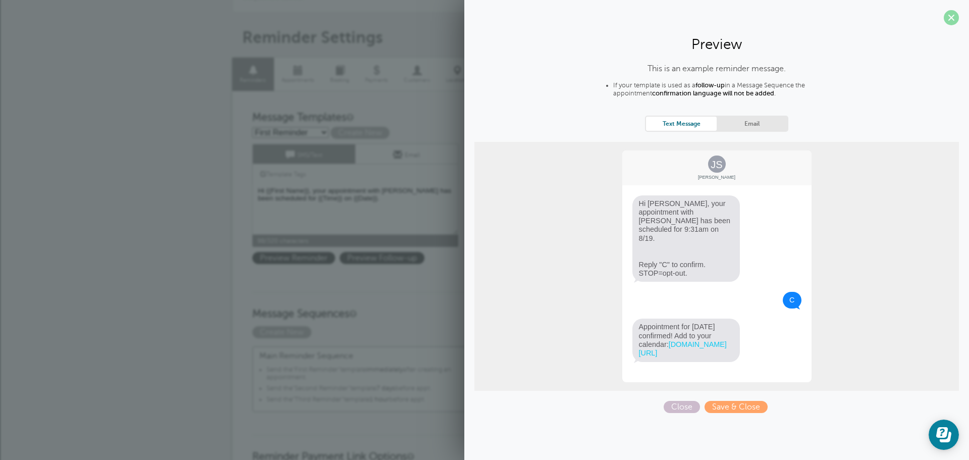
click at [952, 17] on span at bounding box center [951, 17] width 15 height 15
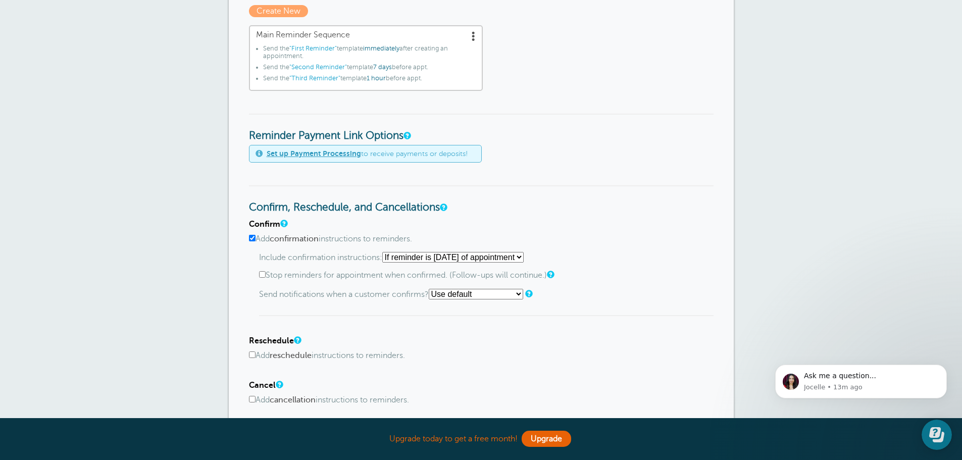
scroll to position [0, 0]
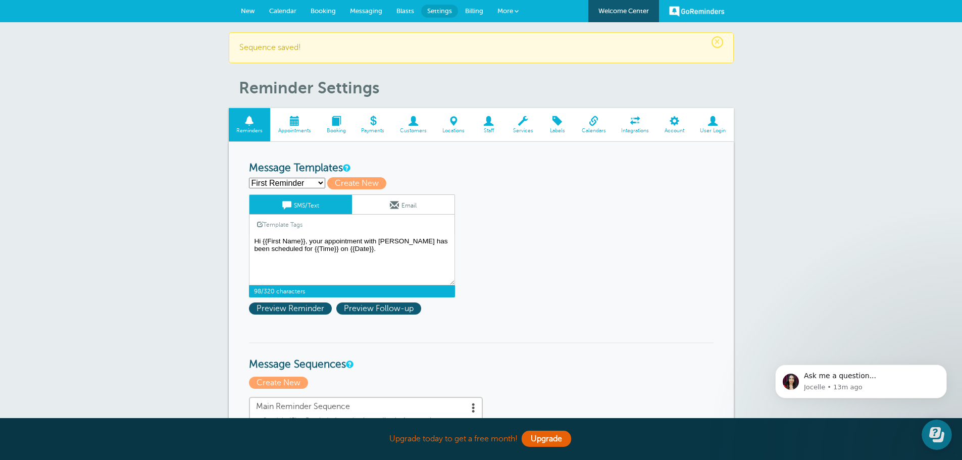
click at [524, 127] on link "Services" at bounding box center [523, 125] width 36 height 34
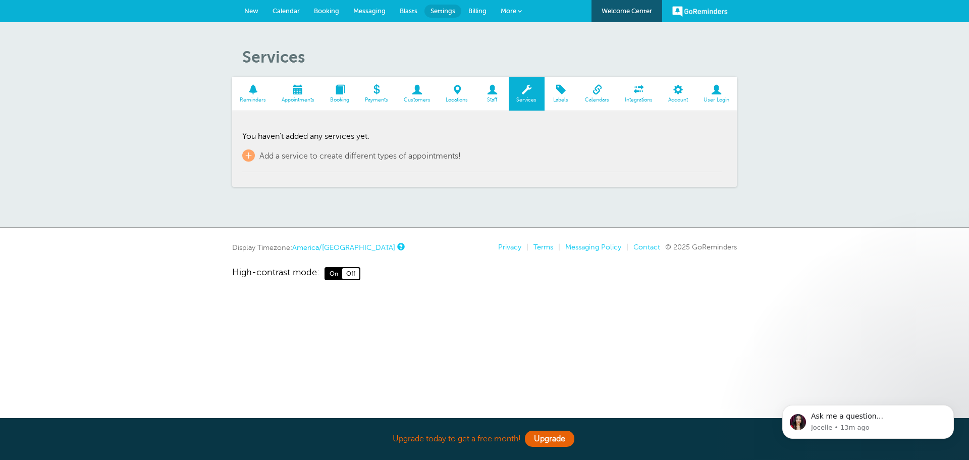
click at [415, 95] on link "Customers" at bounding box center [417, 94] width 42 height 34
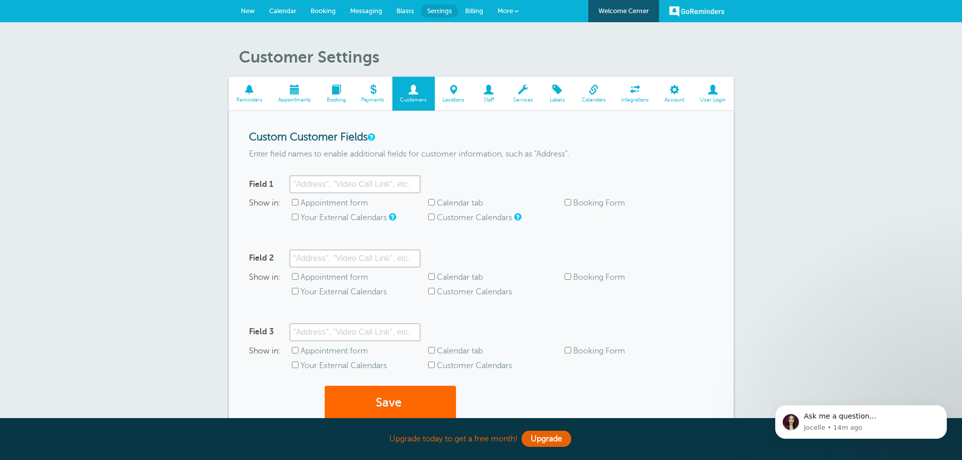
click at [380, 100] on span "Payments" at bounding box center [372, 100] width 29 height 6
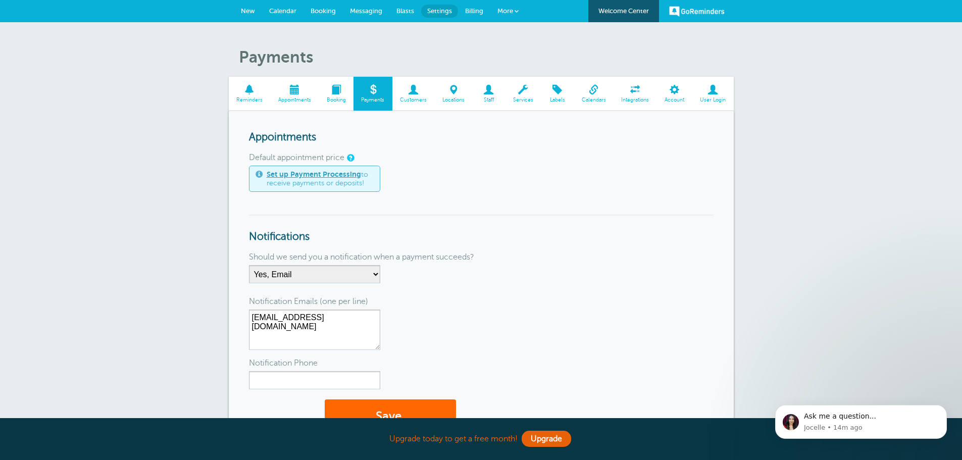
click at [333, 100] on span "Booking" at bounding box center [336, 100] width 25 height 6
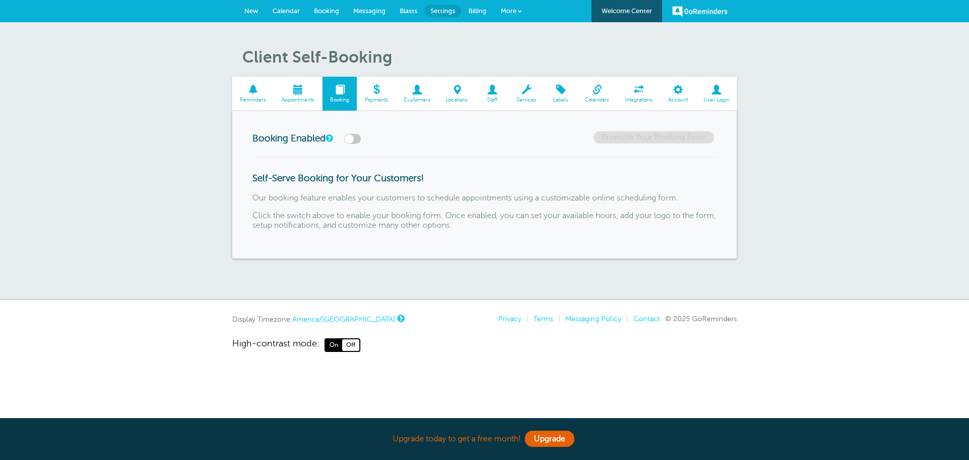
click at [310, 97] on span "Appointments" at bounding box center [298, 100] width 38 height 6
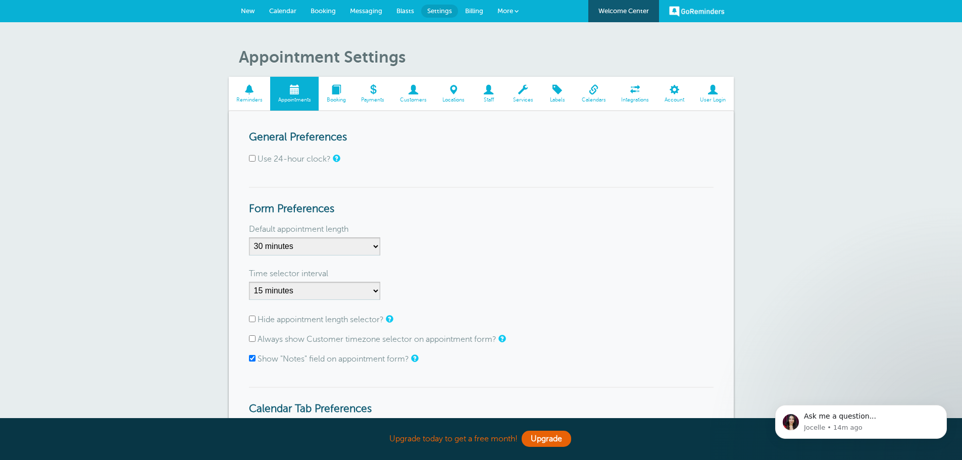
click at [517, 5] on link "More" at bounding box center [507, 11] width 35 height 23
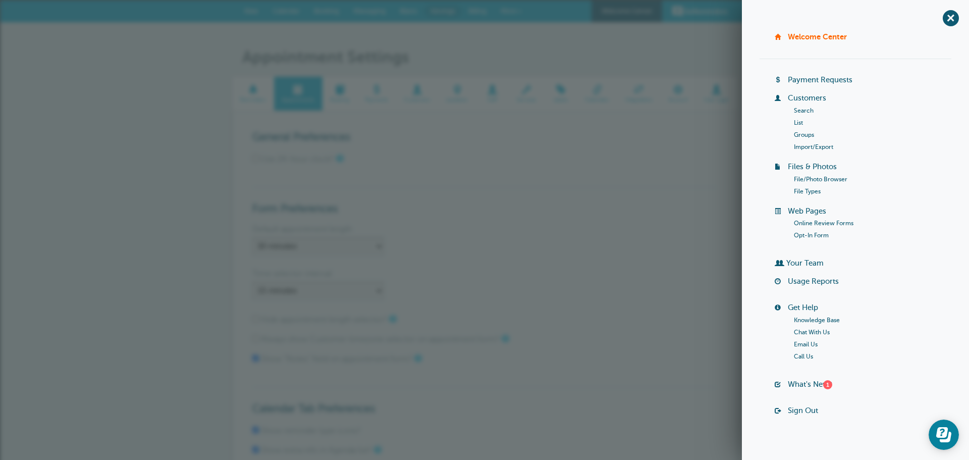
click at [800, 234] on link "Opt-In Form" at bounding box center [811, 235] width 35 height 7
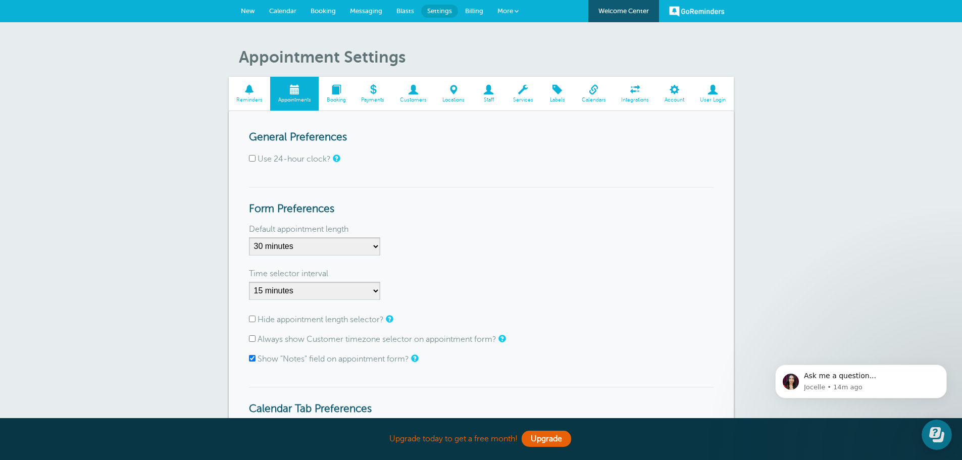
click at [511, 11] on span "More" at bounding box center [505, 11] width 16 height 8
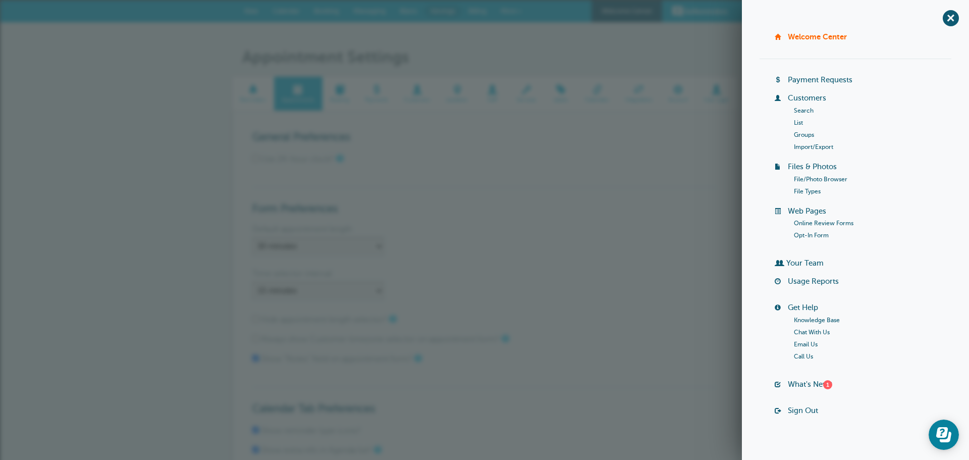
click at [809, 35] on link "Welcome Center" at bounding box center [817, 36] width 59 height 9
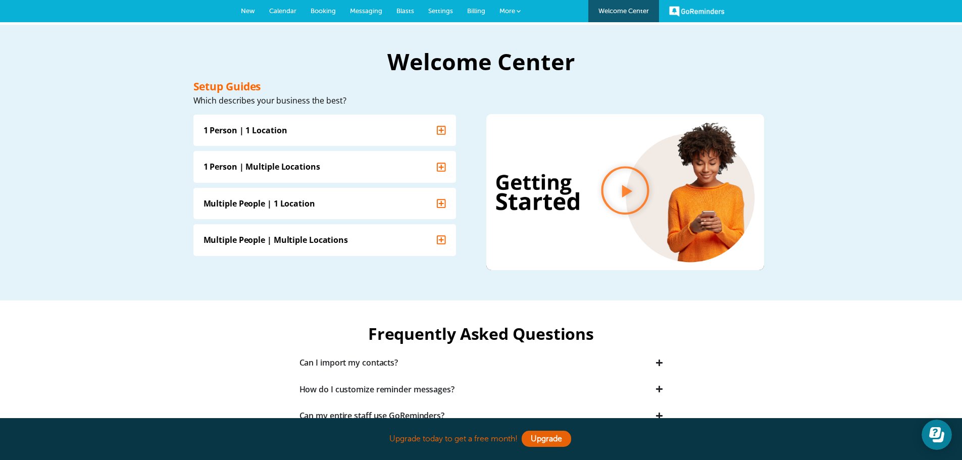
scroll to position [151, 0]
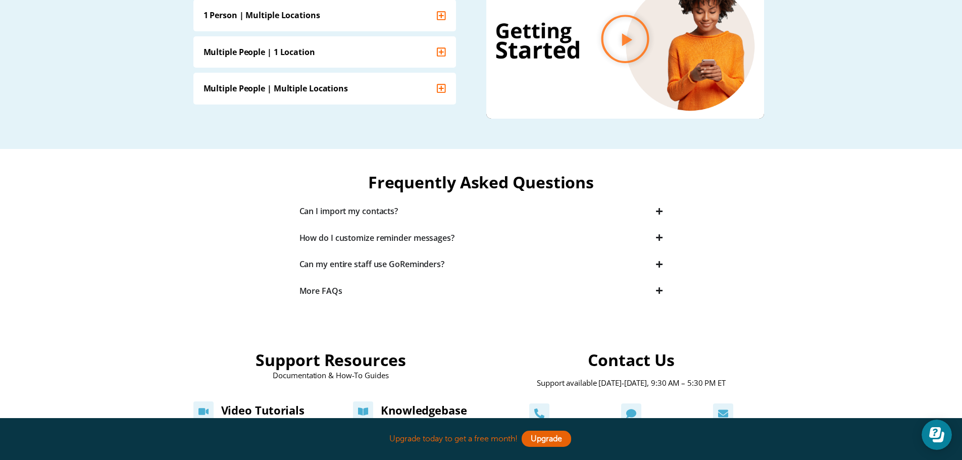
click at [340, 264] on div "Can my entire staff use GoReminders?" at bounding box center [371, 263] width 145 height 11
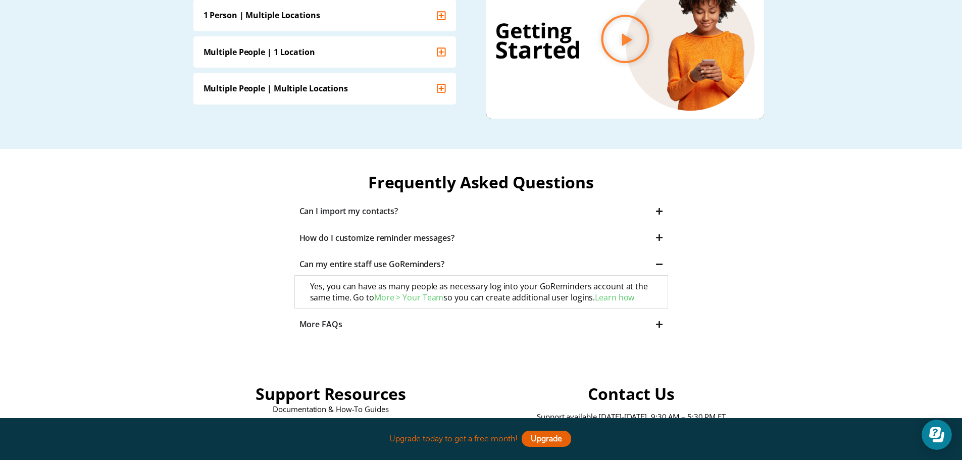
click at [340, 264] on div "Can my entire staff use GoReminders?" at bounding box center [371, 263] width 145 height 11
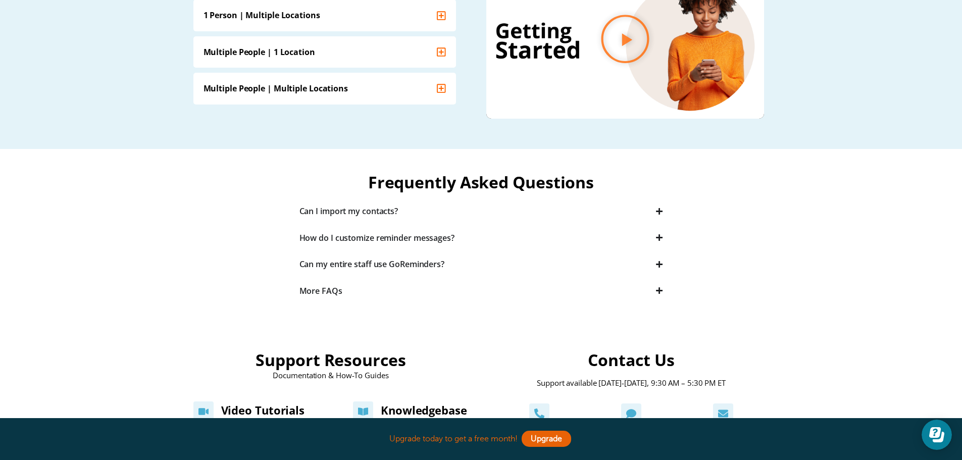
click at [331, 235] on div "How do I customize reminder messages?" at bounding box center [376, 237] width 155 height 11
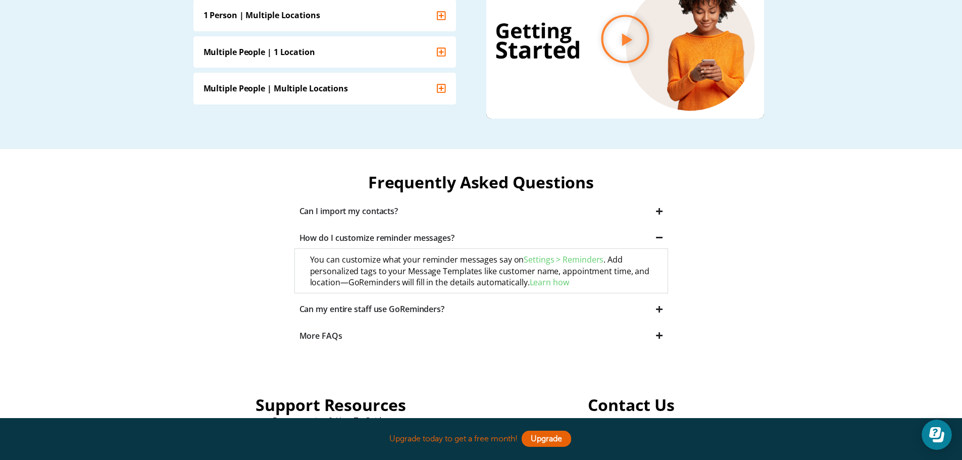
click at [331, 235] on div "How do I customize reminder messages?" at bounding box center [376, 237] width 155 height 11
click at [335, 211] on div "Can I import my contacts?" at bounding box center [348, 210] width 99 height 11
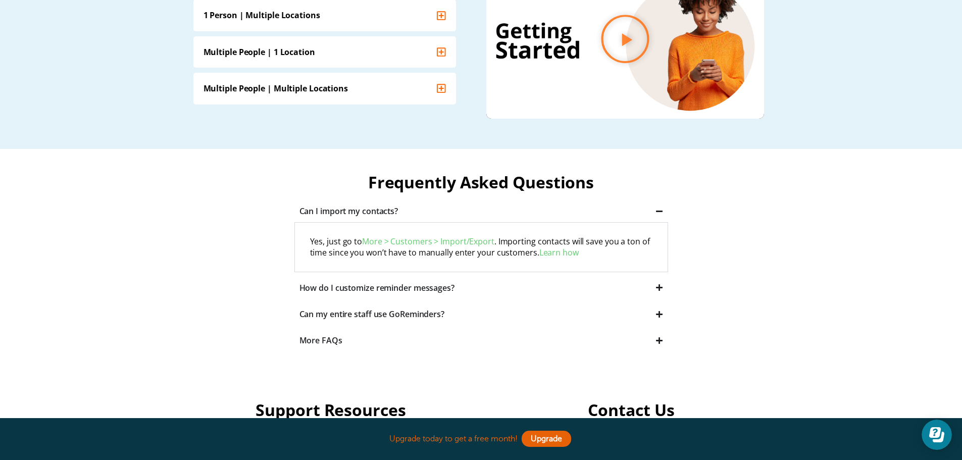
click at [335, 211] on div "Can I import my contacts?" at bounding box center [348, 210] width 99 height 11
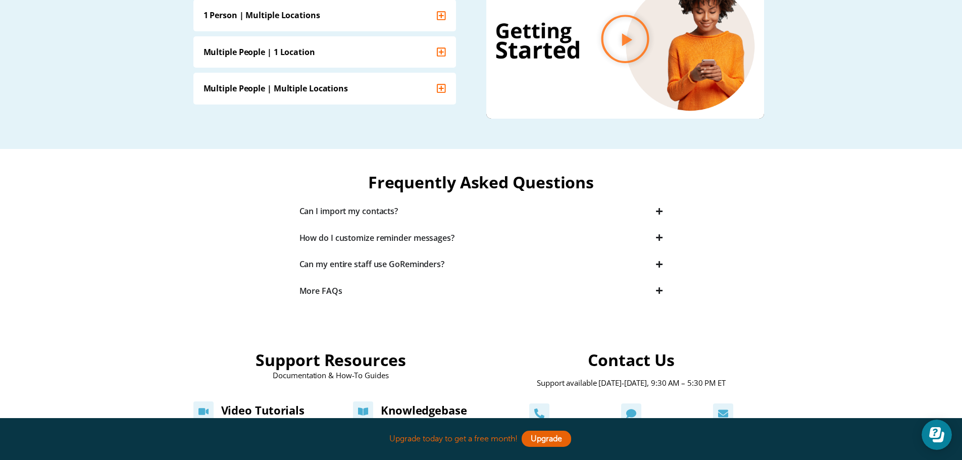
click at [329, 289] on div "More FAQs" at bounding box center [320, 290] width 43 height 11
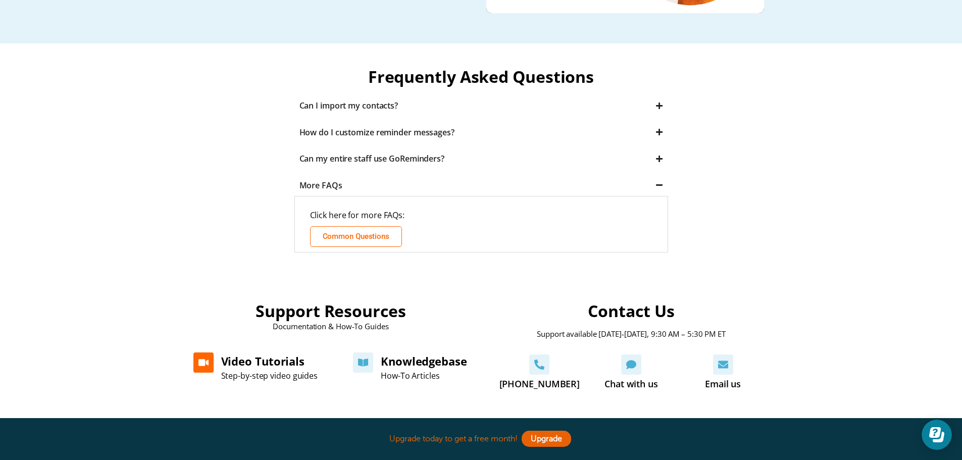
scroll to position [353, 0]
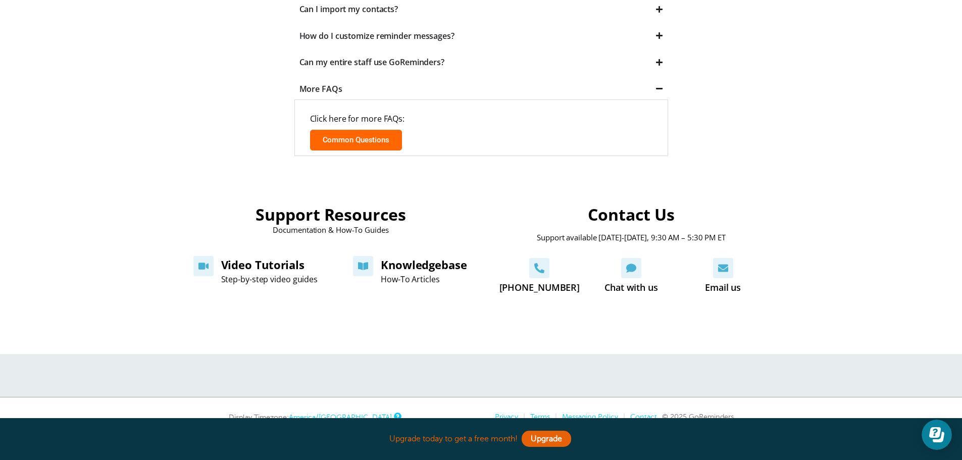
click at [358, 150] on link "Common Questions" at bounding box center [356, 140] width 92 height 21
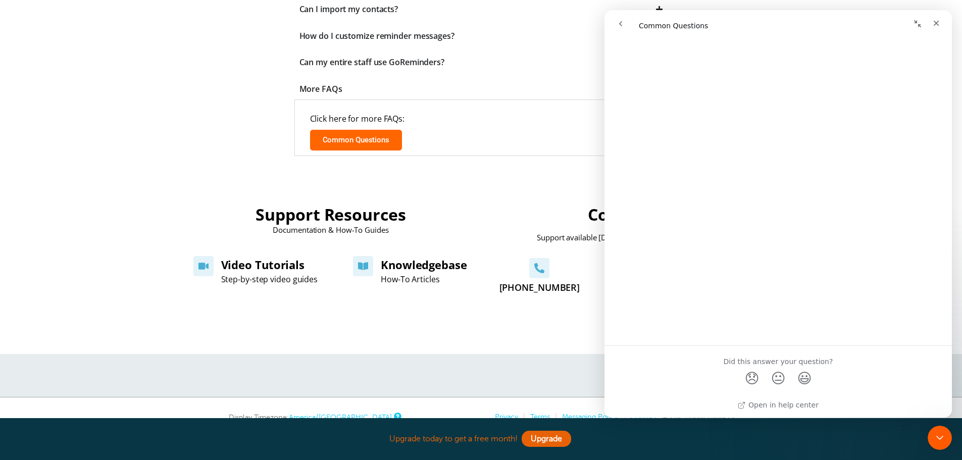
scroll to position [168, 0]
click at [934, 22] on icon "Close" at bounding box center [936, 23] width 8 height 8
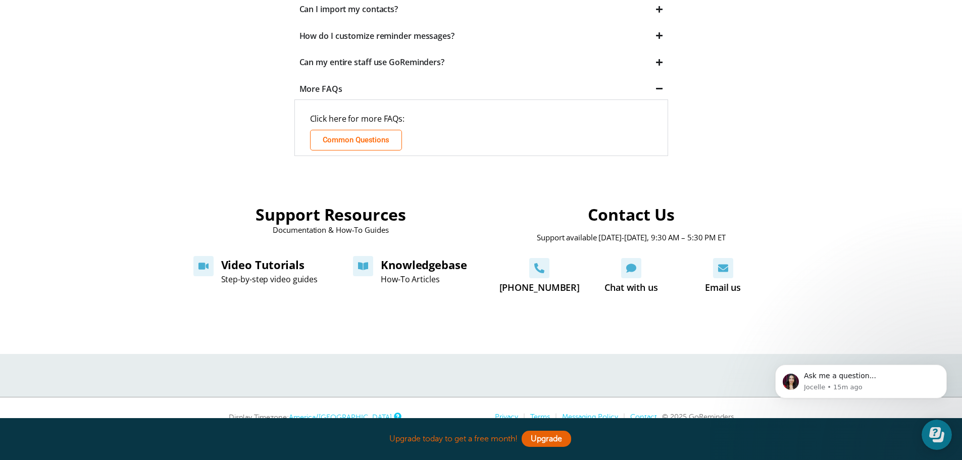
scroll to position [0, 0]
